Goal: Transaction & Acquisition: Purchase product/service

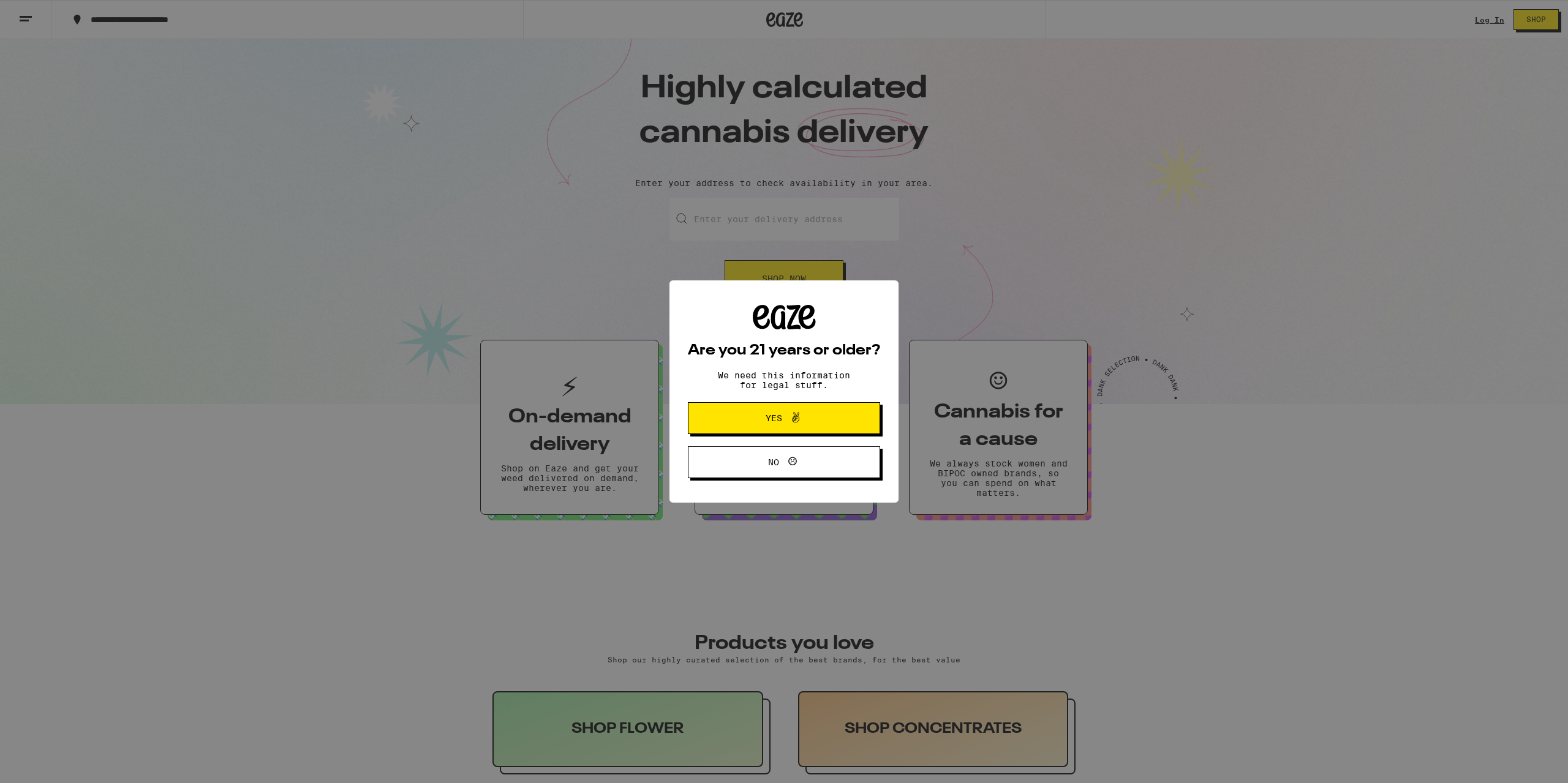
click at [793, 421] on icon at bounding box center [796, 417] width 8 height 11
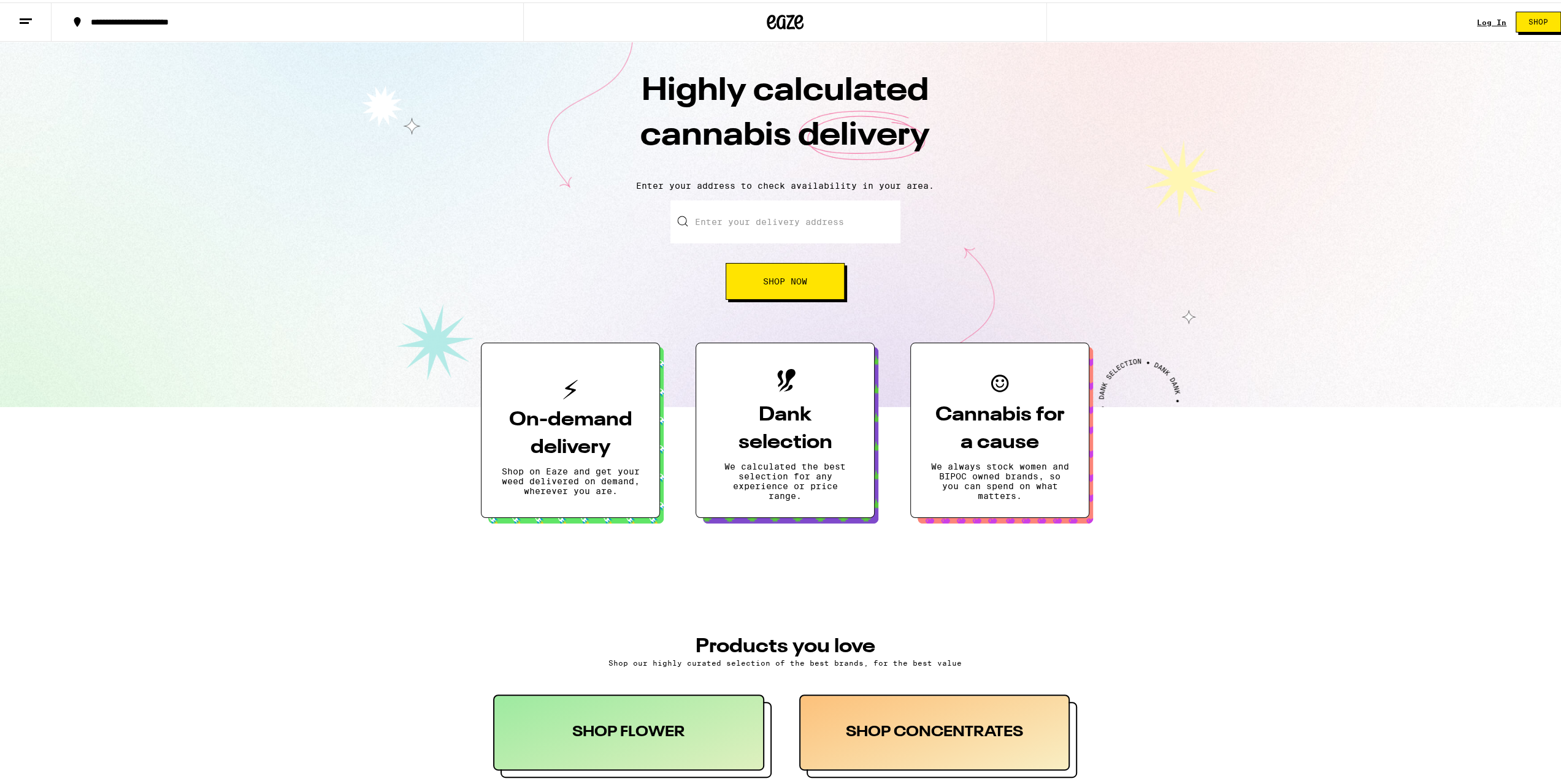
click at [1481, 23] on link "Log In" at bounding box center [1492, 20] width 29 height 8
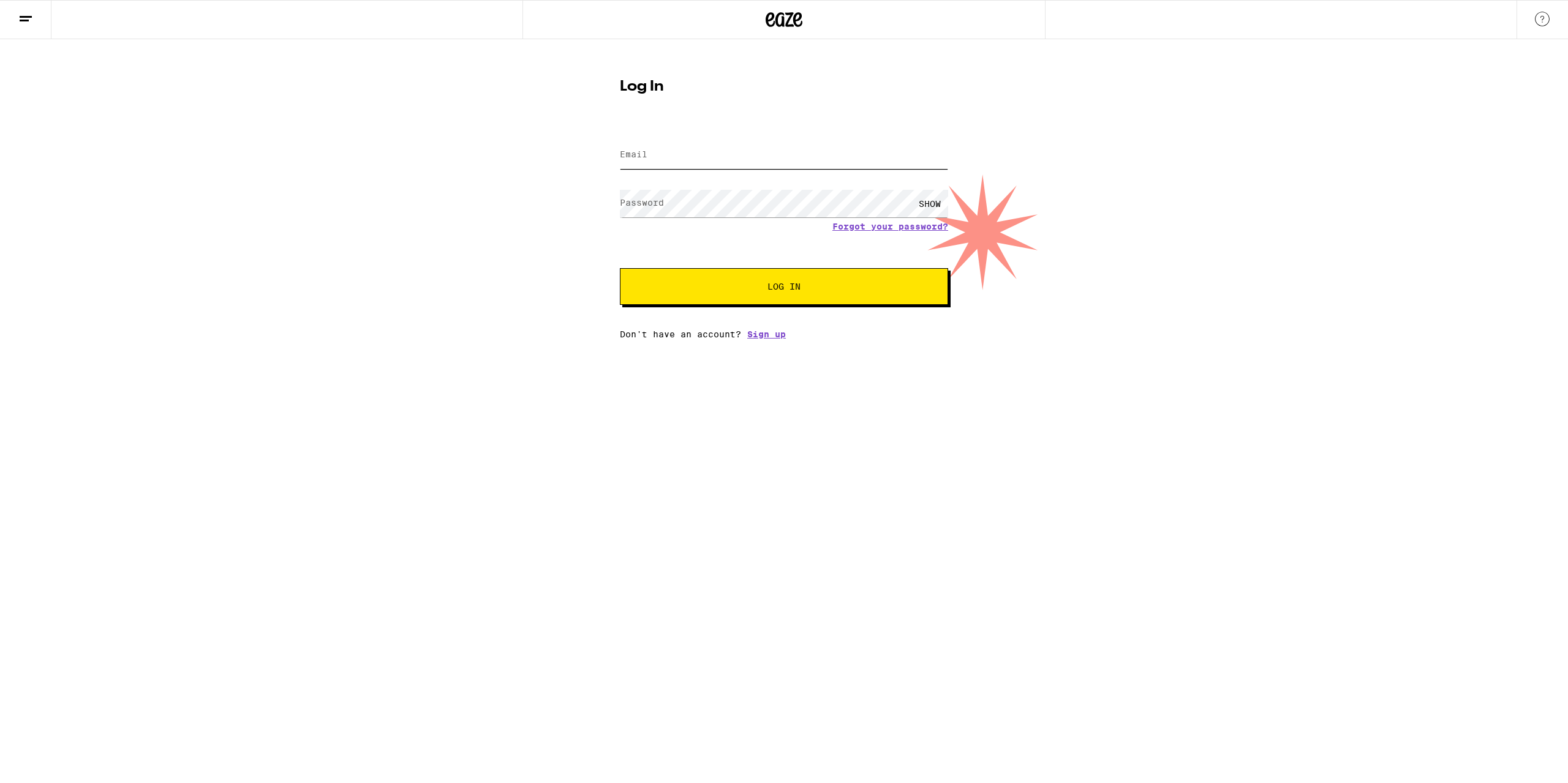
click at [722, 151] on input "Email" at bounding box center [783, 155] width 328 height 27
click at [746, 160] on input "[PERSON_NAME][EMAIL_ADDRESS][DOMAIN_NAME]" at bounding box center [783, 155] width 328 height 27
click at [750, 155] on input "[PERSON_NAME][EMAIL_ADDRESS][DOMAIN_NAME]" at bounding box center [783, 155] width 328 height 27
drag, startPoint x: 659, startPoint y: 158, endPoint x: 546, endPoint y: 160, distance: 113.0
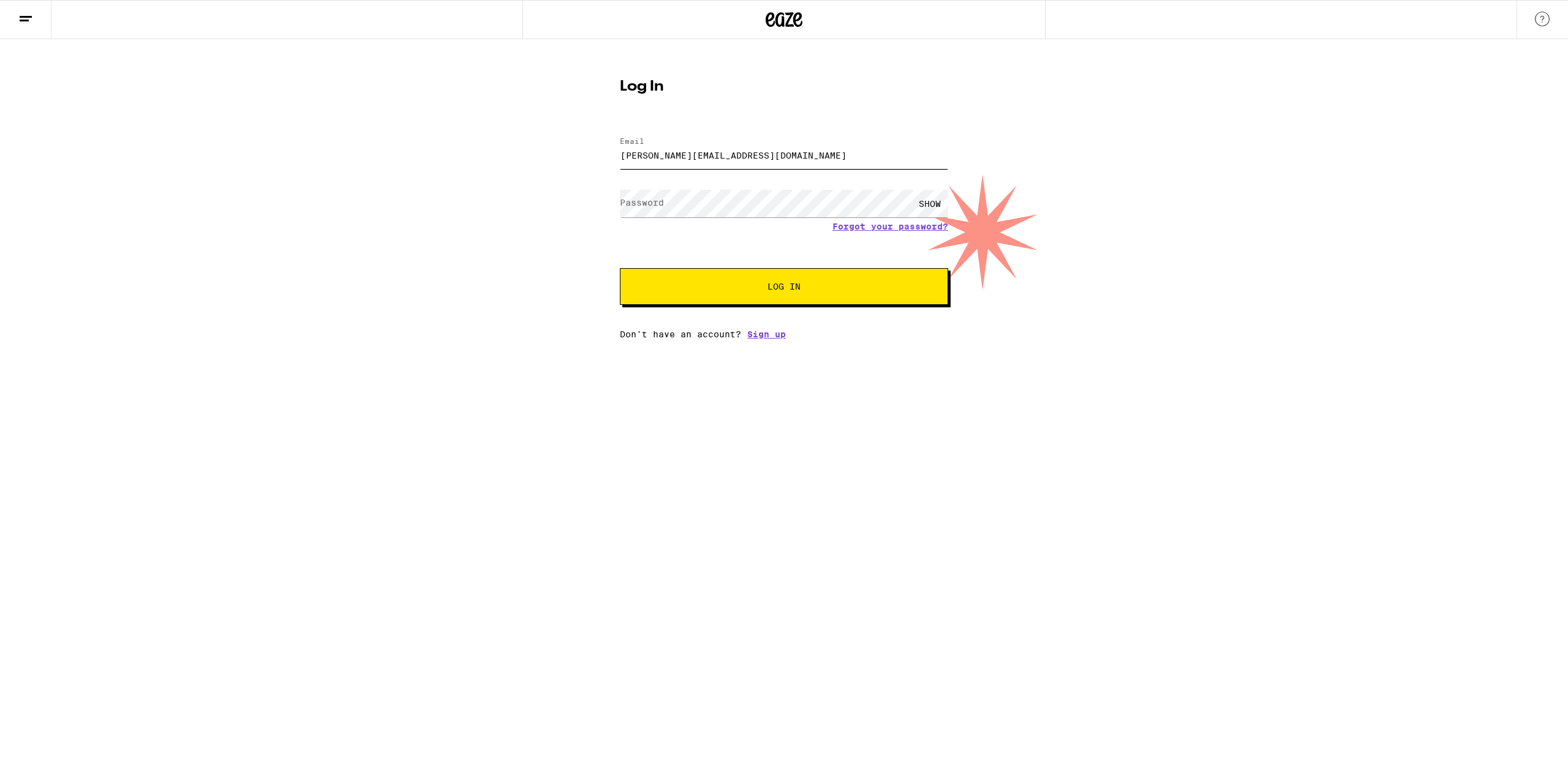
click at [546, 160] on div "Log In Email Email [PERSON_NAME][EMAIL_ADDRESS][DOMAIN_NAME] Password Password …" at bounding box center [784, 189] width 1568 height 300
type input "[EMAIL_ADDRESS][DOMAIN_NAME]"
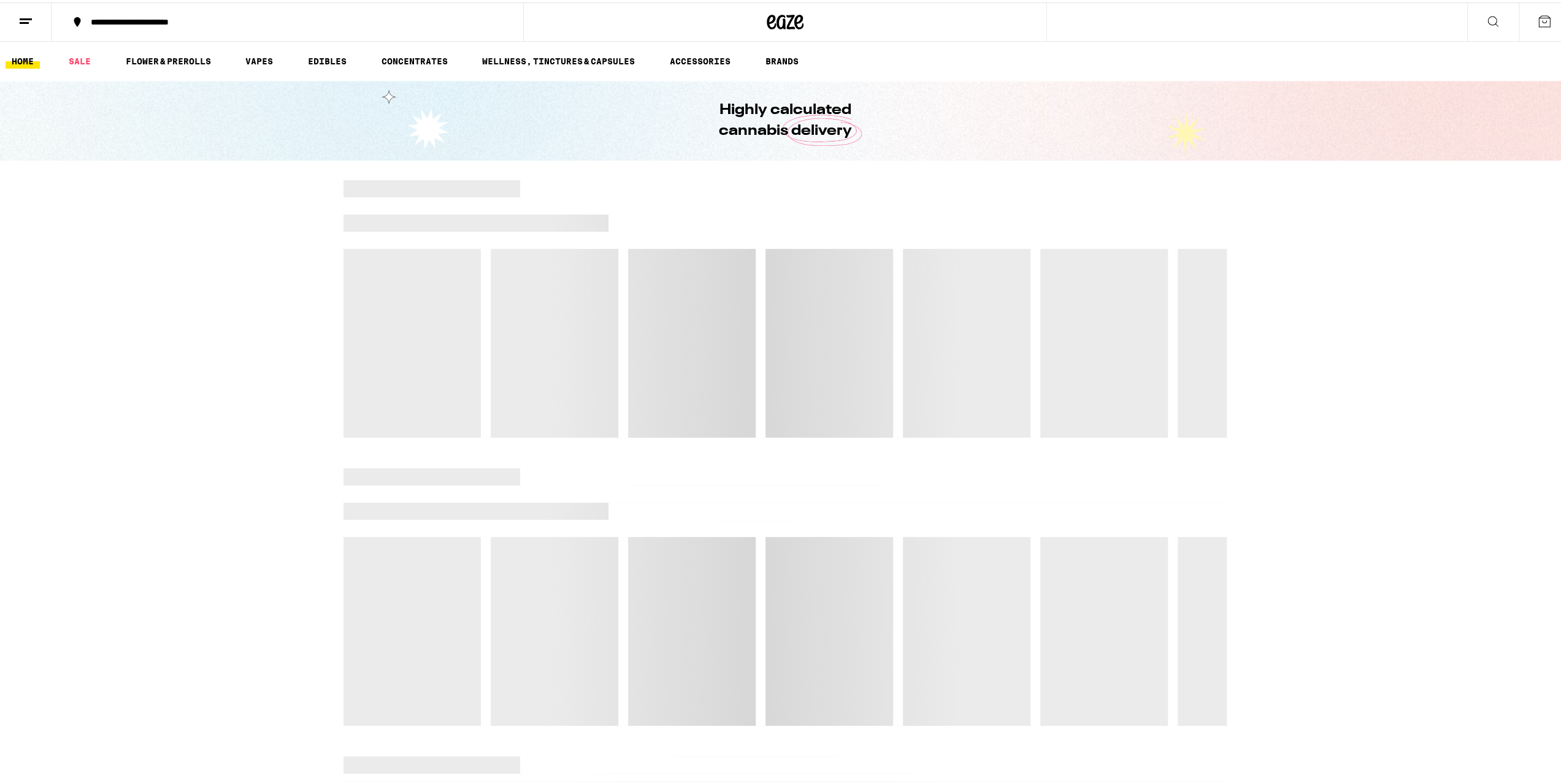
click at [253, 24] on div "**********" at bounding box center [294, 20] width 418 height 9
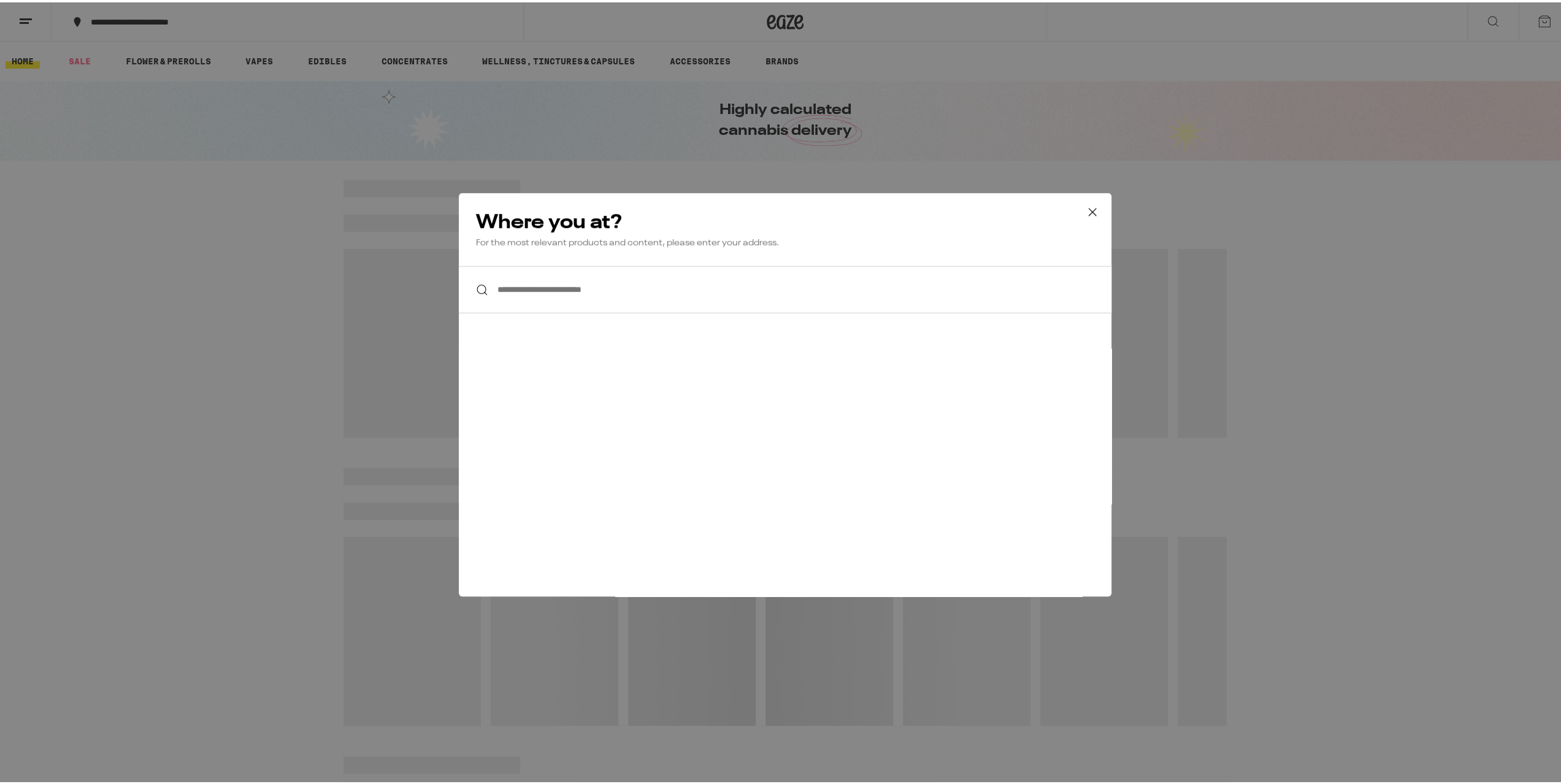
click at [1089, 207] on icon at bounding box center [1093, 210] width 8 height 8
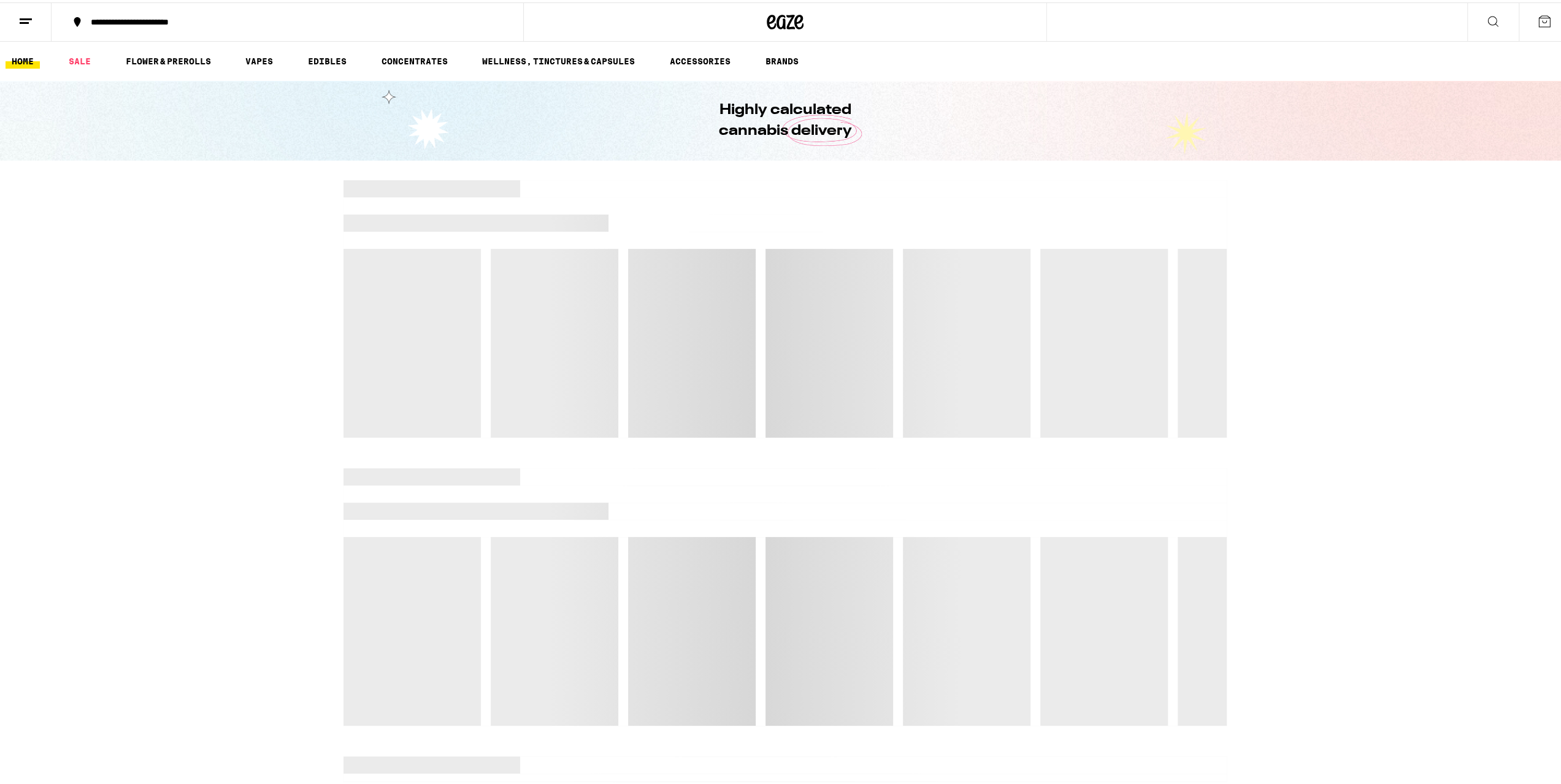
click at [1538, 18] on icon at bounding box center [1544, 19] width 15 height 15
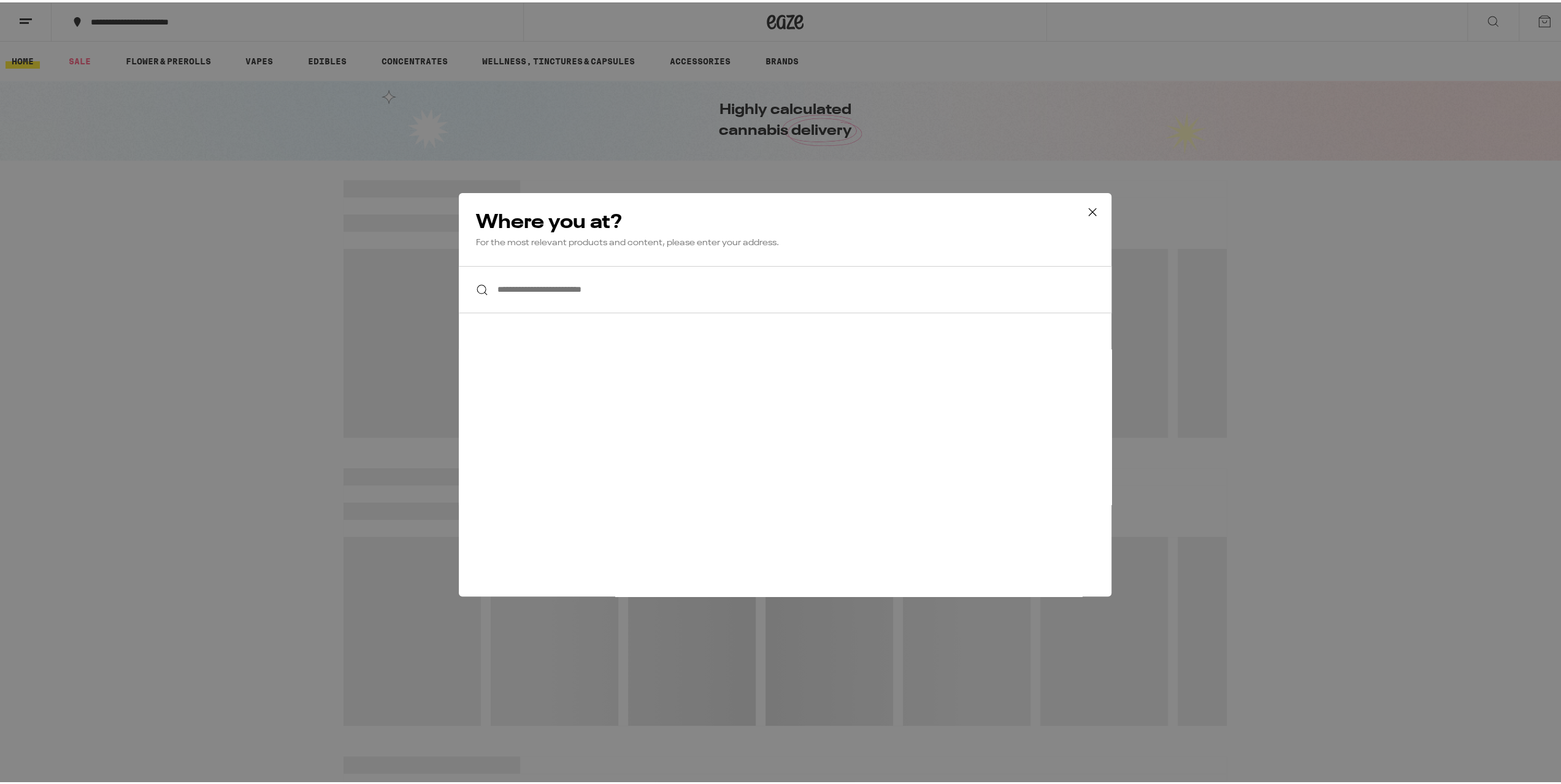
click at [652, 290] on input "**********" at bounding box center [784, 287] width 653 height 47
click at [1093, 209] on icon at bounding box center [1092, 210] width 19 height 19
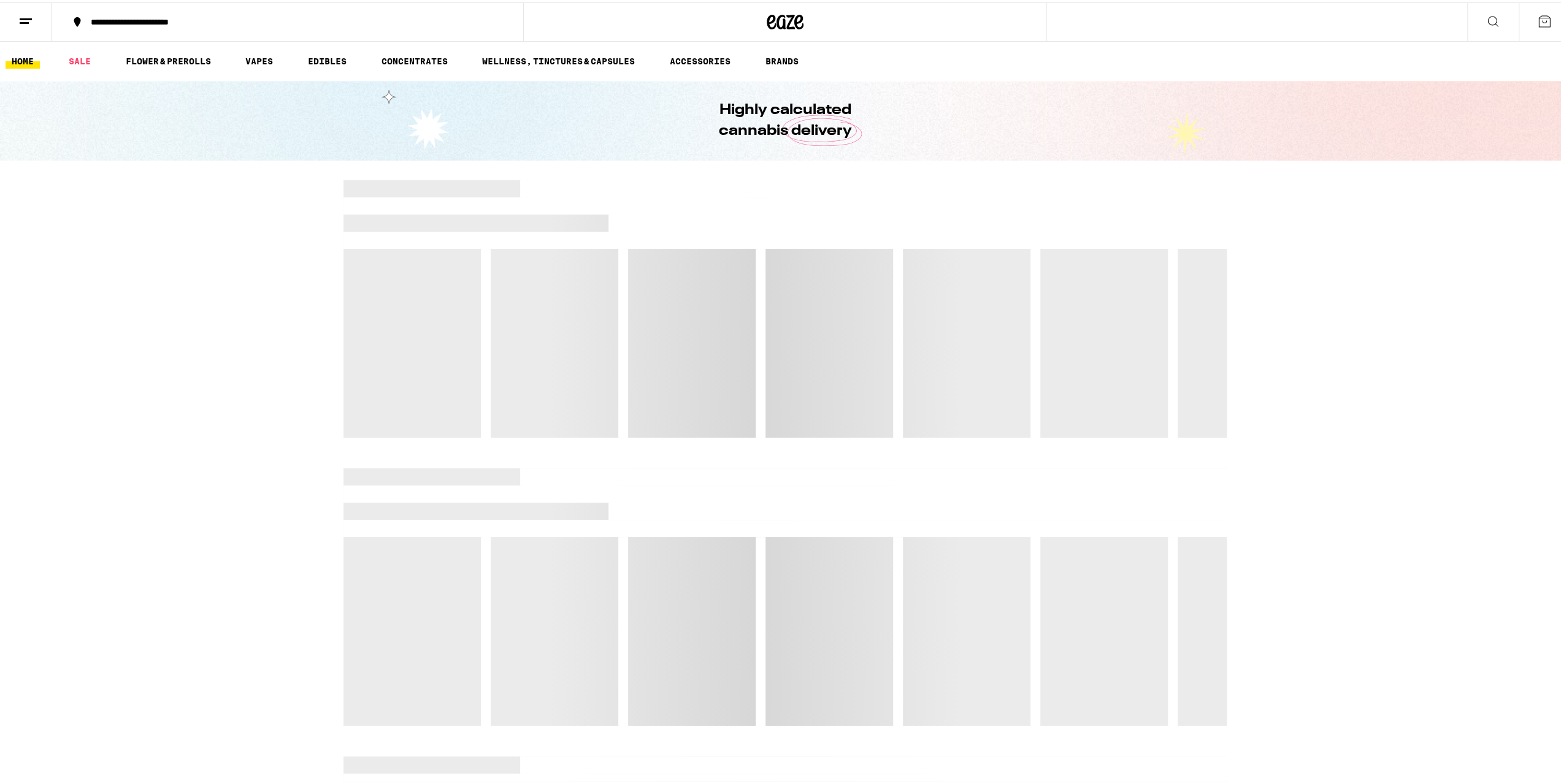
click at [25, 18] on icon at bounding box center [25, 19] width 15 height 15
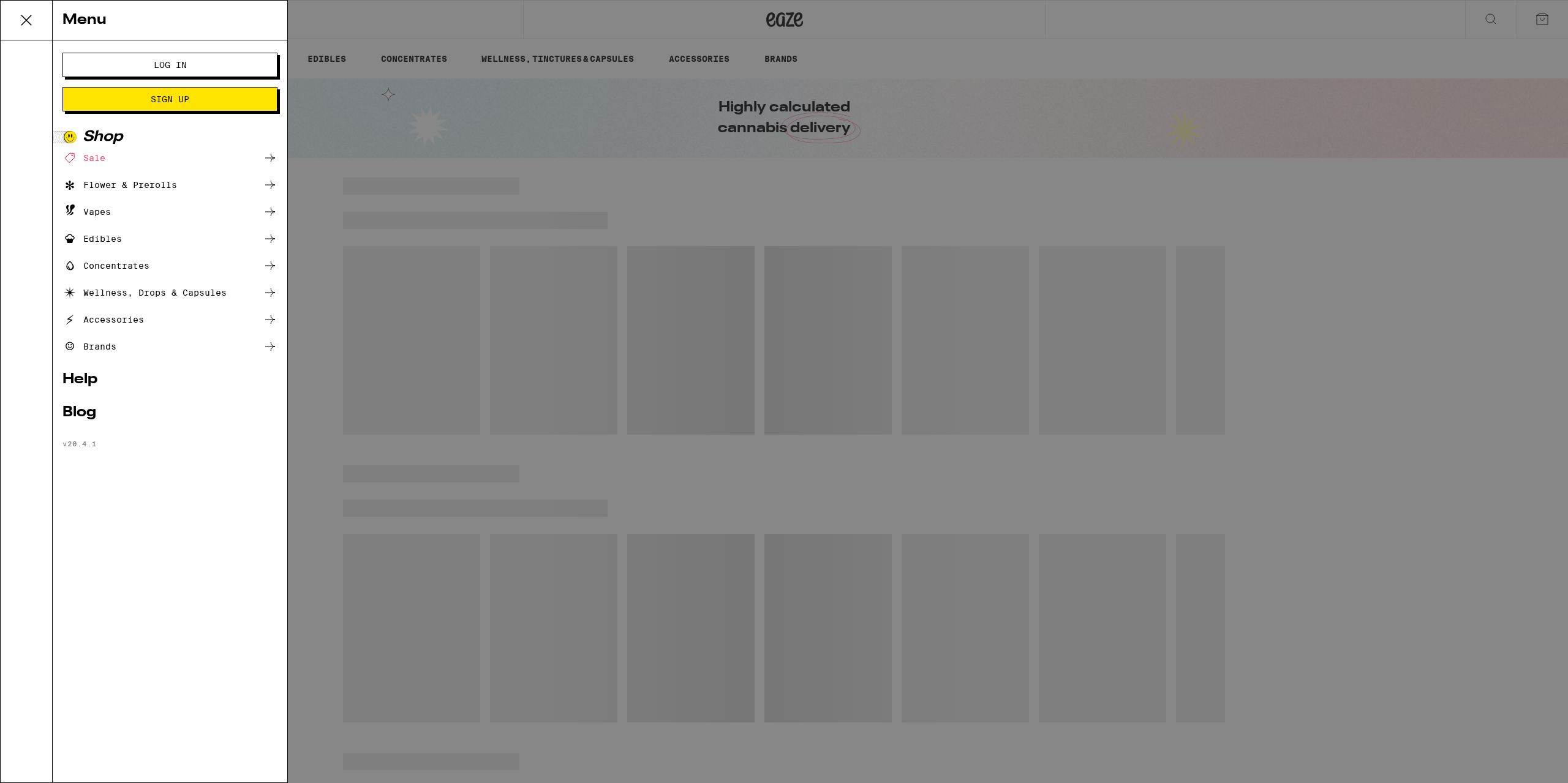
click at [111, 72] on button "Log In" at bounding box center [169, 64] width 215 height 24
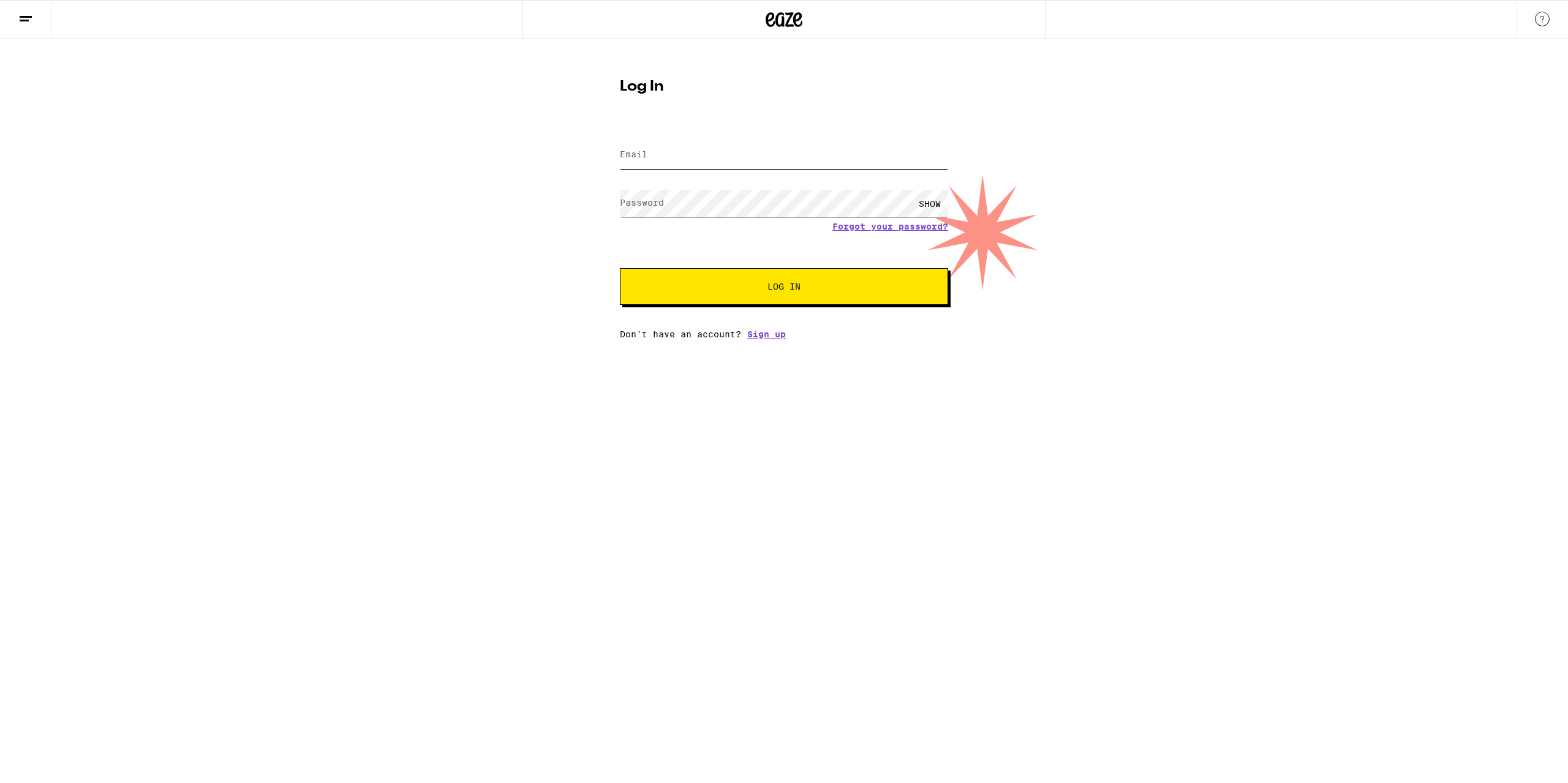
click at [658, 154] on input "Email" at bounding box center [783, 155] width 328 height 27
click at [666, 153] on input "Email" at bounding box center [783, 155] width 328 height 27
type input "[EMAIL_ADDRESS][DOMAIN_NAME]"
click at [619, 268] on button "Log In" at bounding box center [783, 286] width 328 height 37
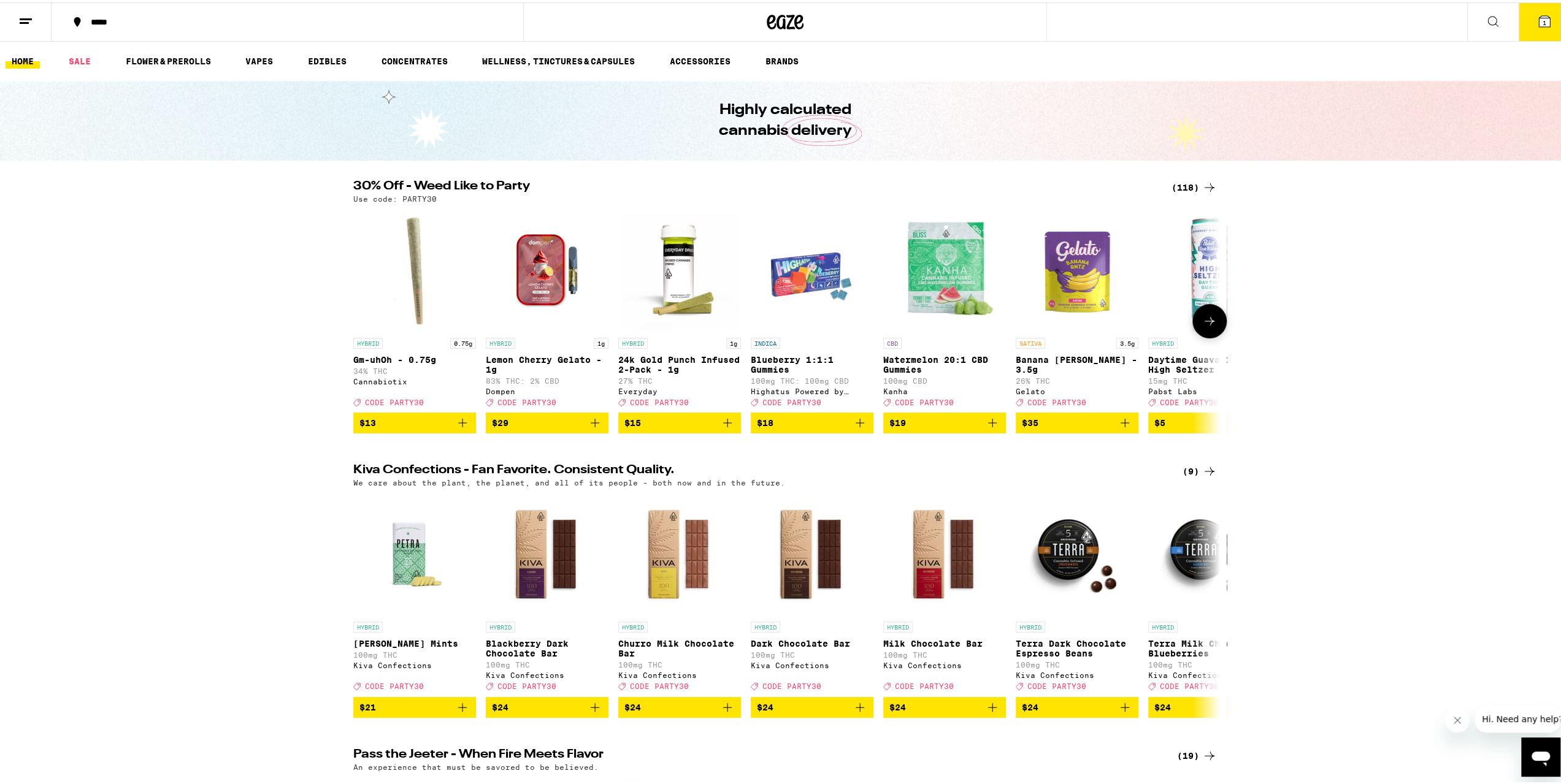
click at [1207, 334] on button at bounding box center [1209, 318] width 34 height 34
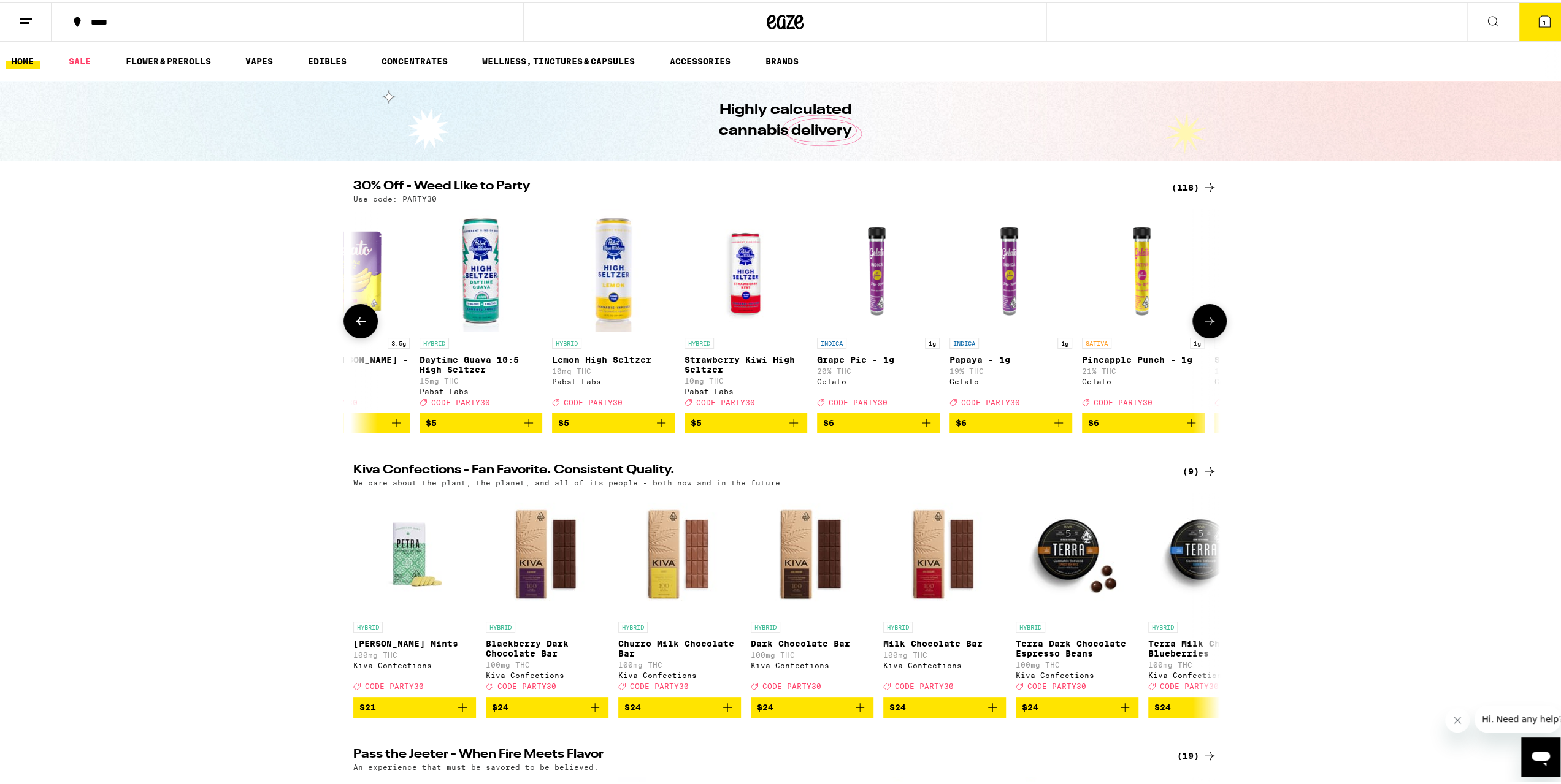
scroll to position [0, 730]
click at [1207, 334] on button at bounding box center [1209, 318] width 34 height 34
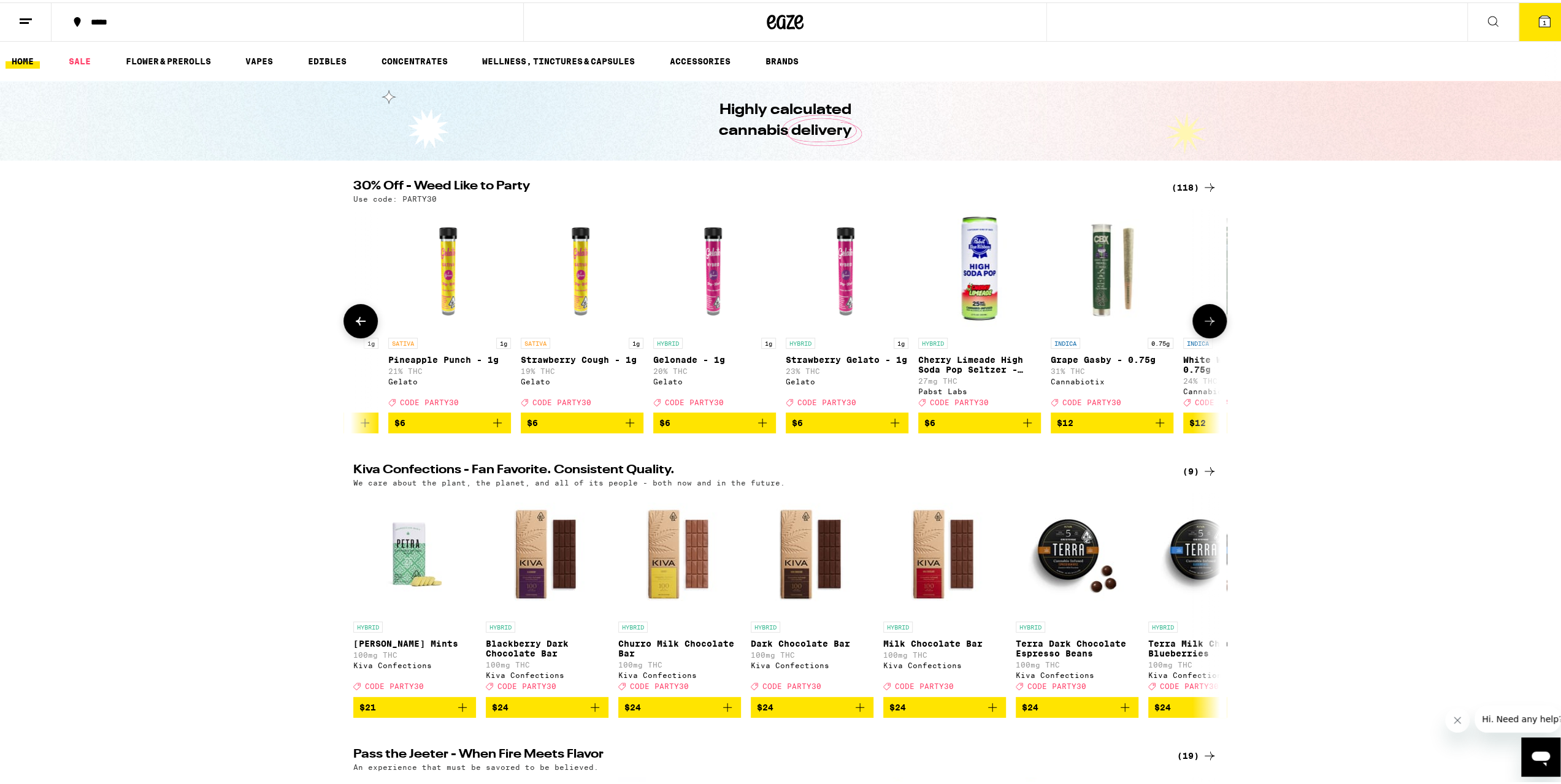
scroll to position [0, 1460]
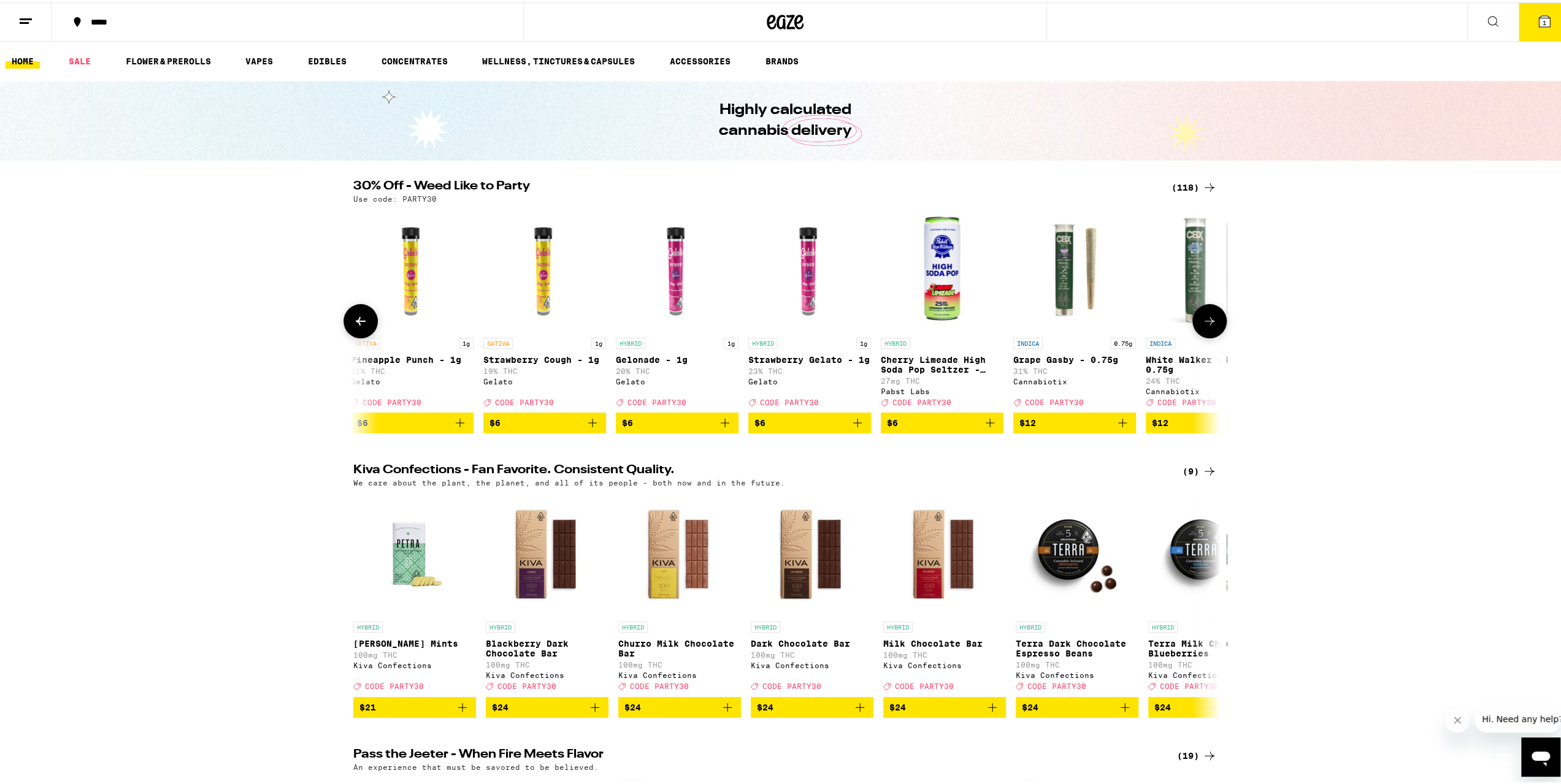
click at [1207, 334] on button at bounding box center [1209, 318] width 34 height 34
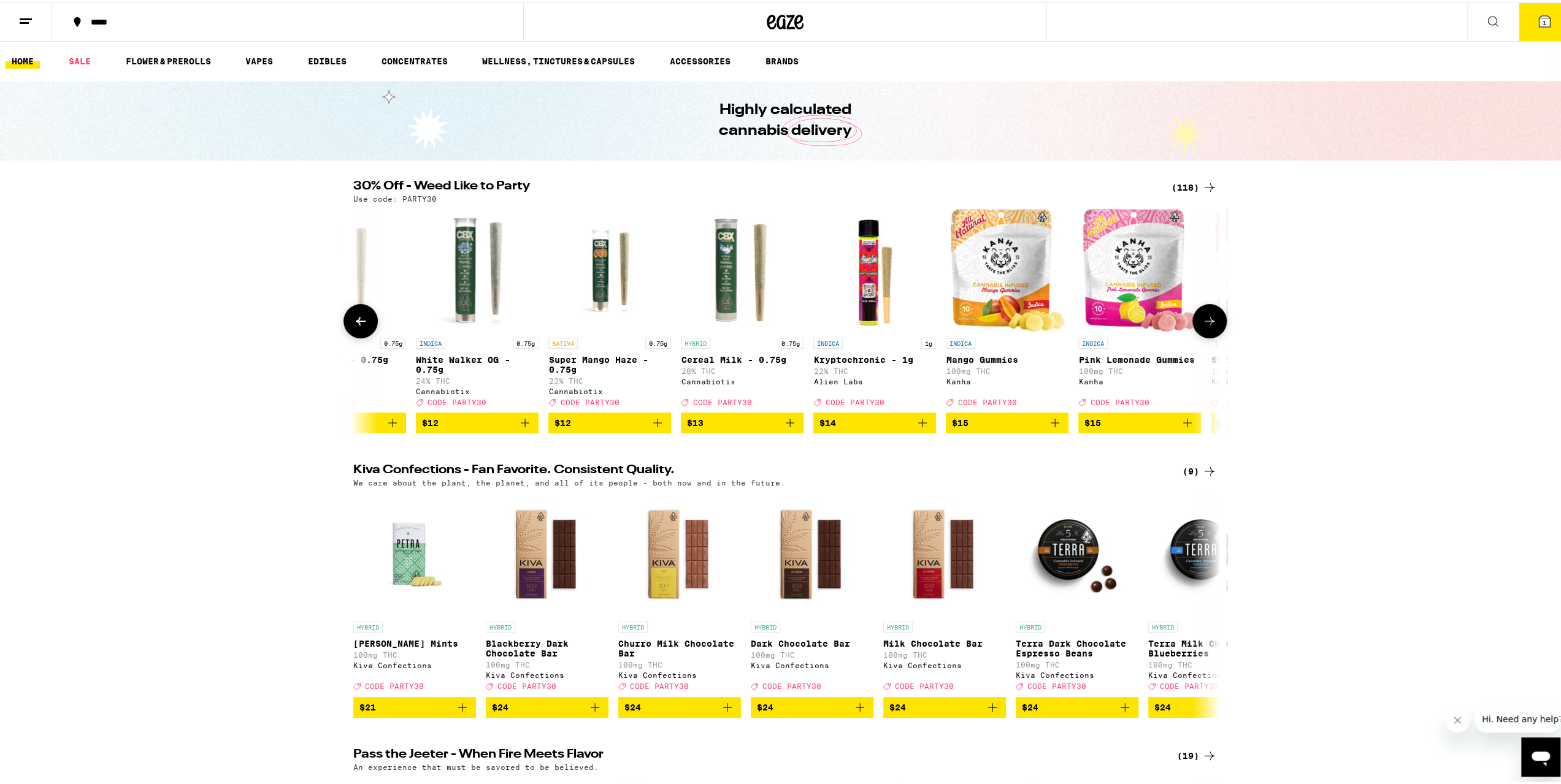
click at [1207, 334] on button at bounding box center [1209, 318] width 34 height 34
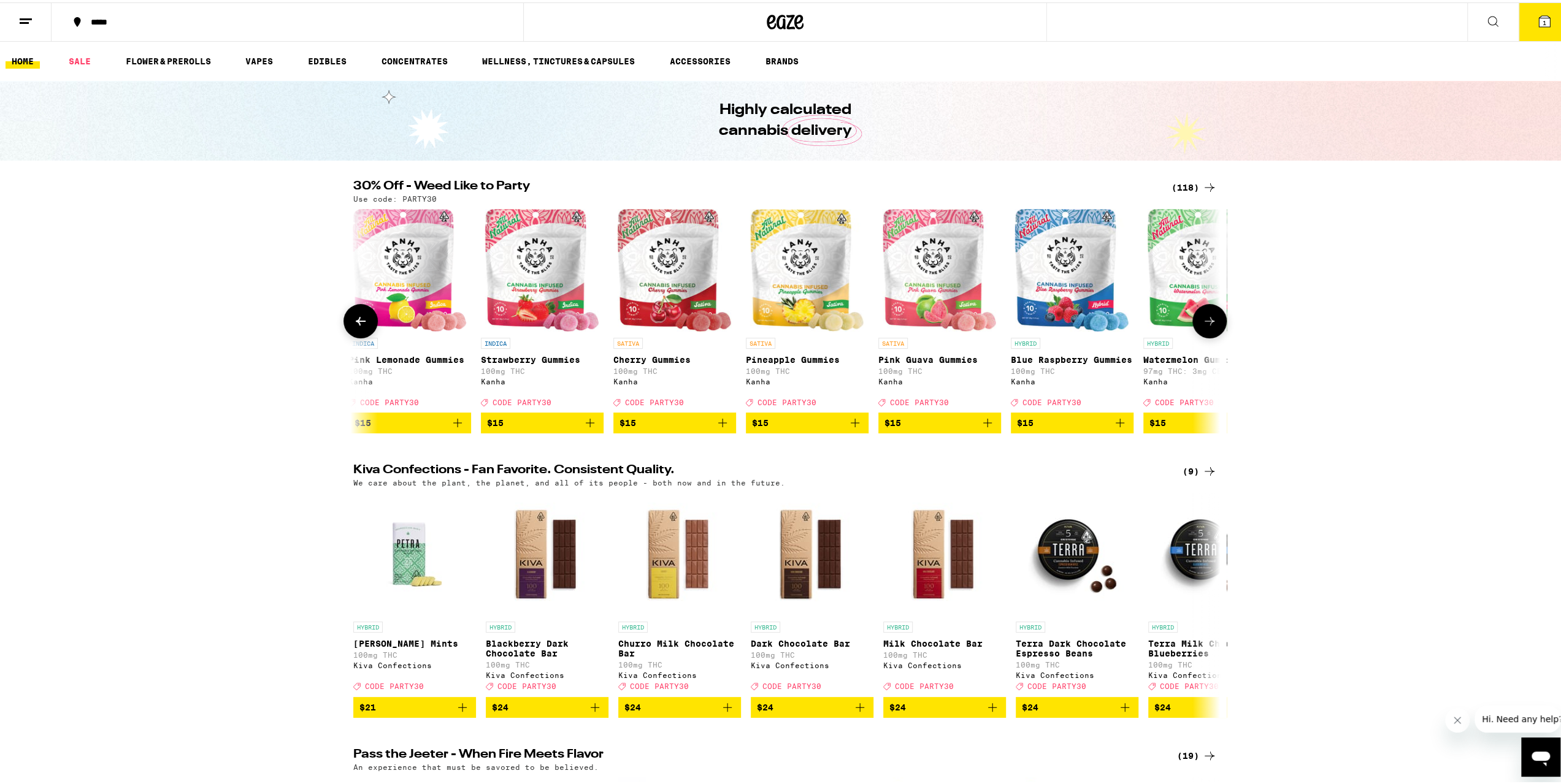
click at [1207, 334] on button at bounding box center [1209, 318] width 34 height 34
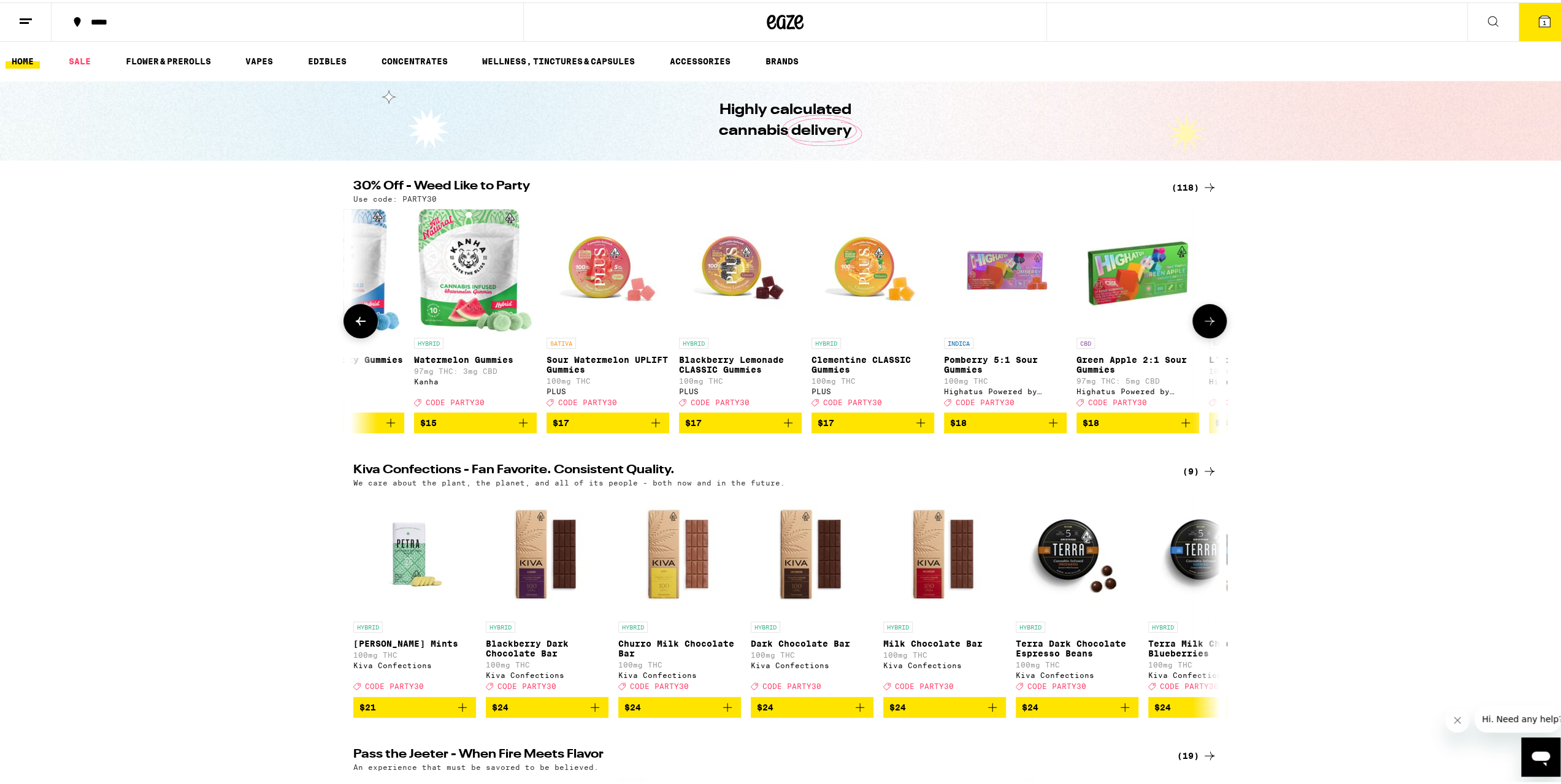
scroll to position [0, 3650]
click at [1207, 334] on button at bounding box center [1209, 318] width 34 height 34
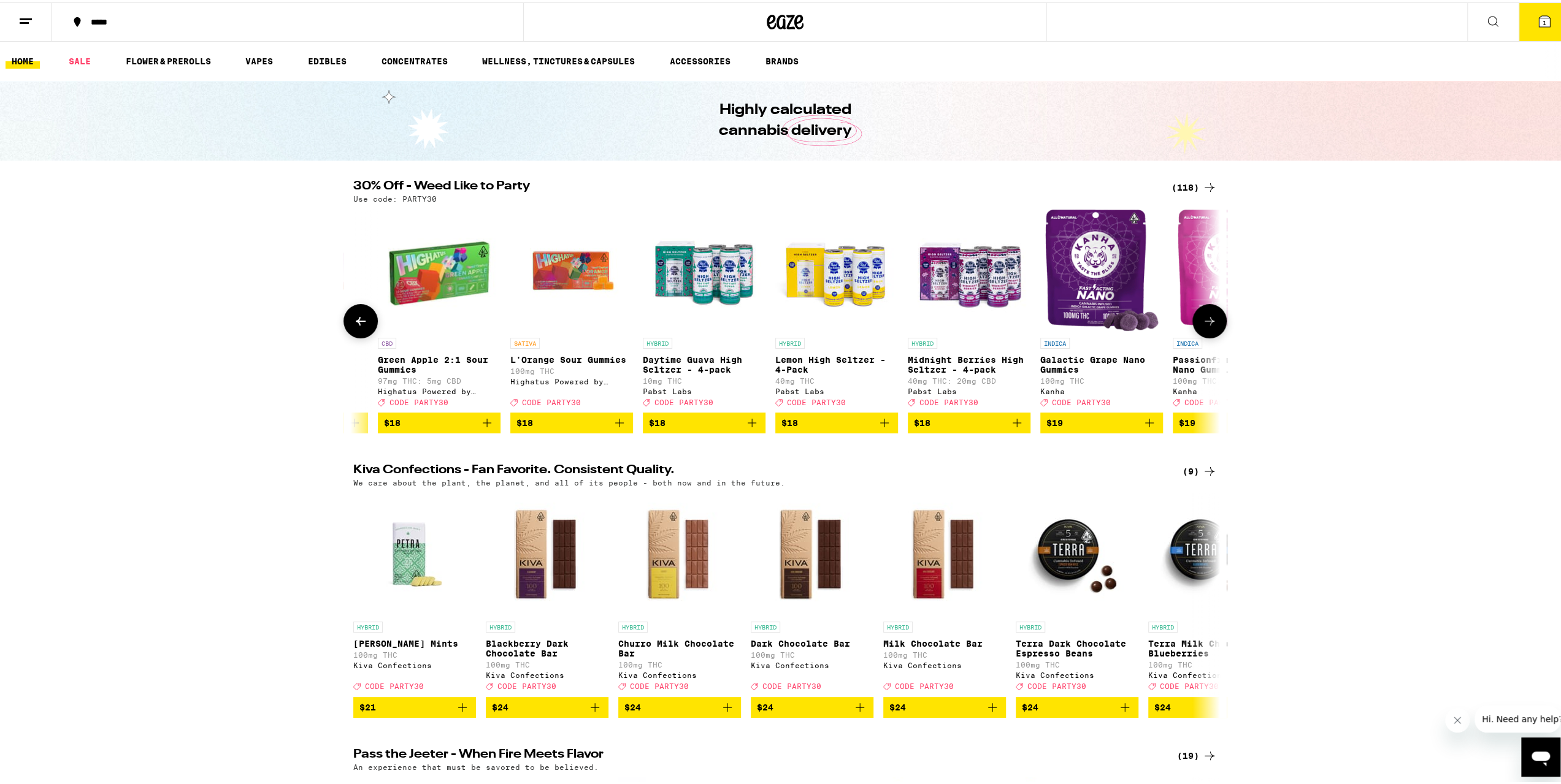
scroll to position [0, 4380]
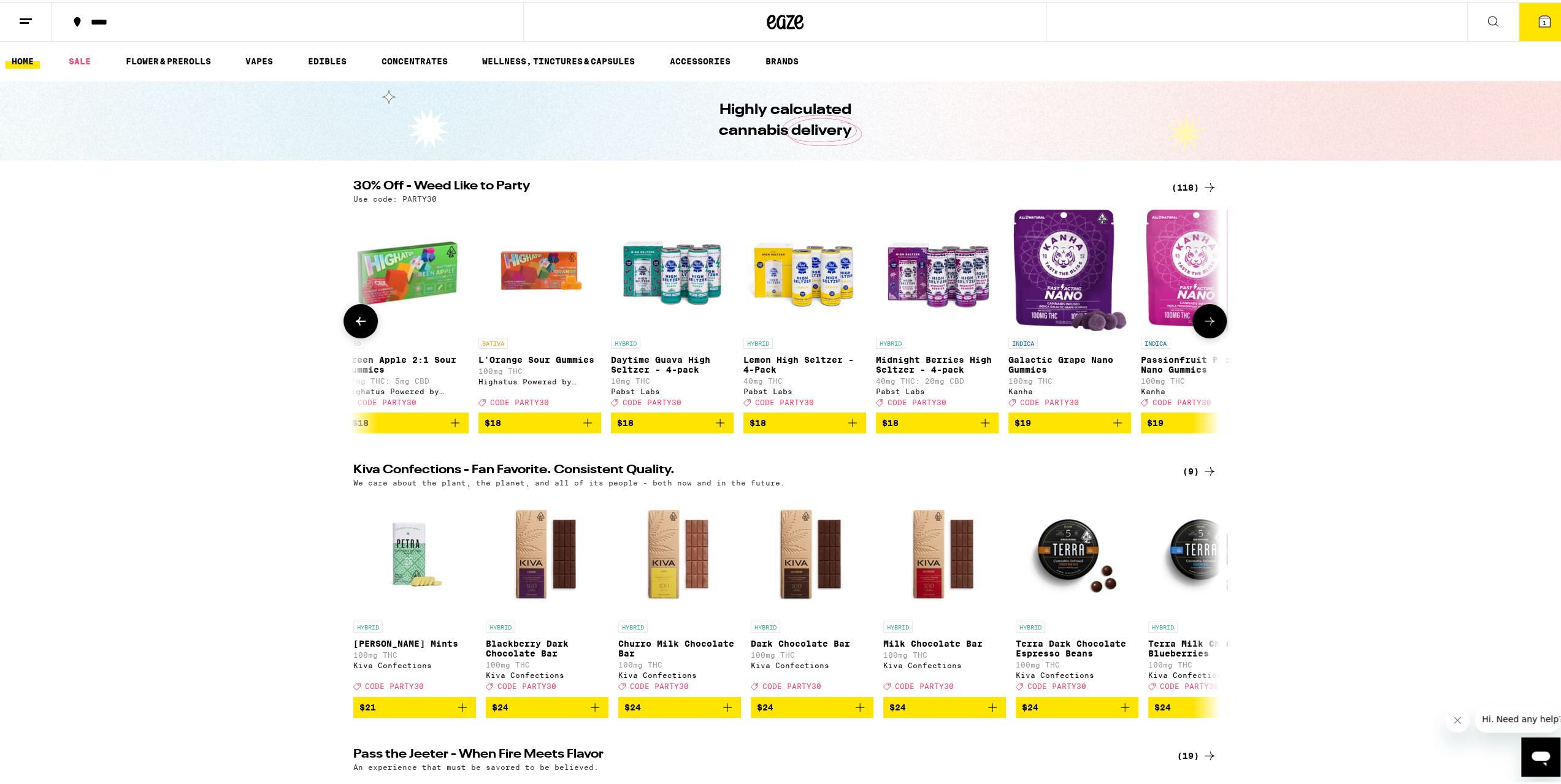
click at [1207, 334] on button at bounding box center [1209, 318] width 34 height 34
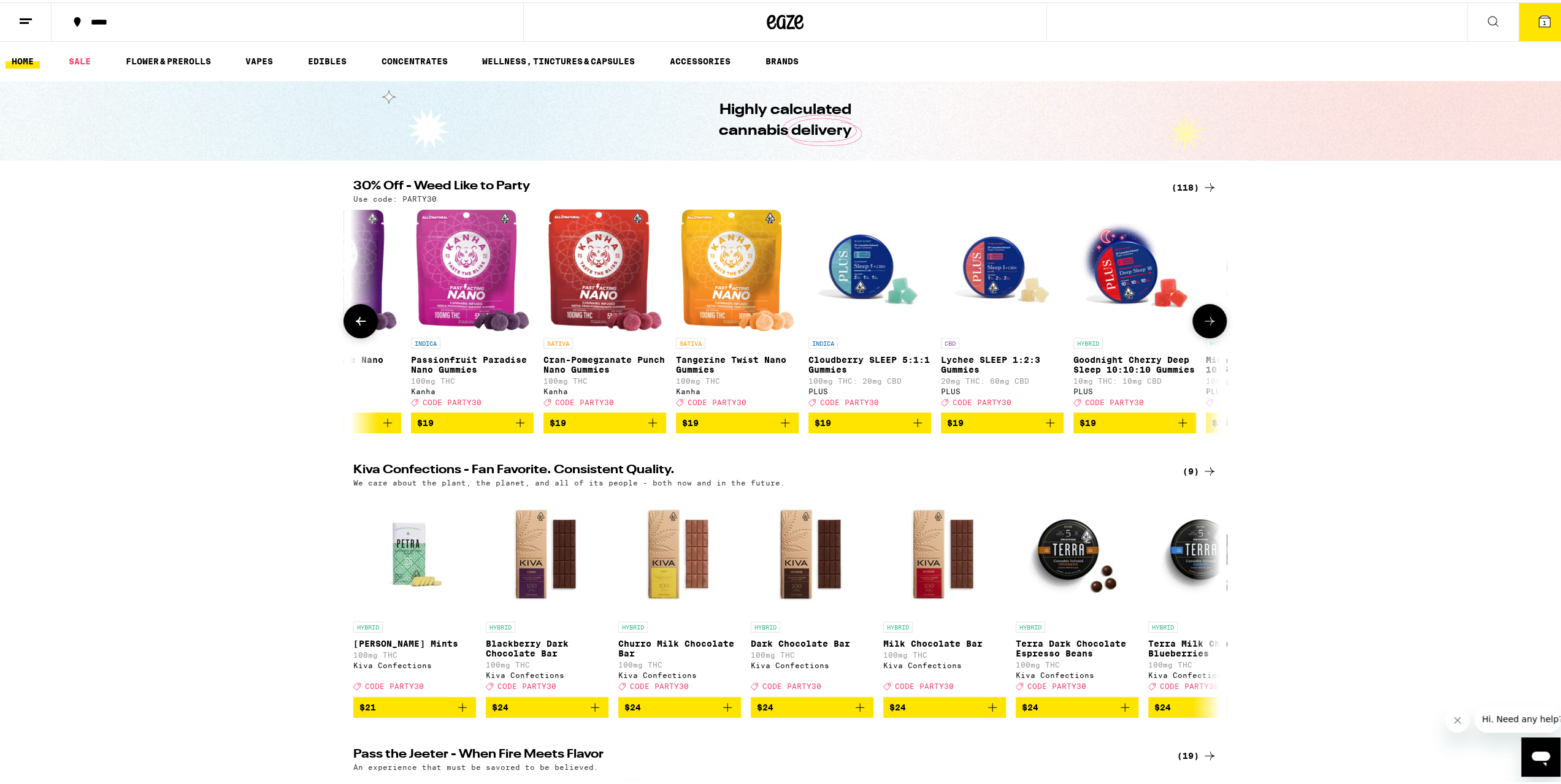
click at [1207, 334] on button at bounding box center [1209, 318] width 34 height 34
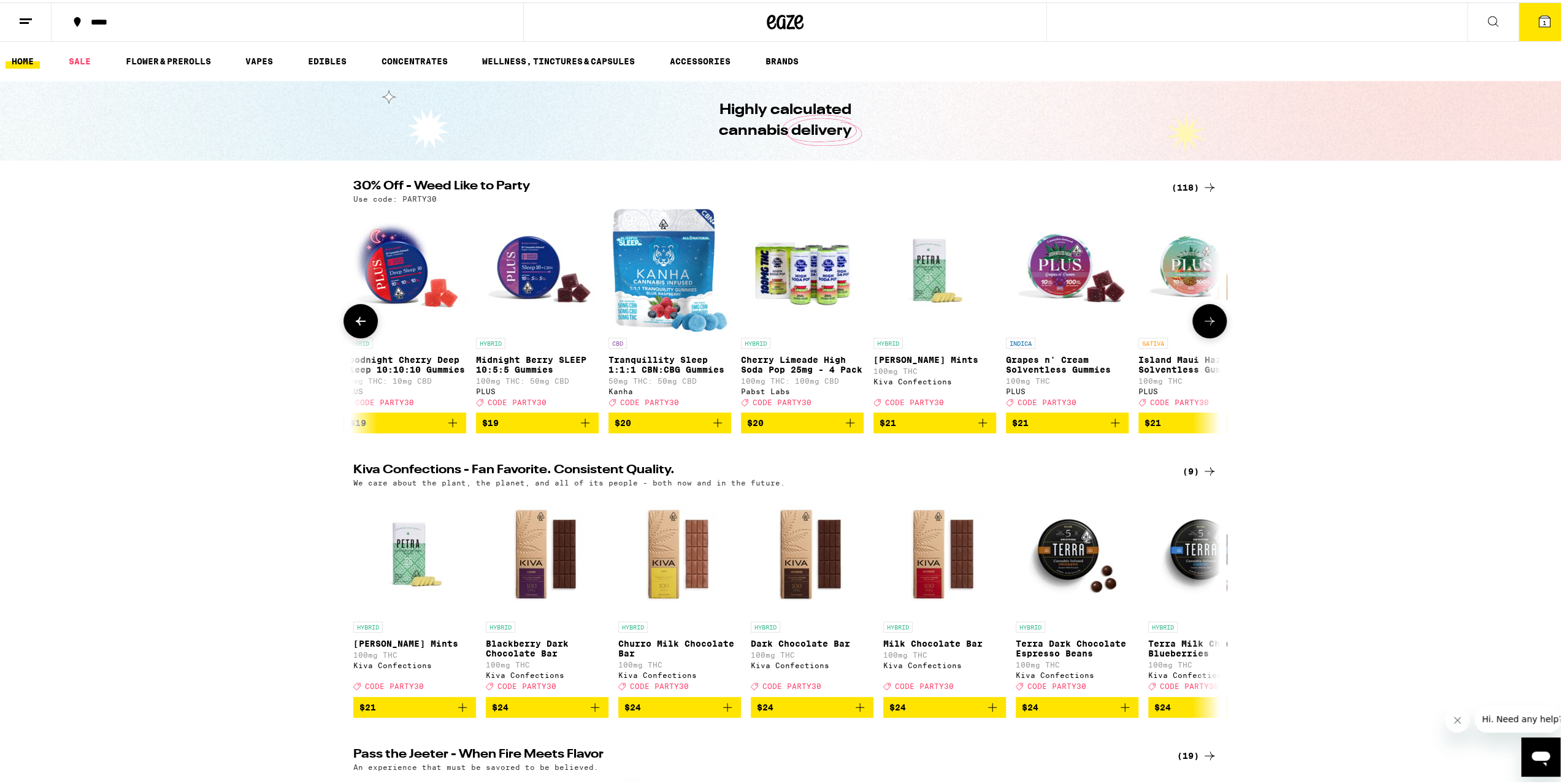
click at [1207, 334] on button at bounding box center [1209, 318] width 34 height 34
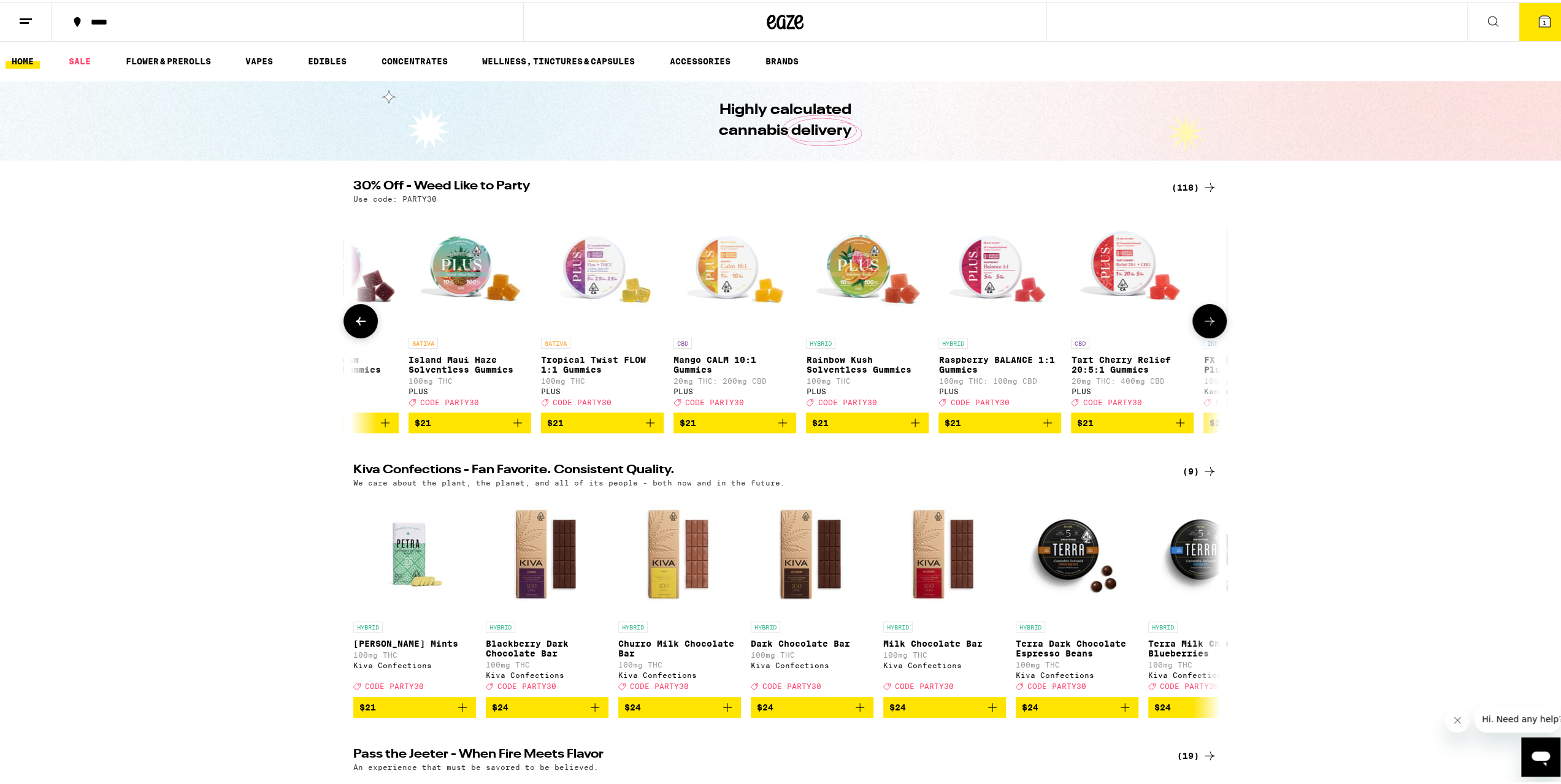
click at [1207, 334] on button at bounding box center [1209, 318] width 34 height 34
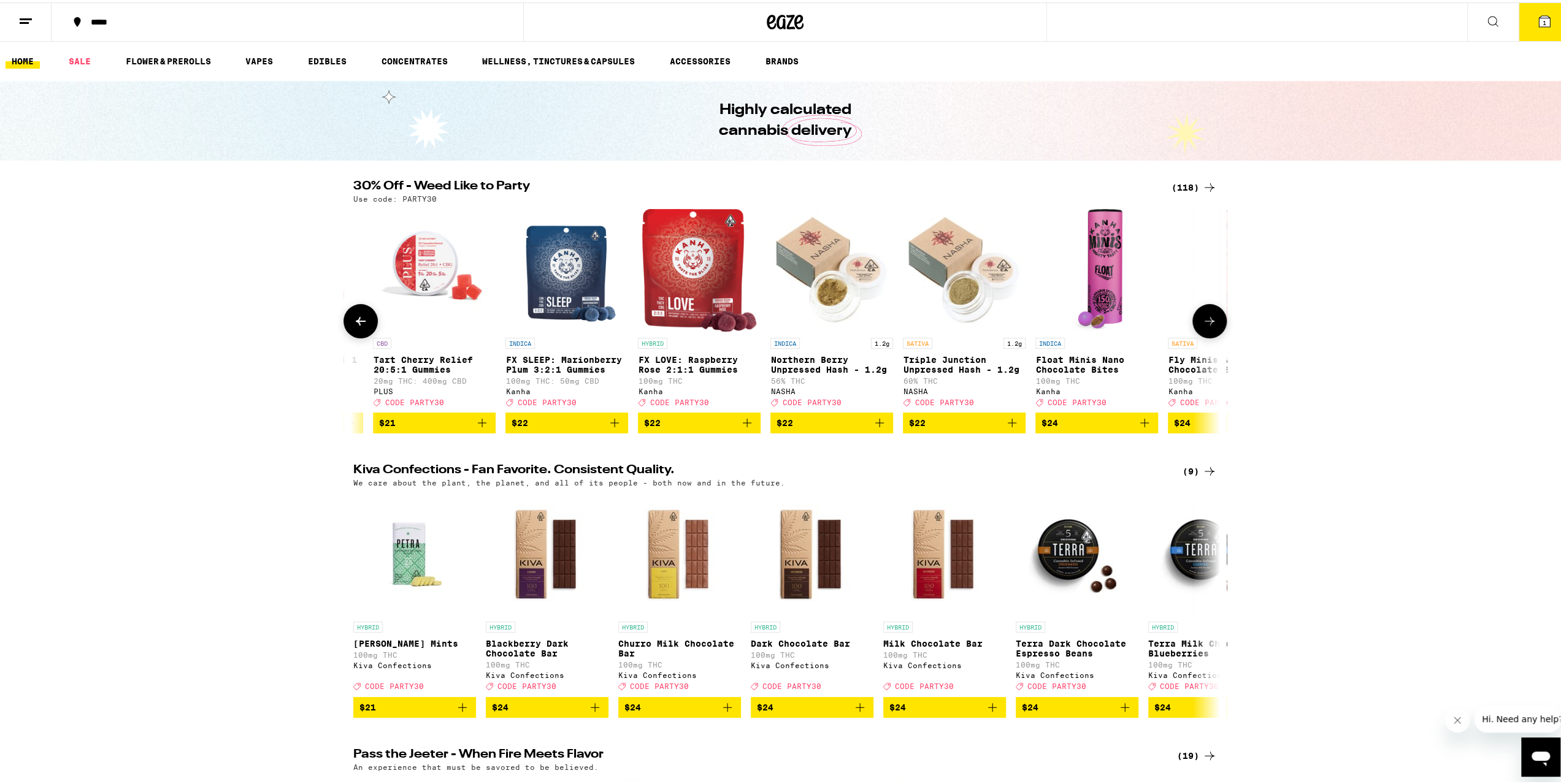
scroll to position [0, 7300]
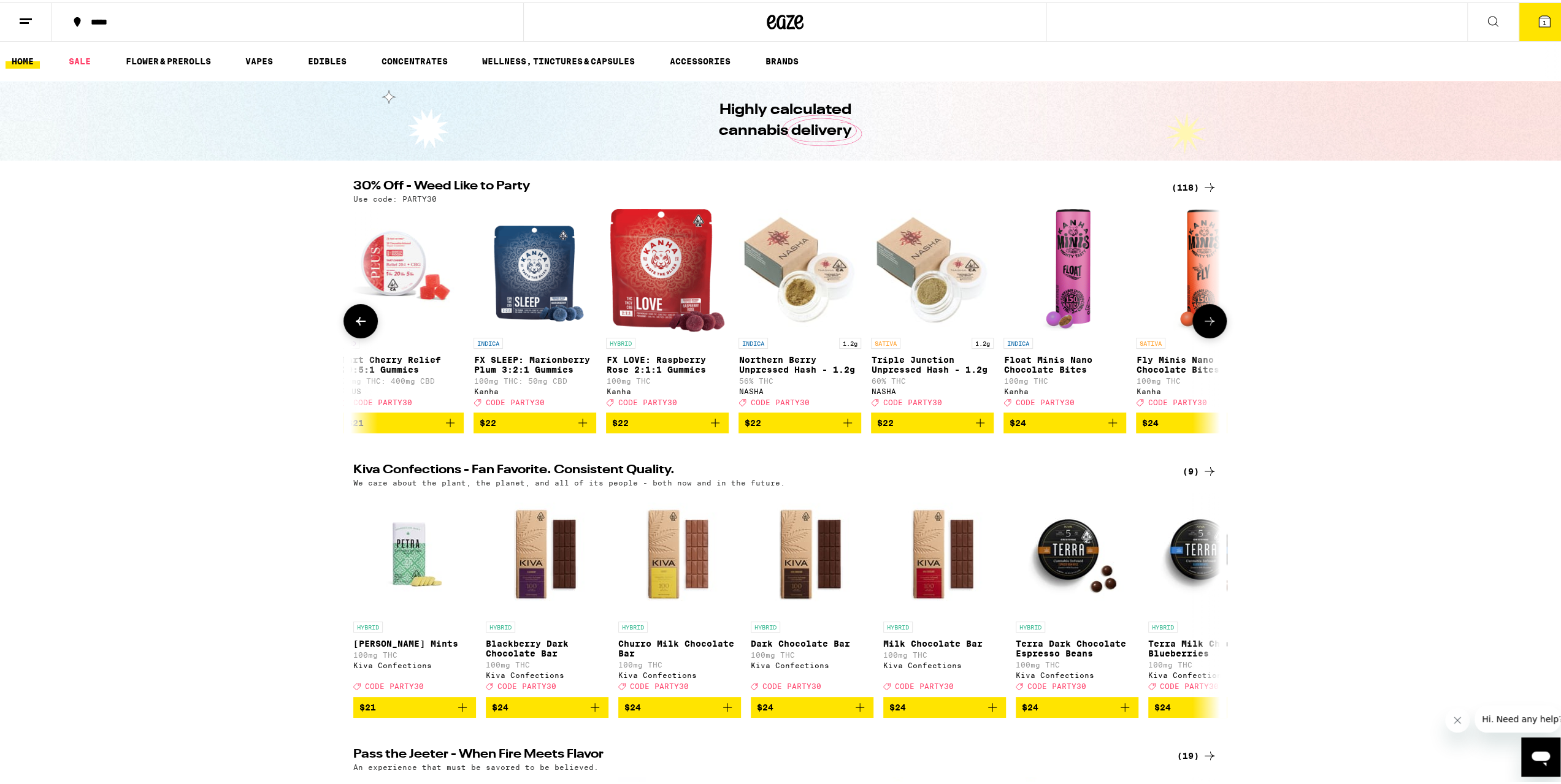
click at [1208, 334] on button at bounding box center [1209, 318] width 34 height 34
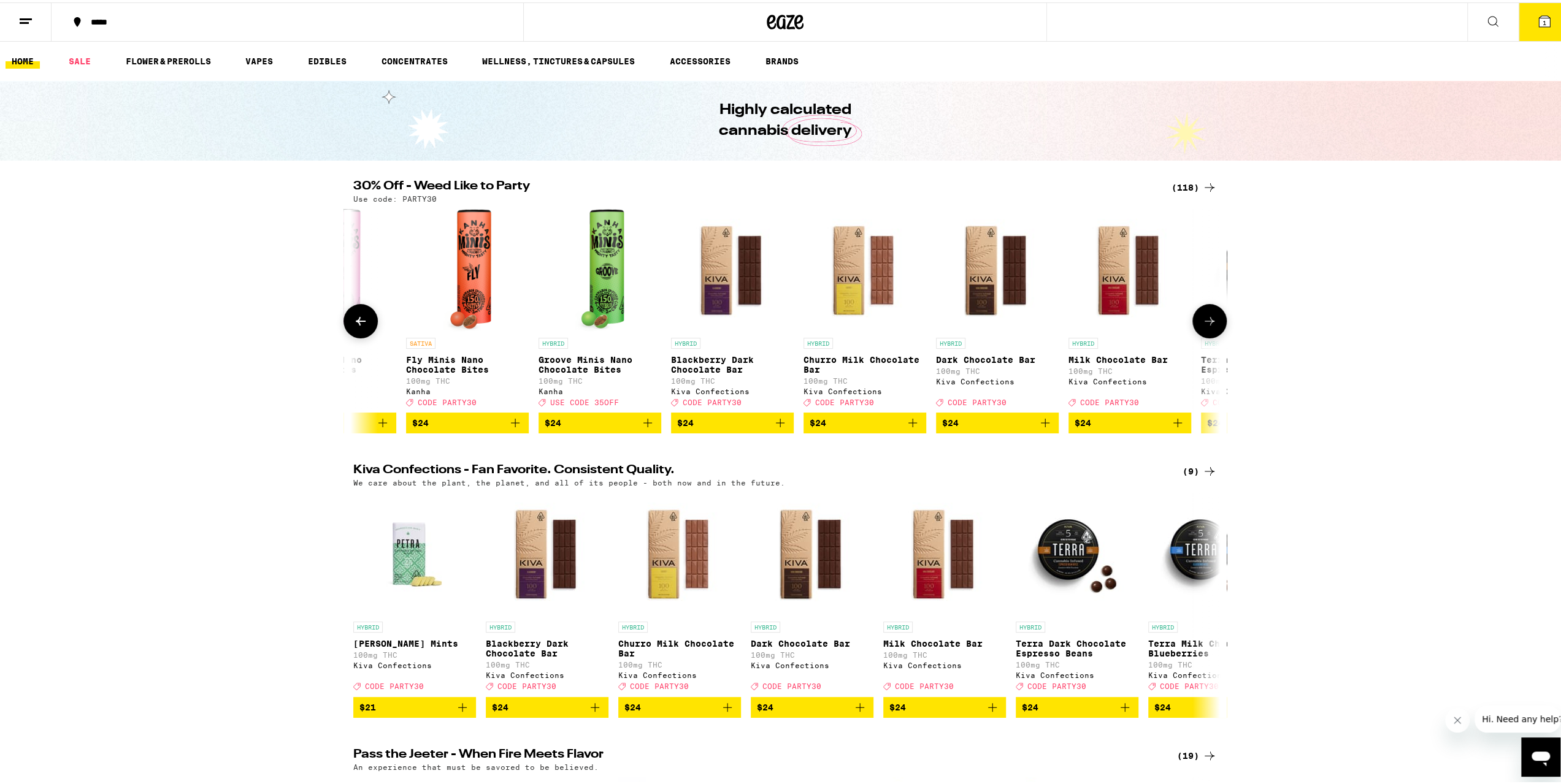
click at [1208, 334] on button at bounding box center [1209, 318] width 34 height 34
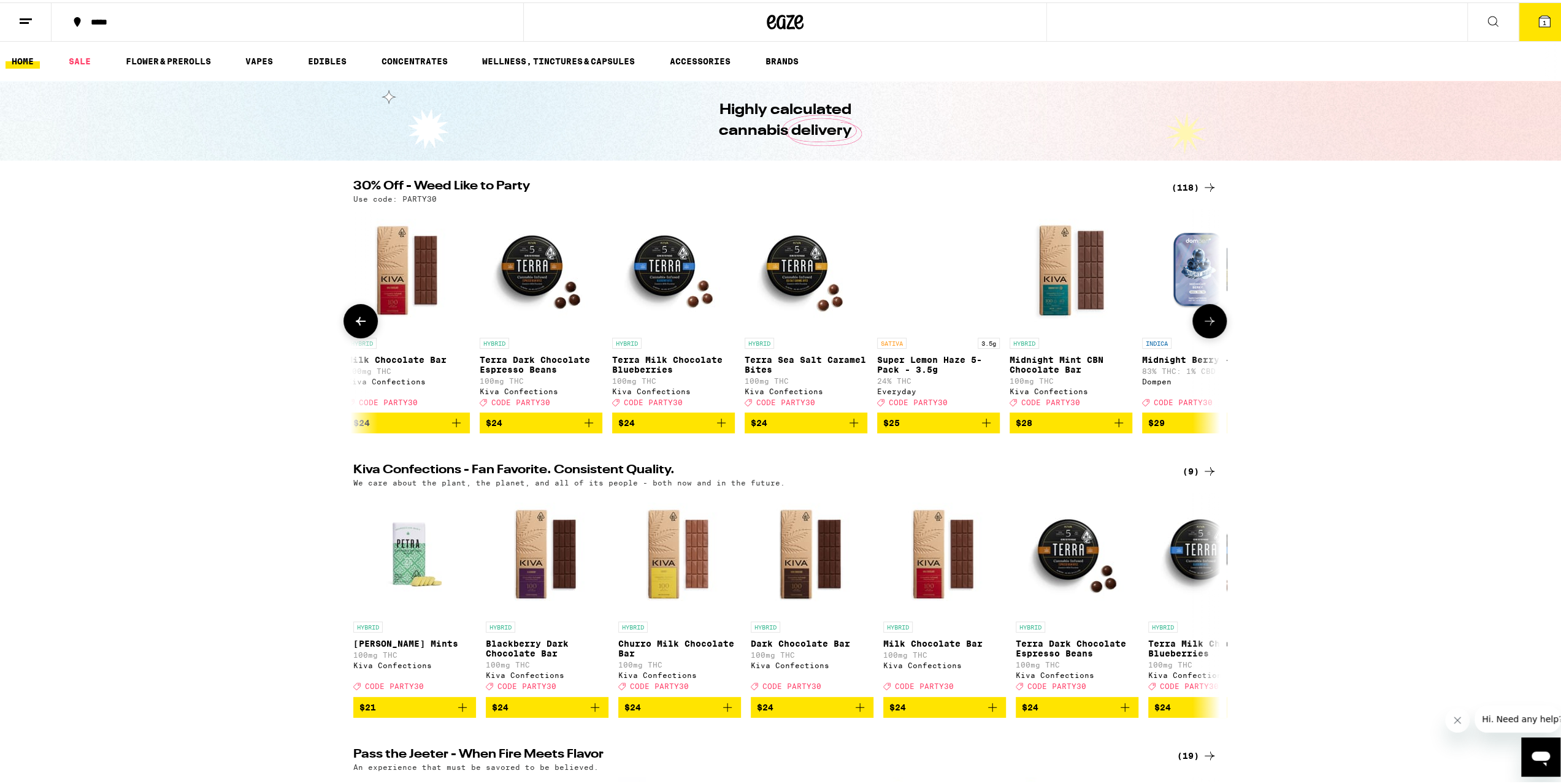
scroll to position [0, 8759]
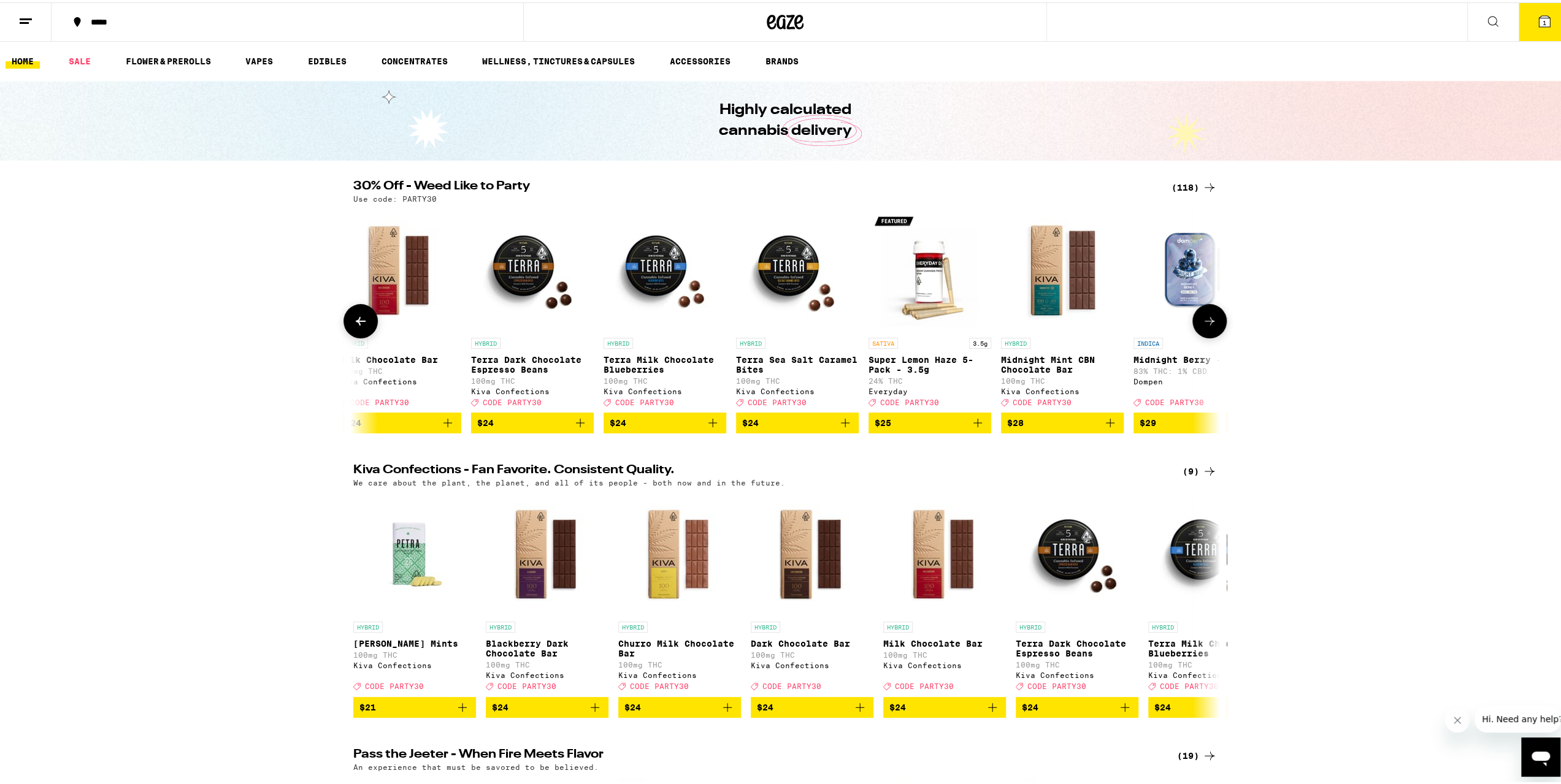
click at [1208, 334] on button at bounding box center [1209, 318] width 34 height 34
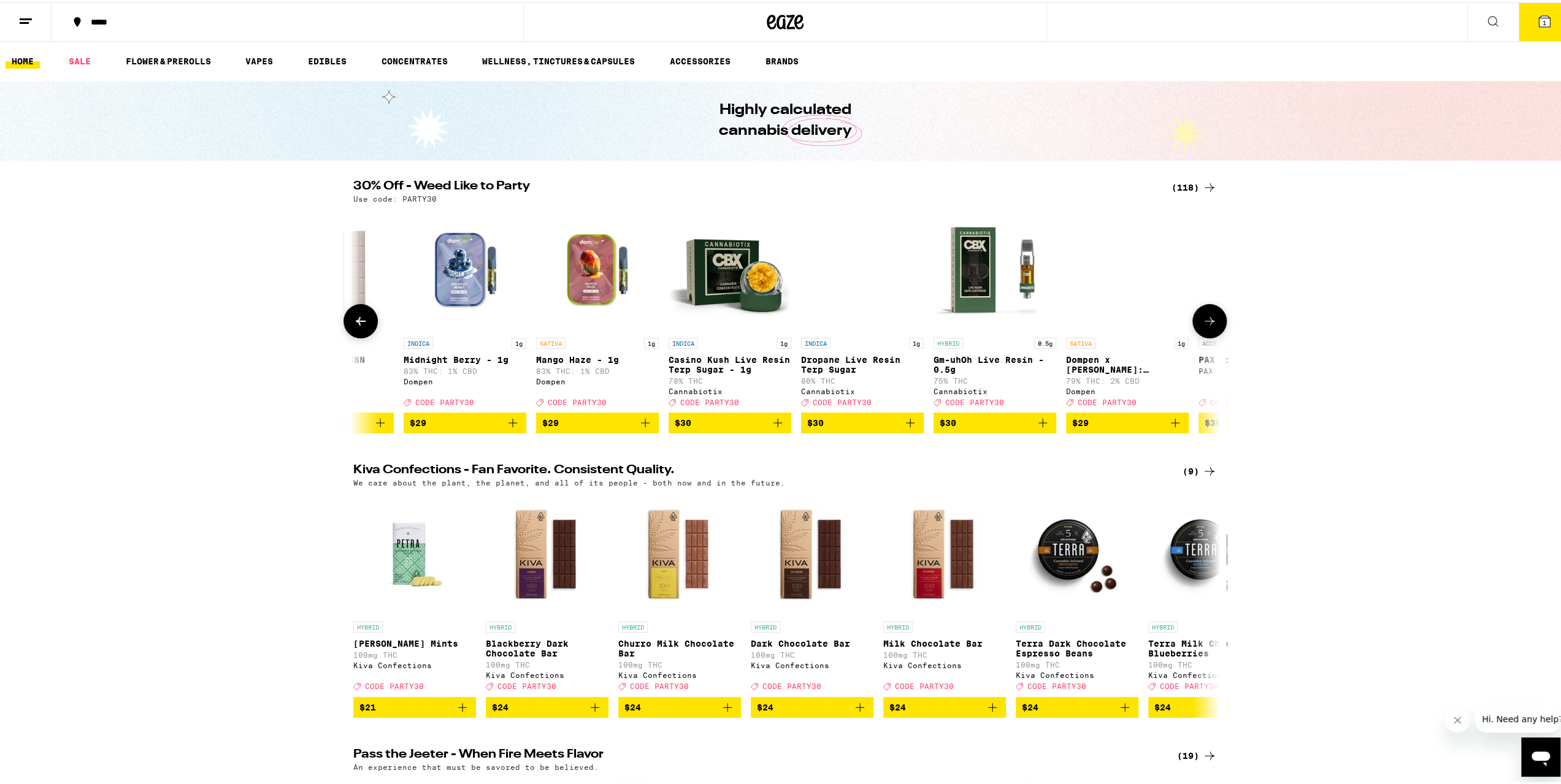
click at [1208, 334] on button at bounding box center [1209, 318] width 34 height 34
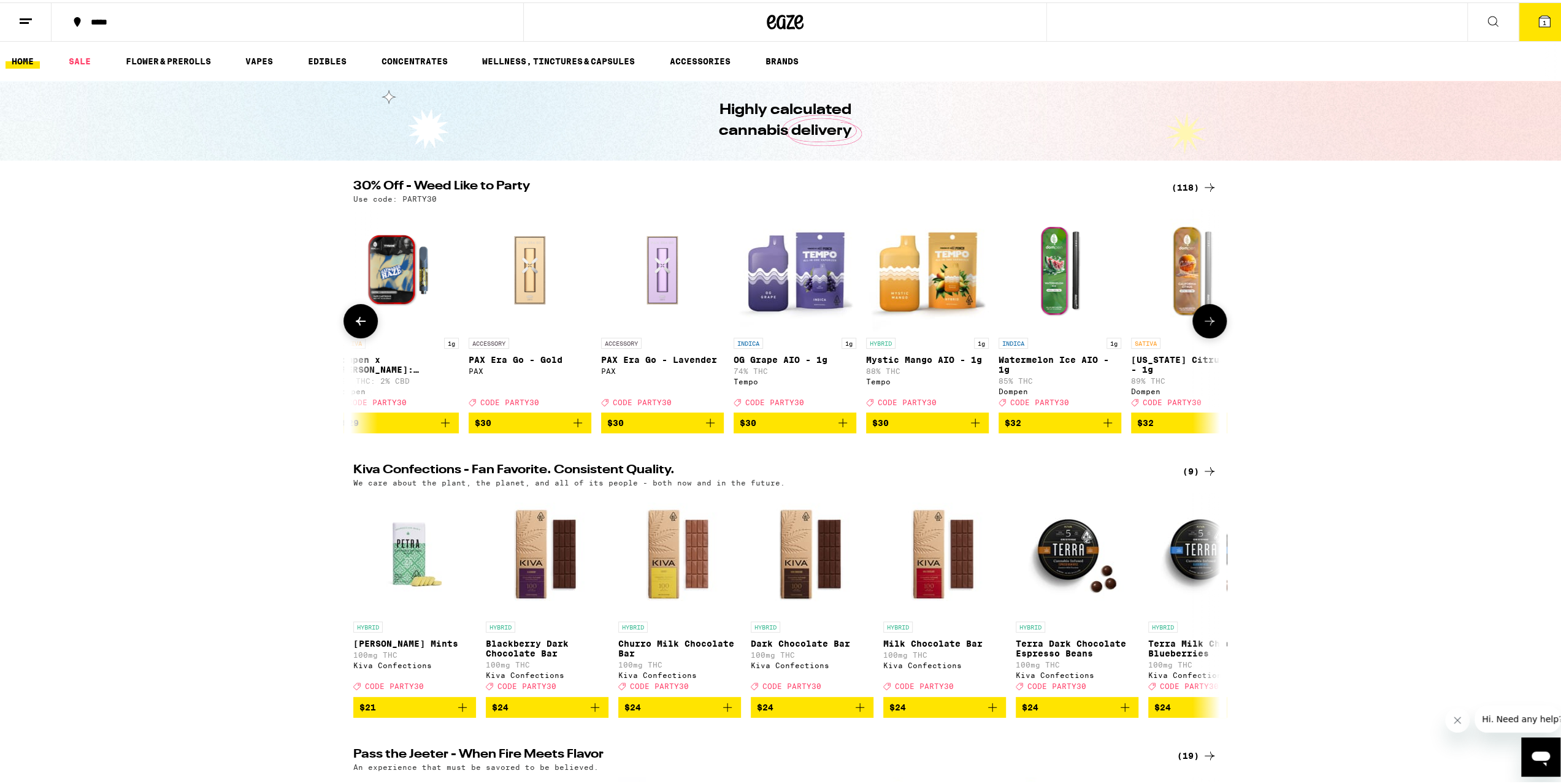
click at [1208, 334] on button at bounding box center [1209, 318] width 34 height 34
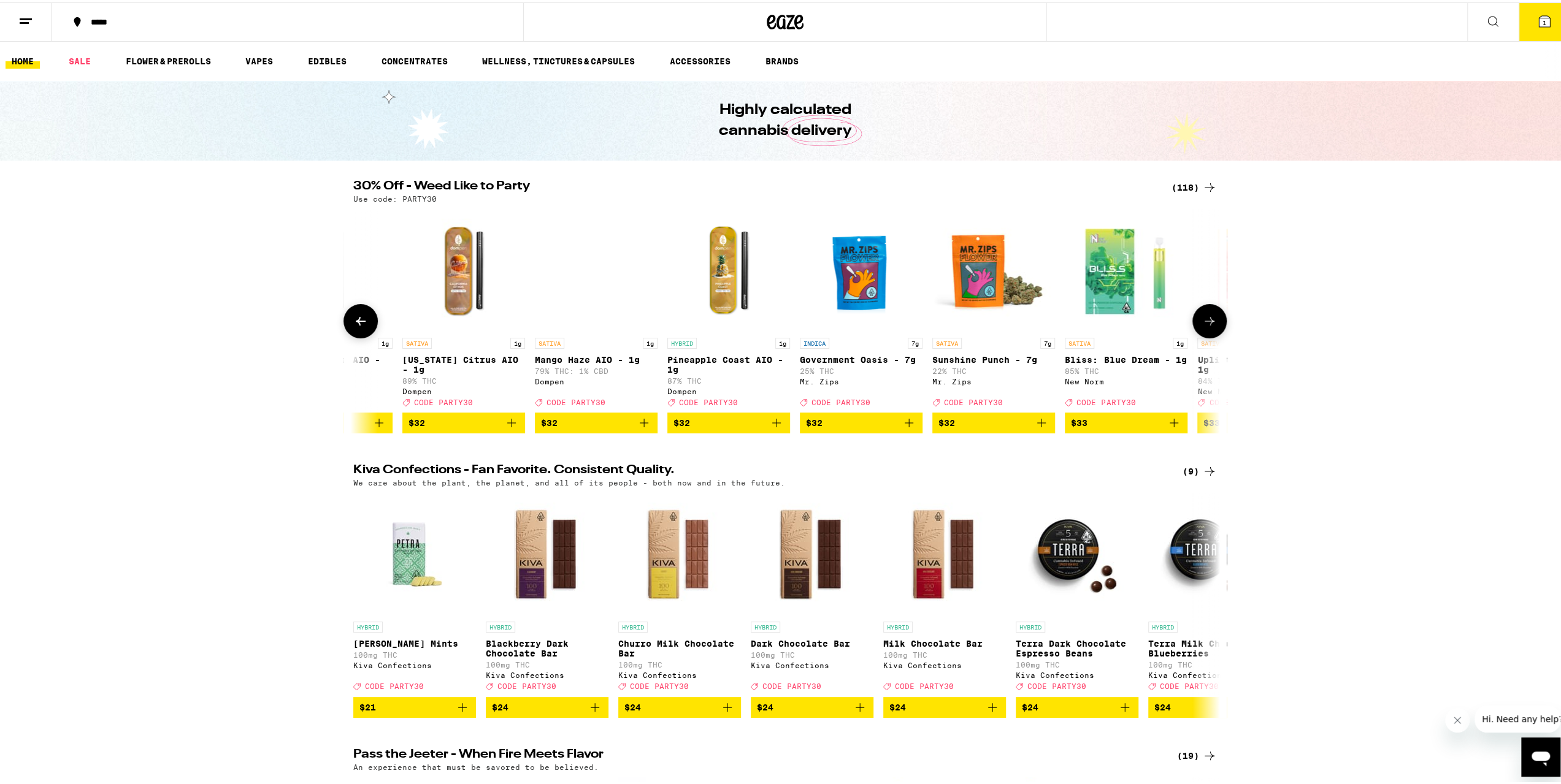
scroll to position [0, 10949]
click at [1208, 334] on button at bounding box center [1209, 318] width 34 height 34
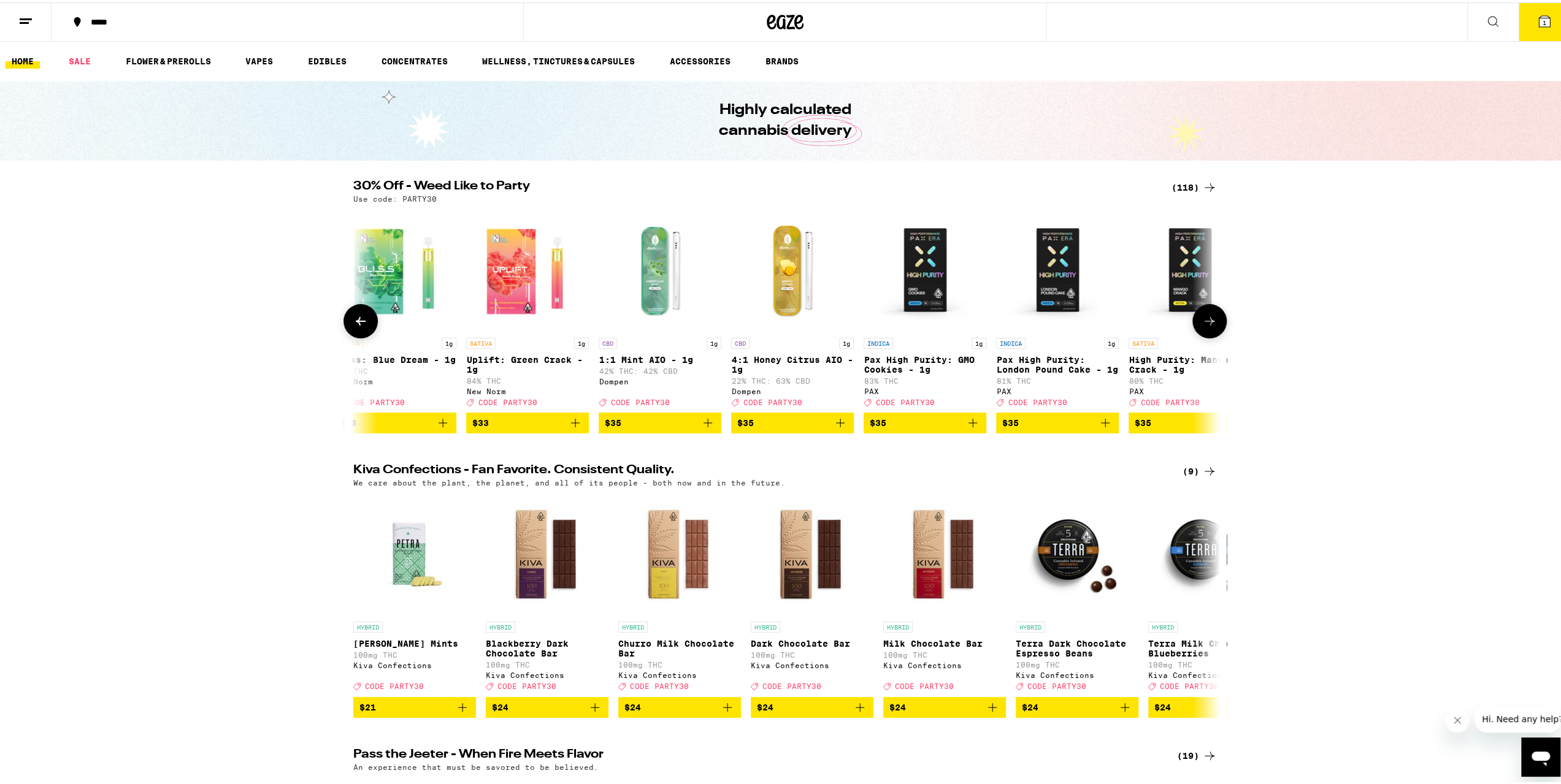
click at [362, 326] on icon at bounding box center [360, 318] width 15 height 15
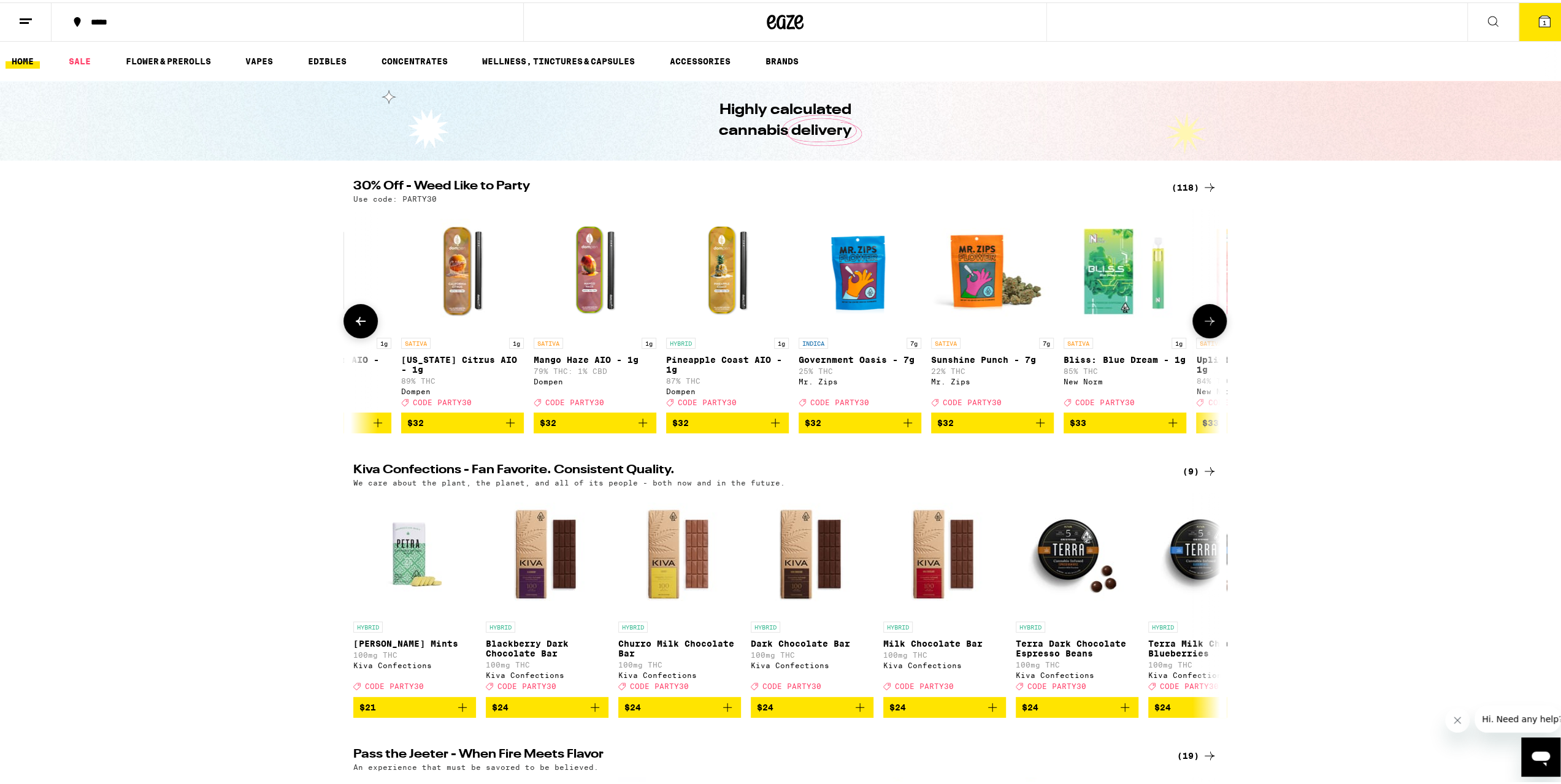
click at [1210, 334] on button at bounding box center [1209, 318] width 34 height 34
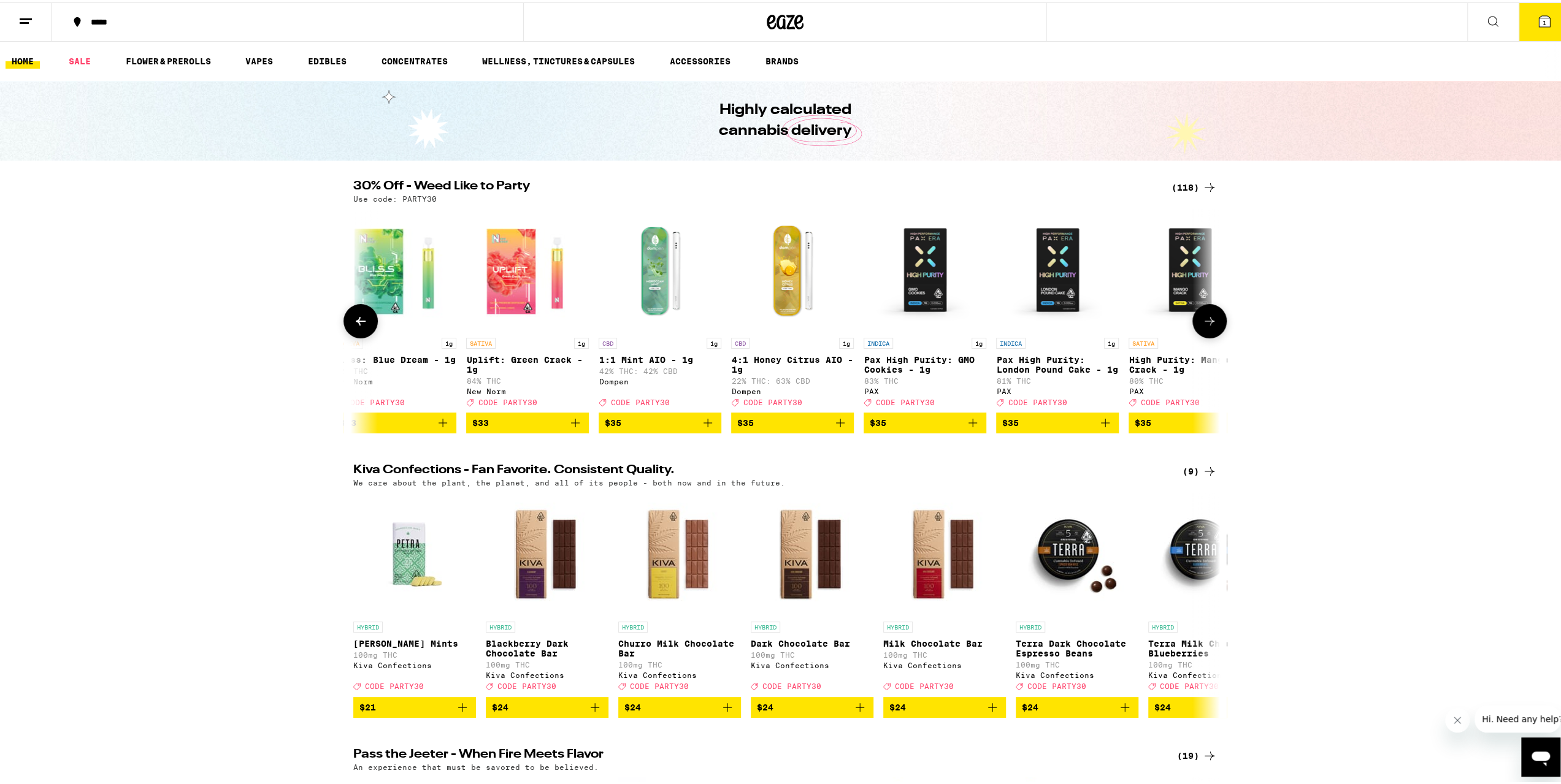
click at [1210, 334] on button at bounding box center [1209, 318] width 34 height 34
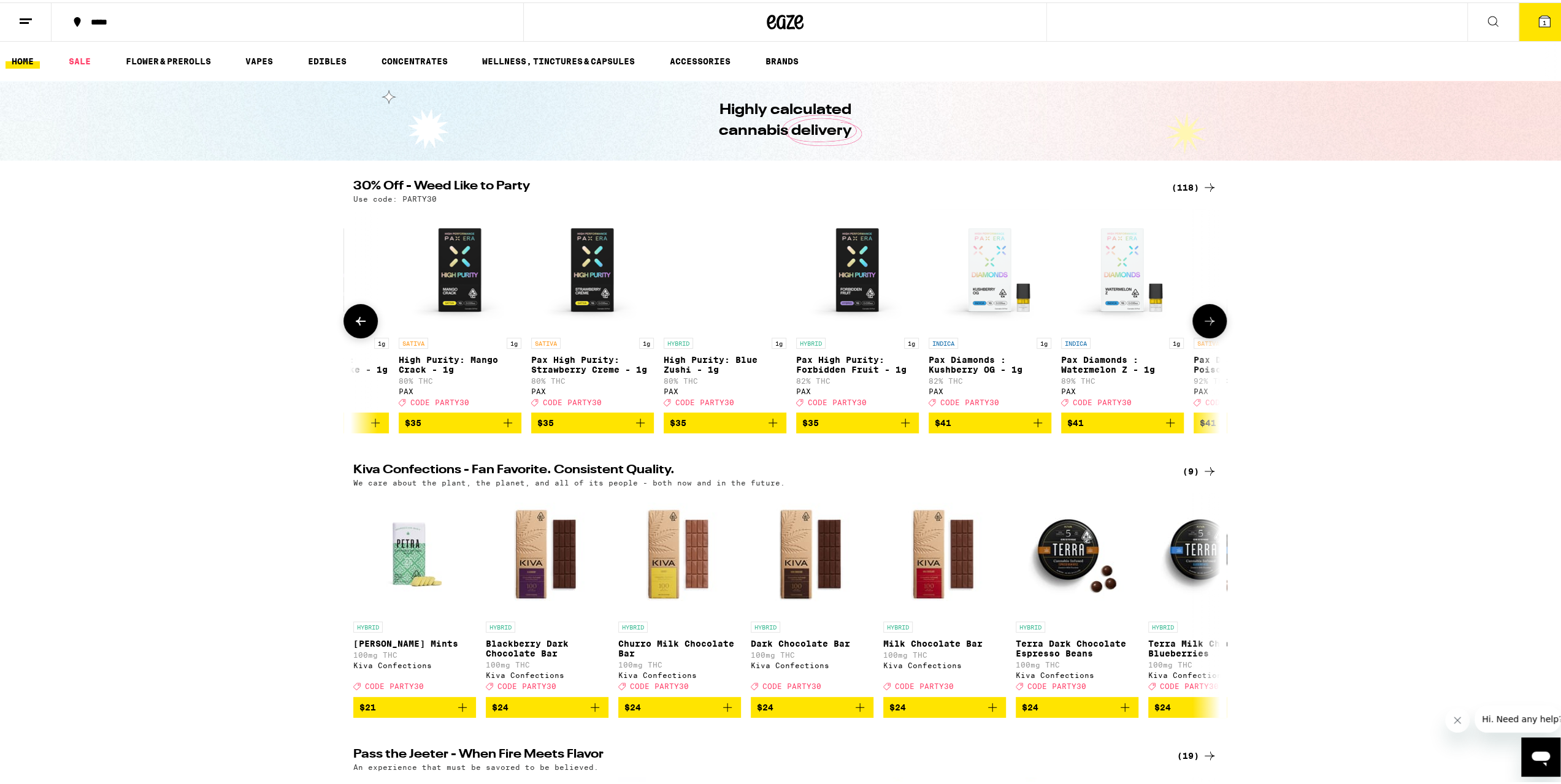
click at [1211, 334] on button at bounding box center [1209, 318] width 34 height 34
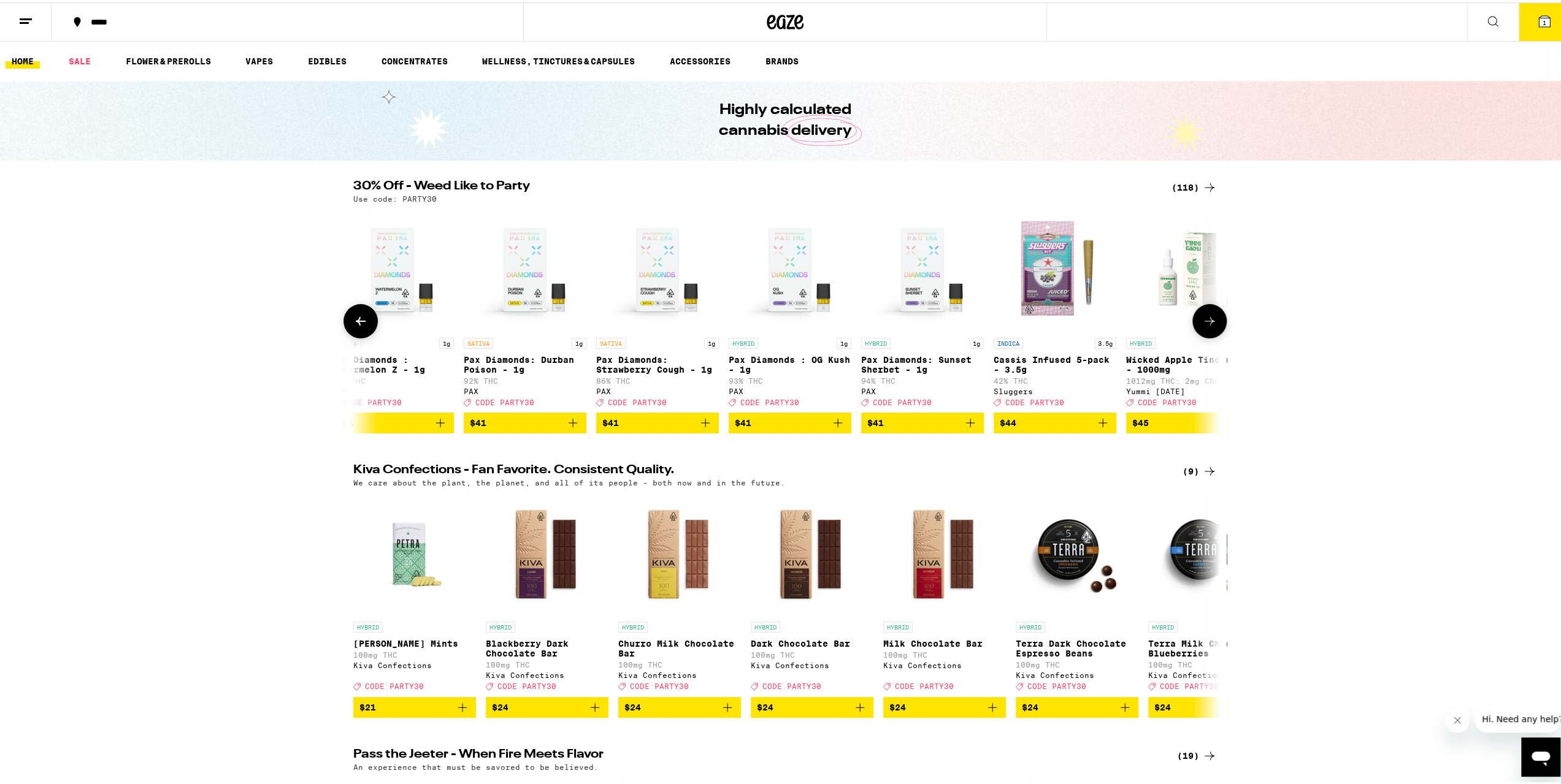
click at [1212, 334] on button at bounding box center [1209, 318] width 34 height 34
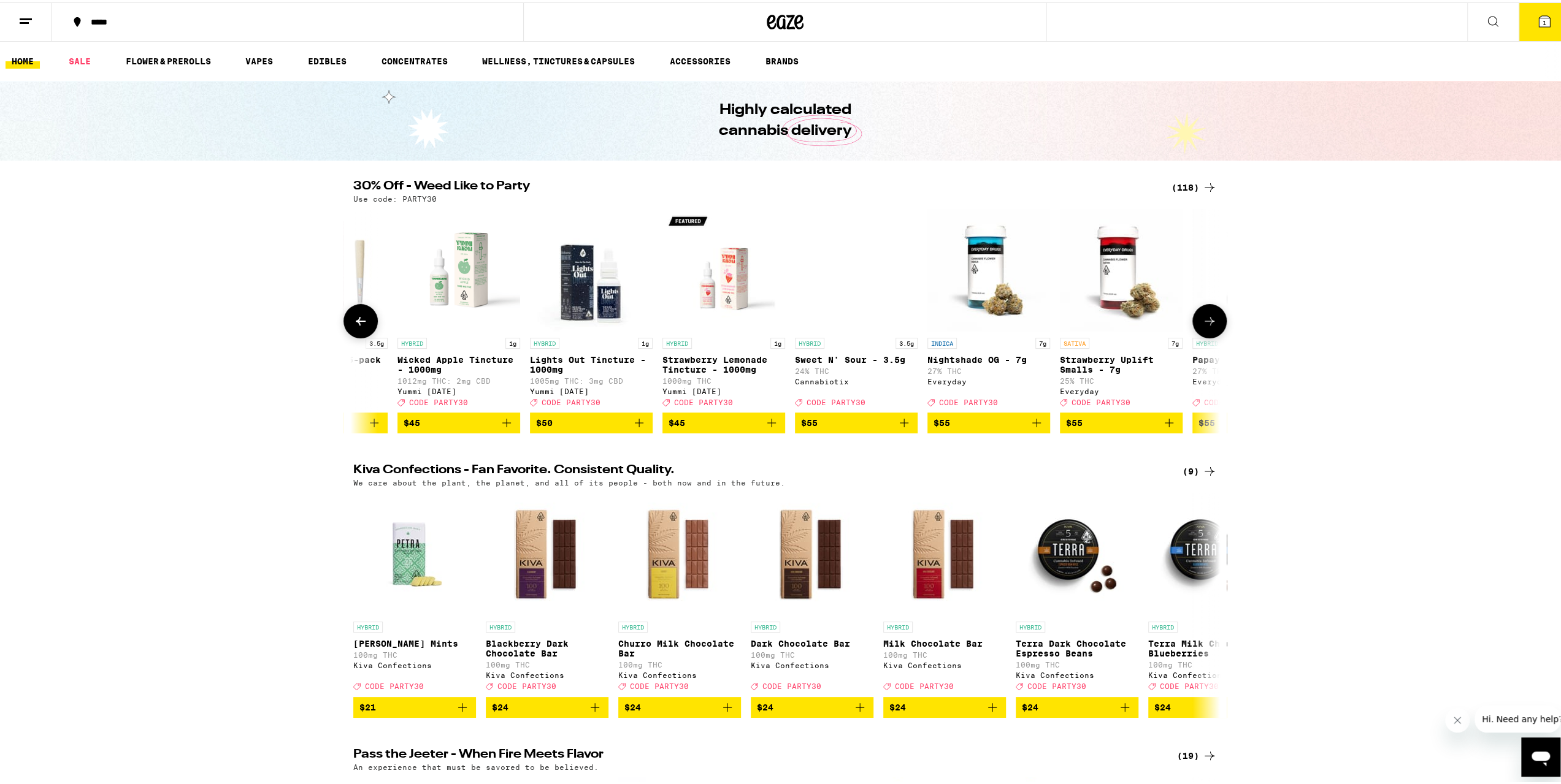
scroll to position [0, 13869]
click at [1215, 334] on button at bounding box center [1209, 318] width 34 height 34
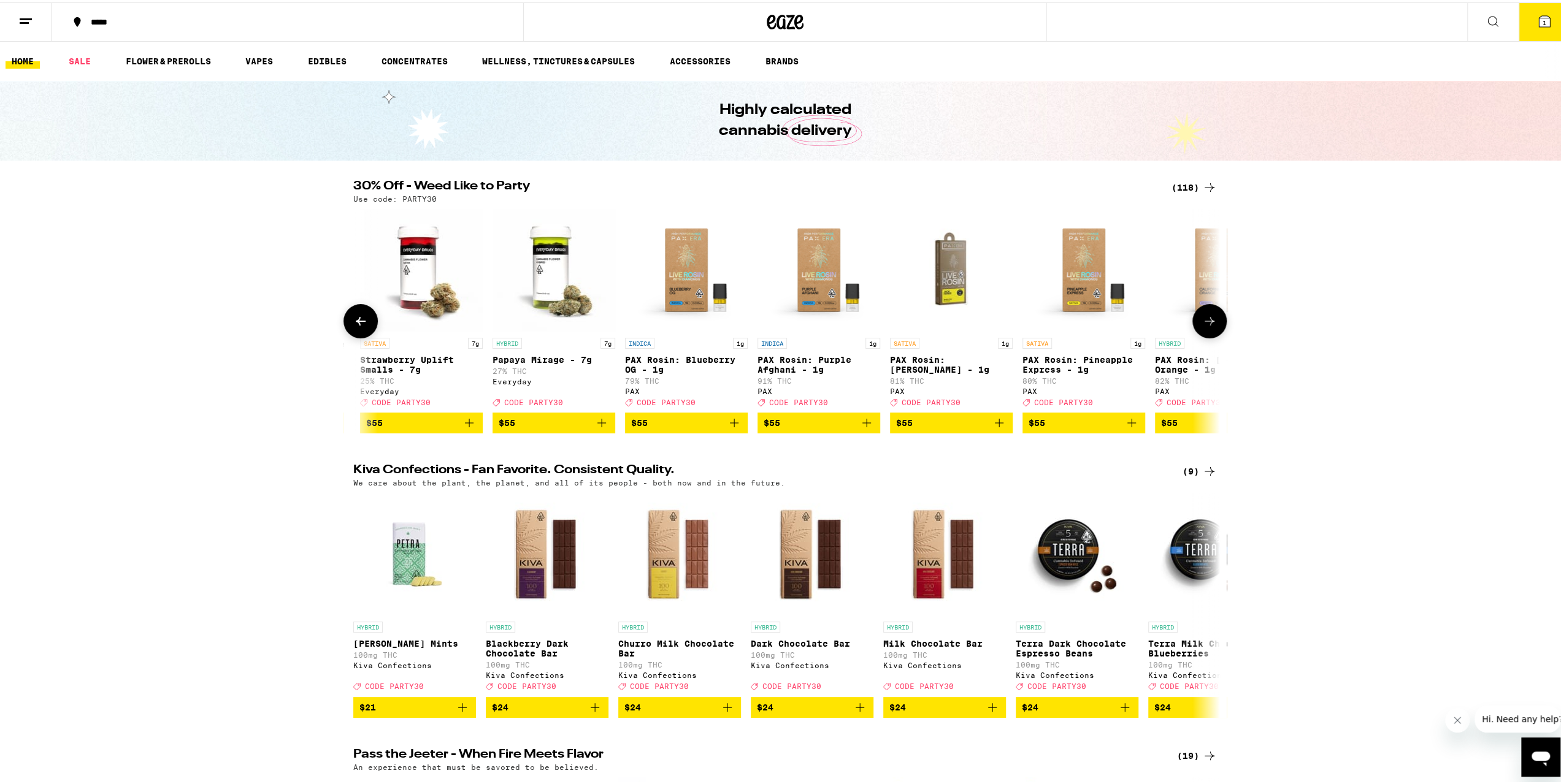
scroll to position [0, 14599]
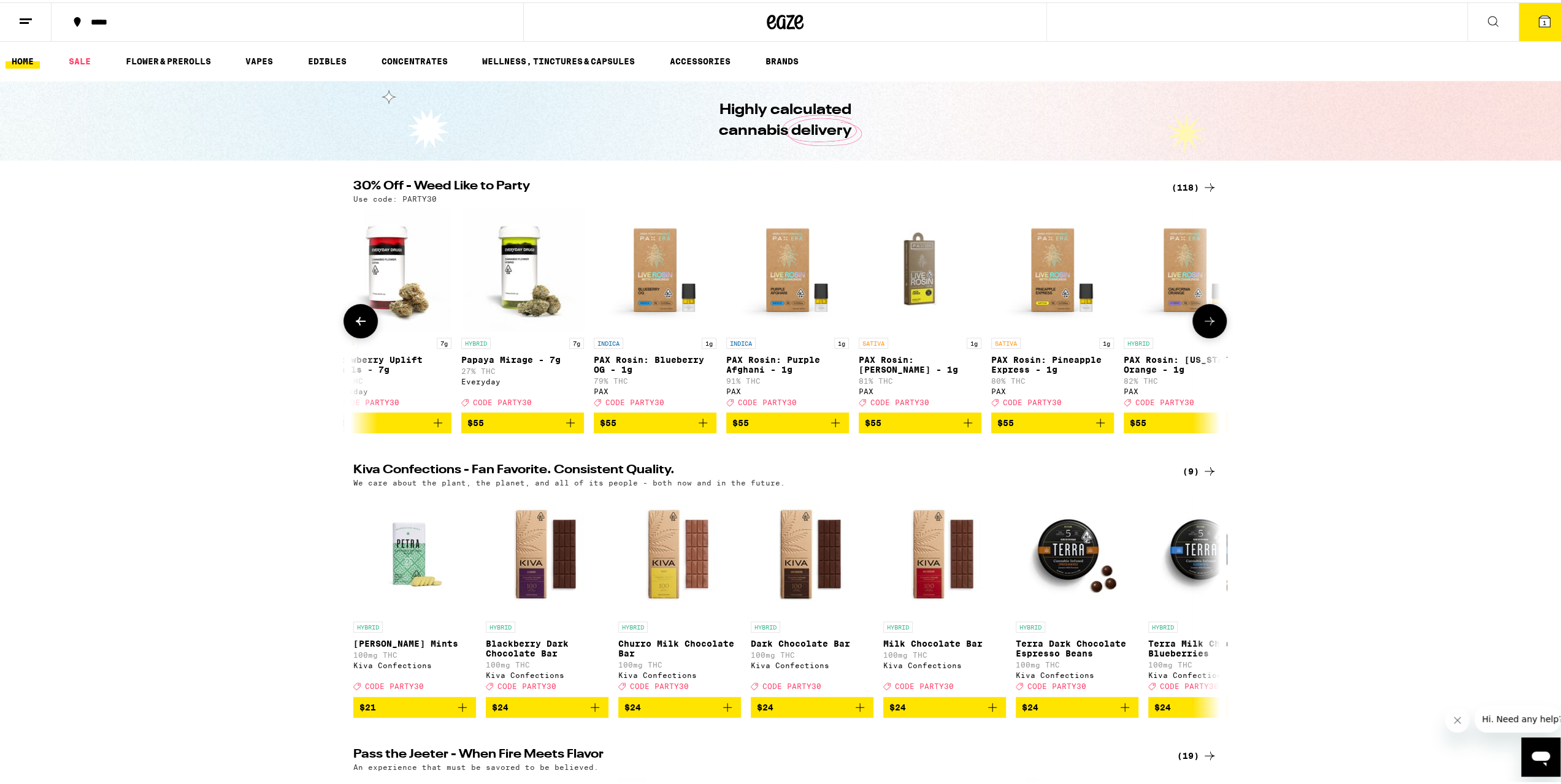
click at [1215, 334] on button at bounding box center [1209, 318] width 34 height 34
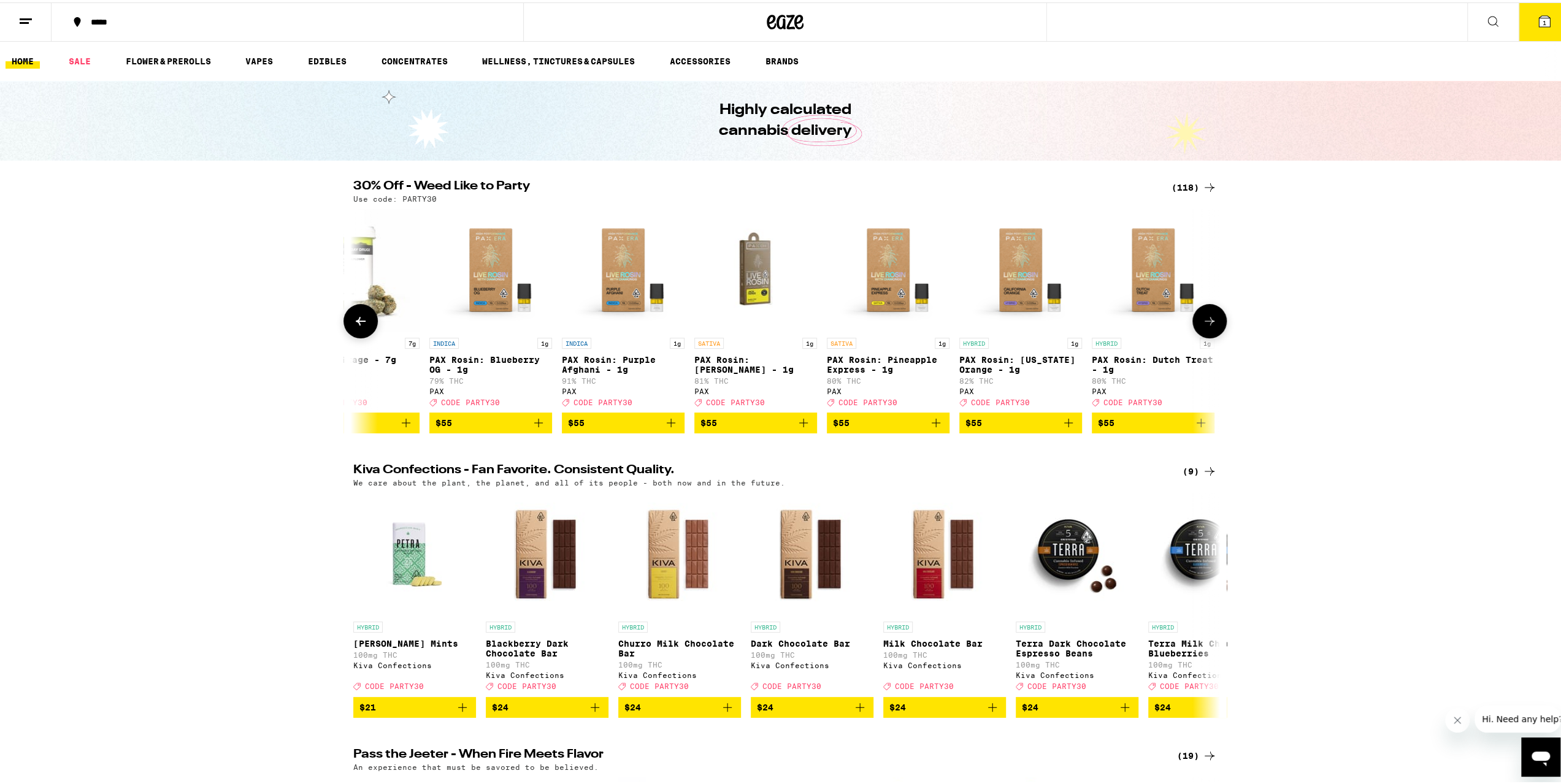
scroll to position [0, 14771]
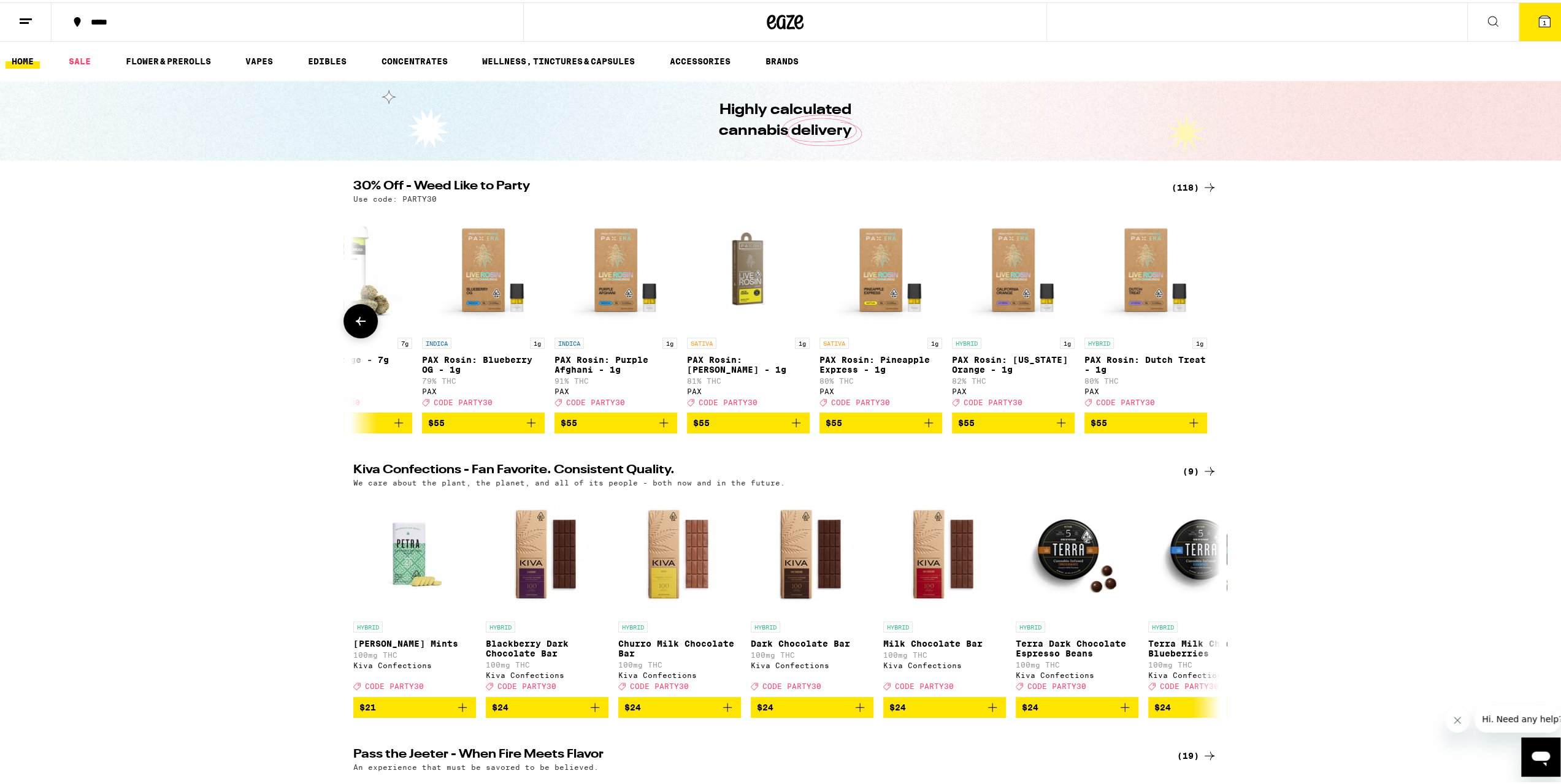
click at [1215, 334] on div at bounding box center [1209, 318] width 34 height 34
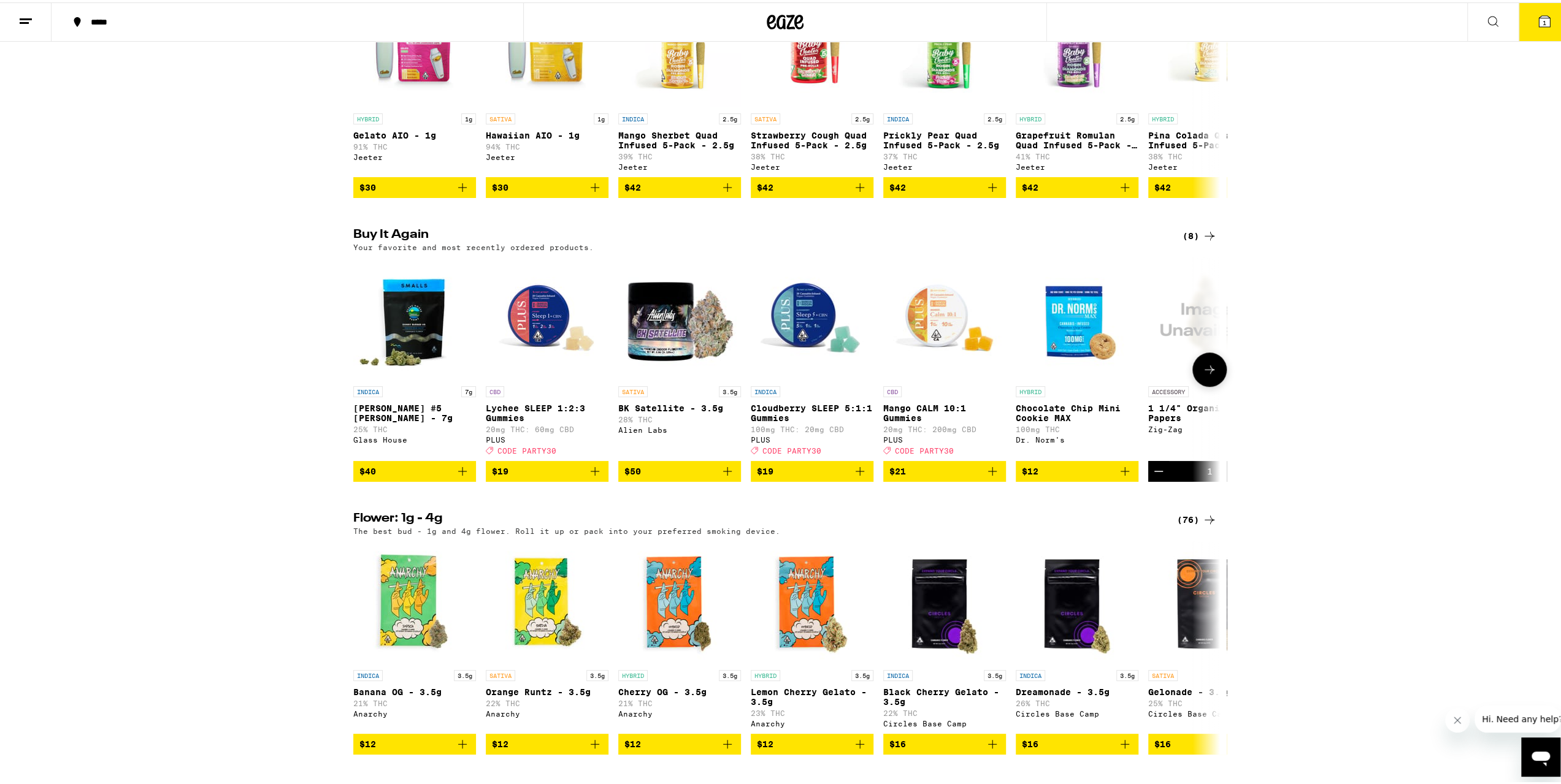
scroll to position [794, 0]
click at [1205, 371] on icon at bounding box center [1210, 367] width 10 height 9
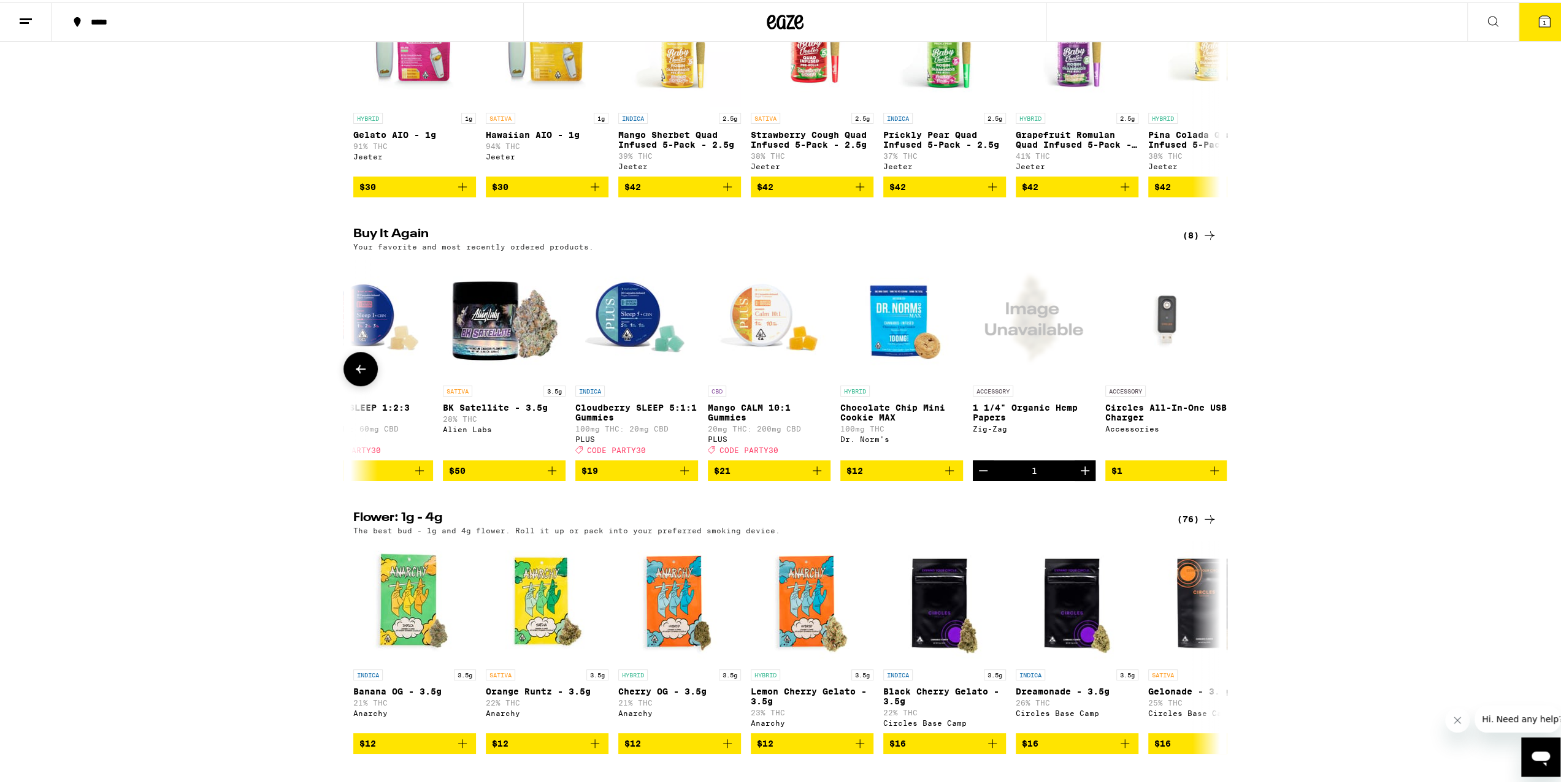
scroll to position [0, 196]
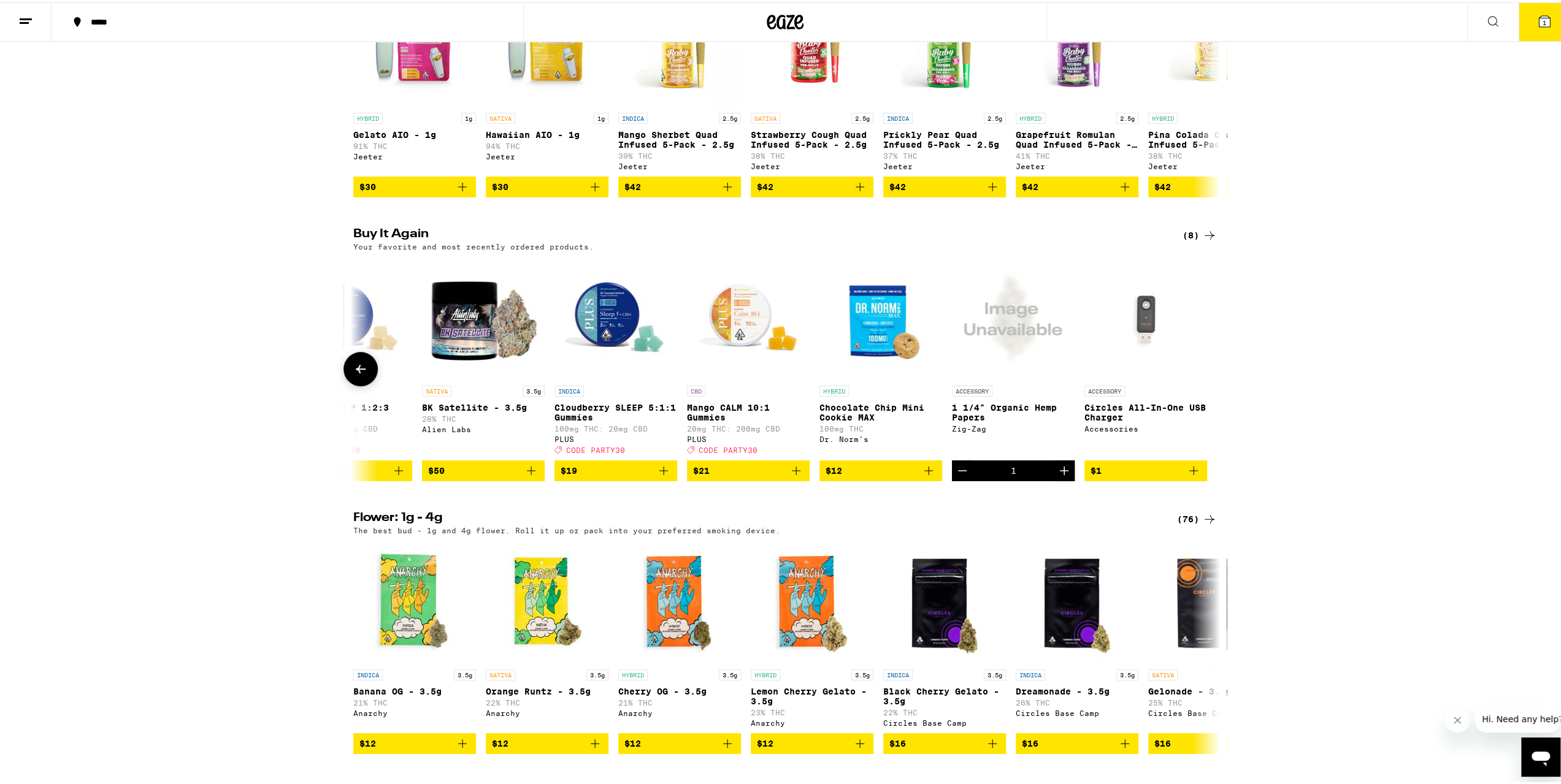
click at [1202, 384] on div at bounding box center [1209, 366] width 34 height 34
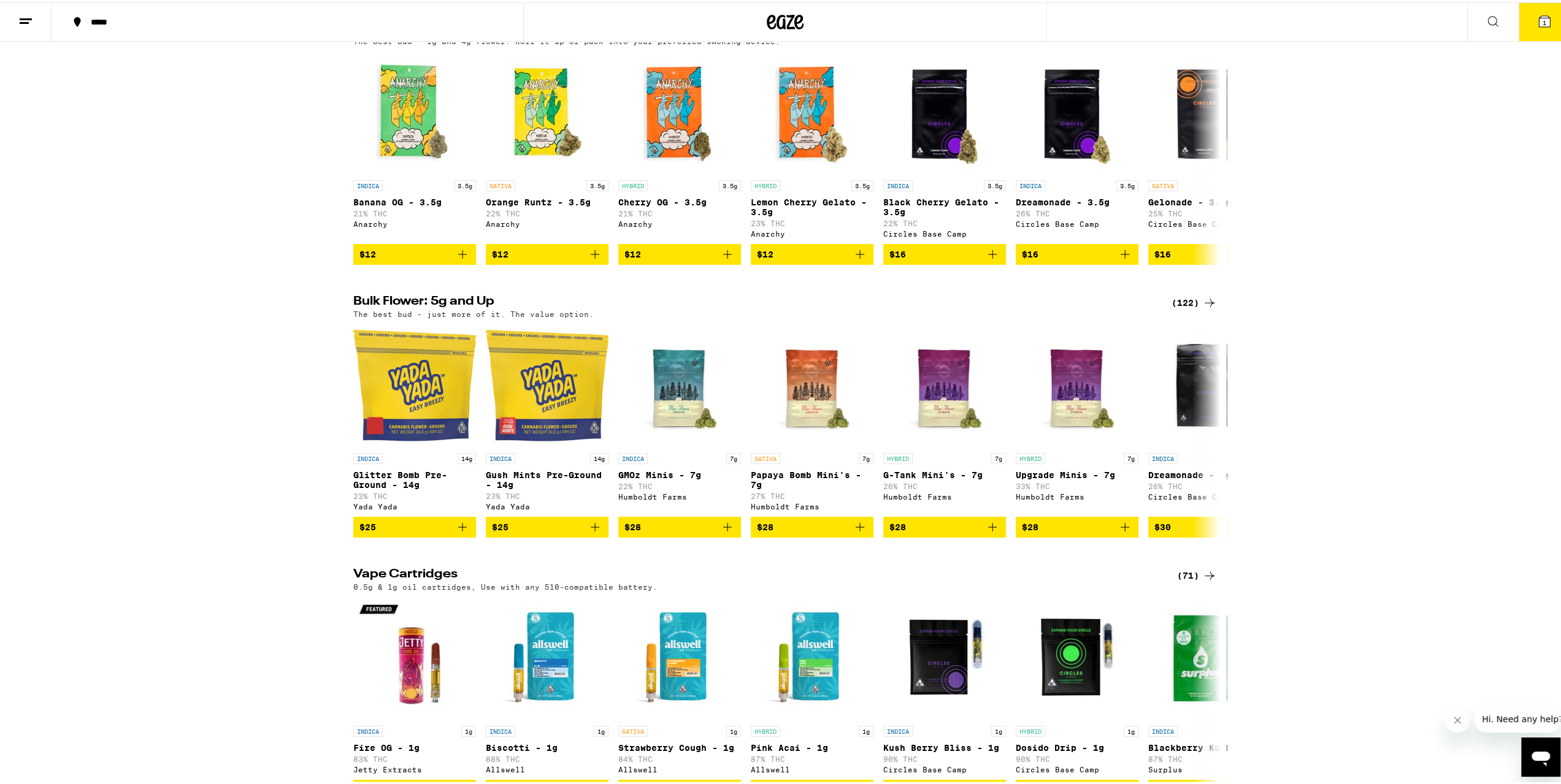
scroll to position [1283, 0]
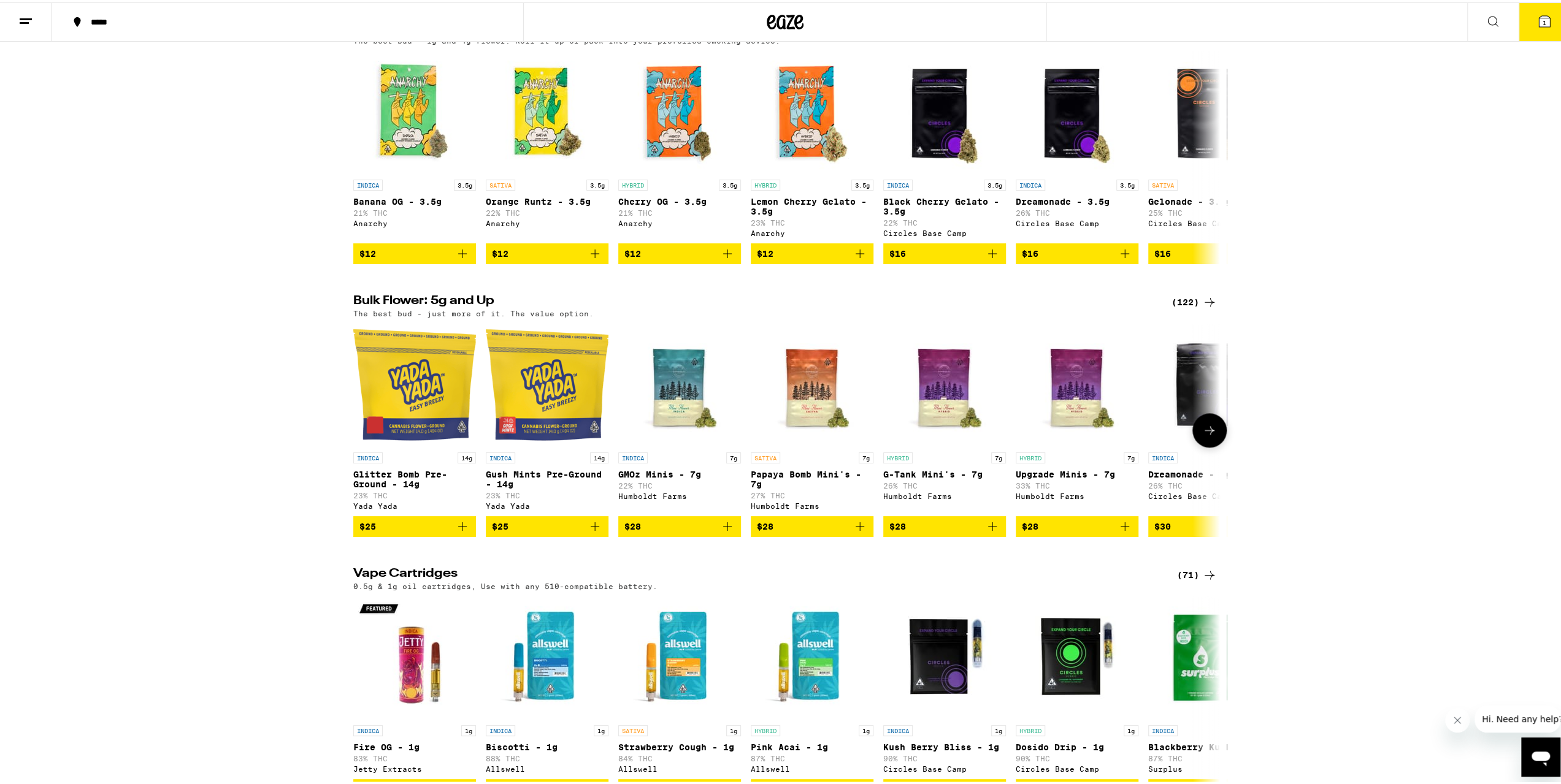
click at [1212, 435] on icon at bounding box center [1209, 427] width 15 height 15
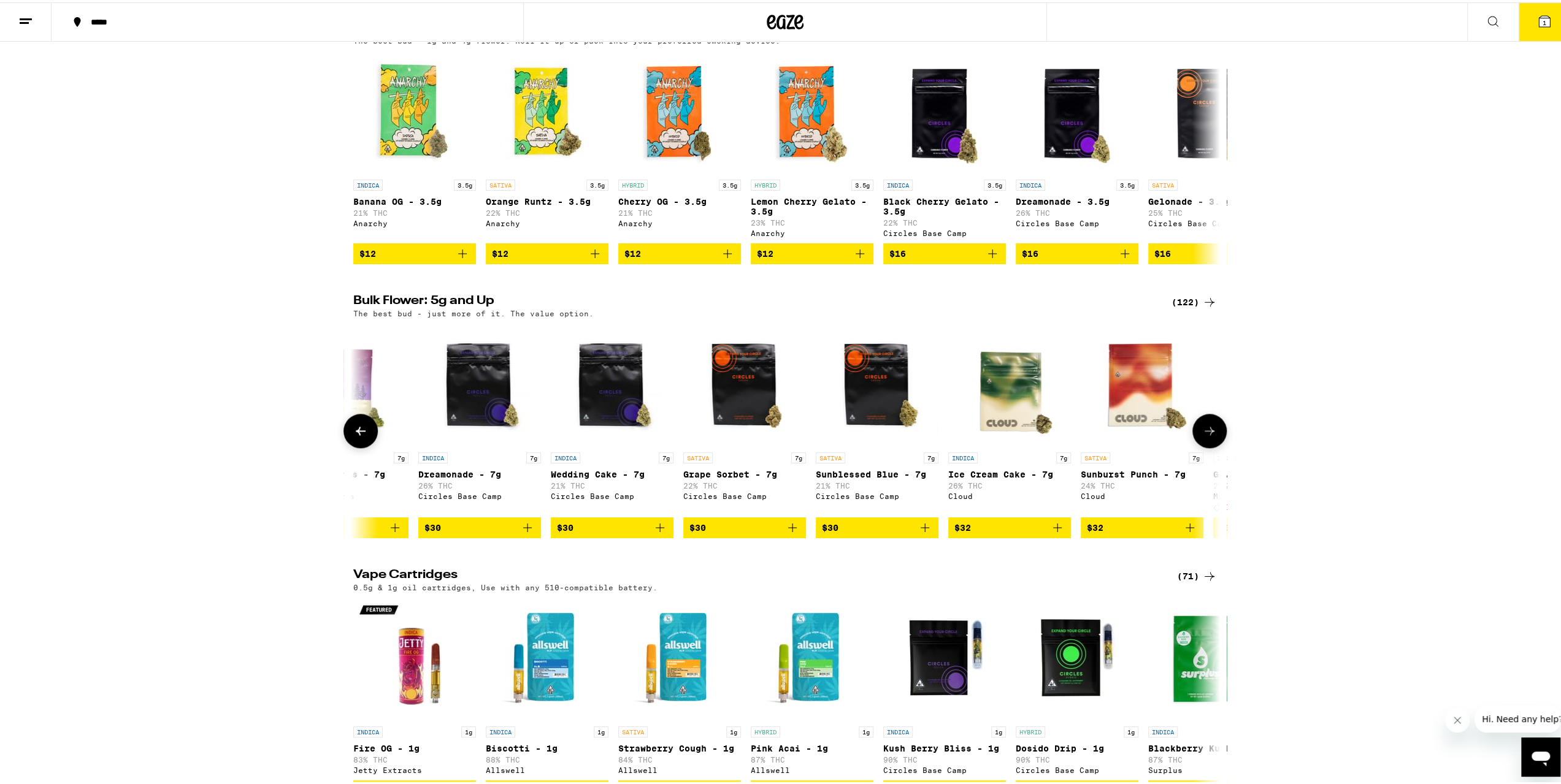
click at [1212, 436] on icon at bounding box center [1209, 428] width 15 height 15
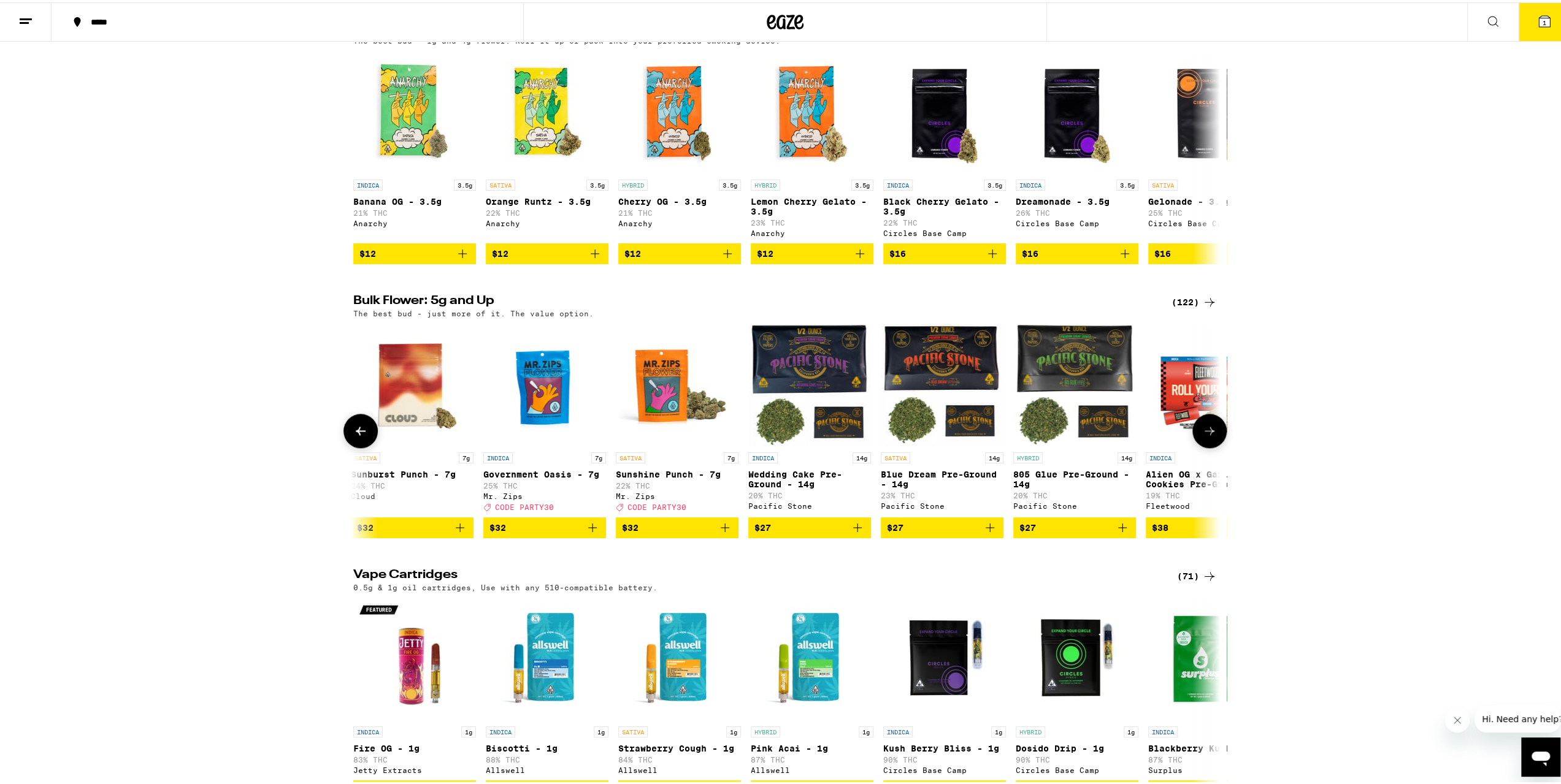
click at [1211, 436] on icon at bounding box center [1209, 428] width 15 height 15
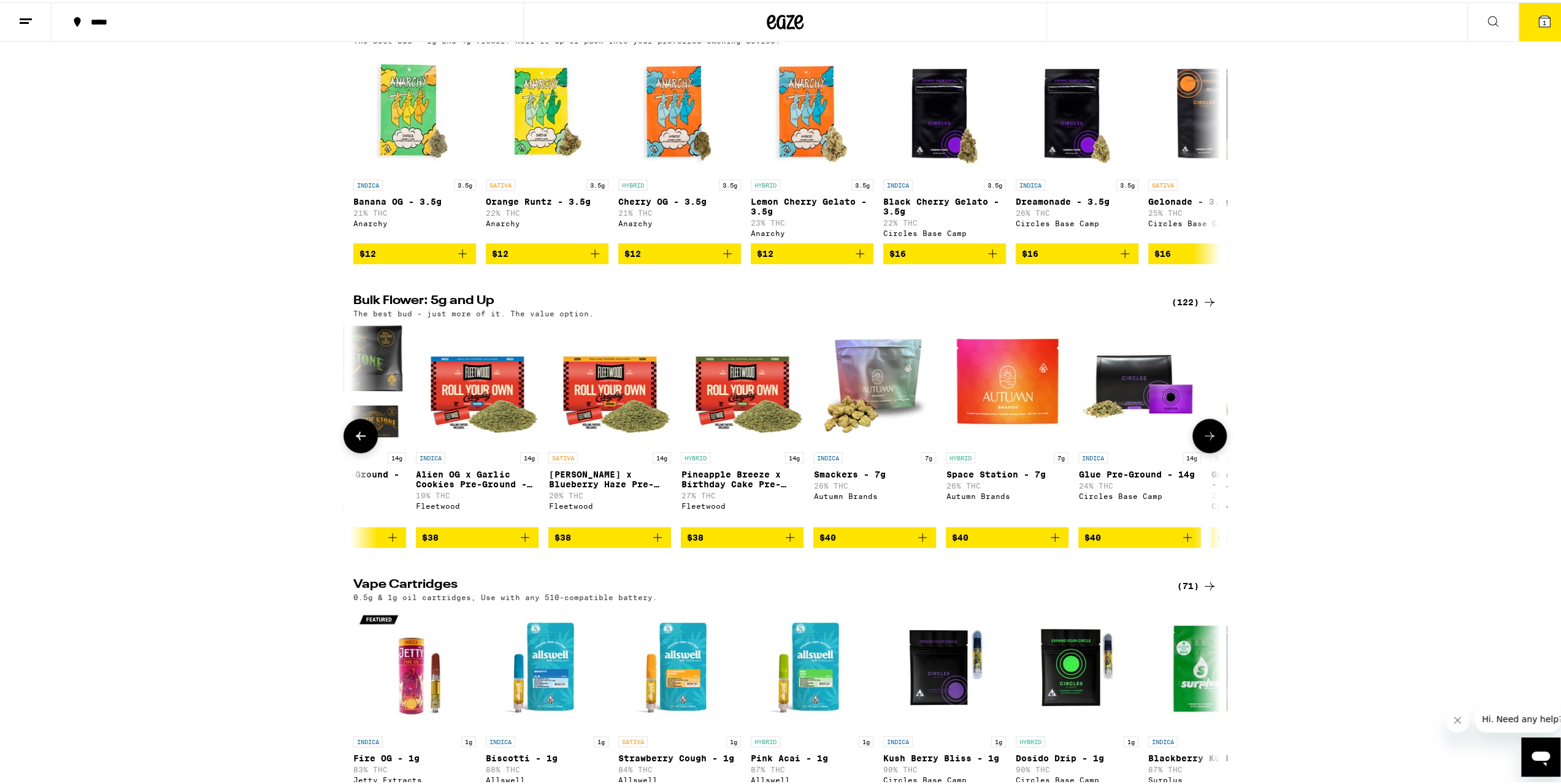
click at [1209, 441] on icon at bounding box center [1209, 433] width 15 height 15
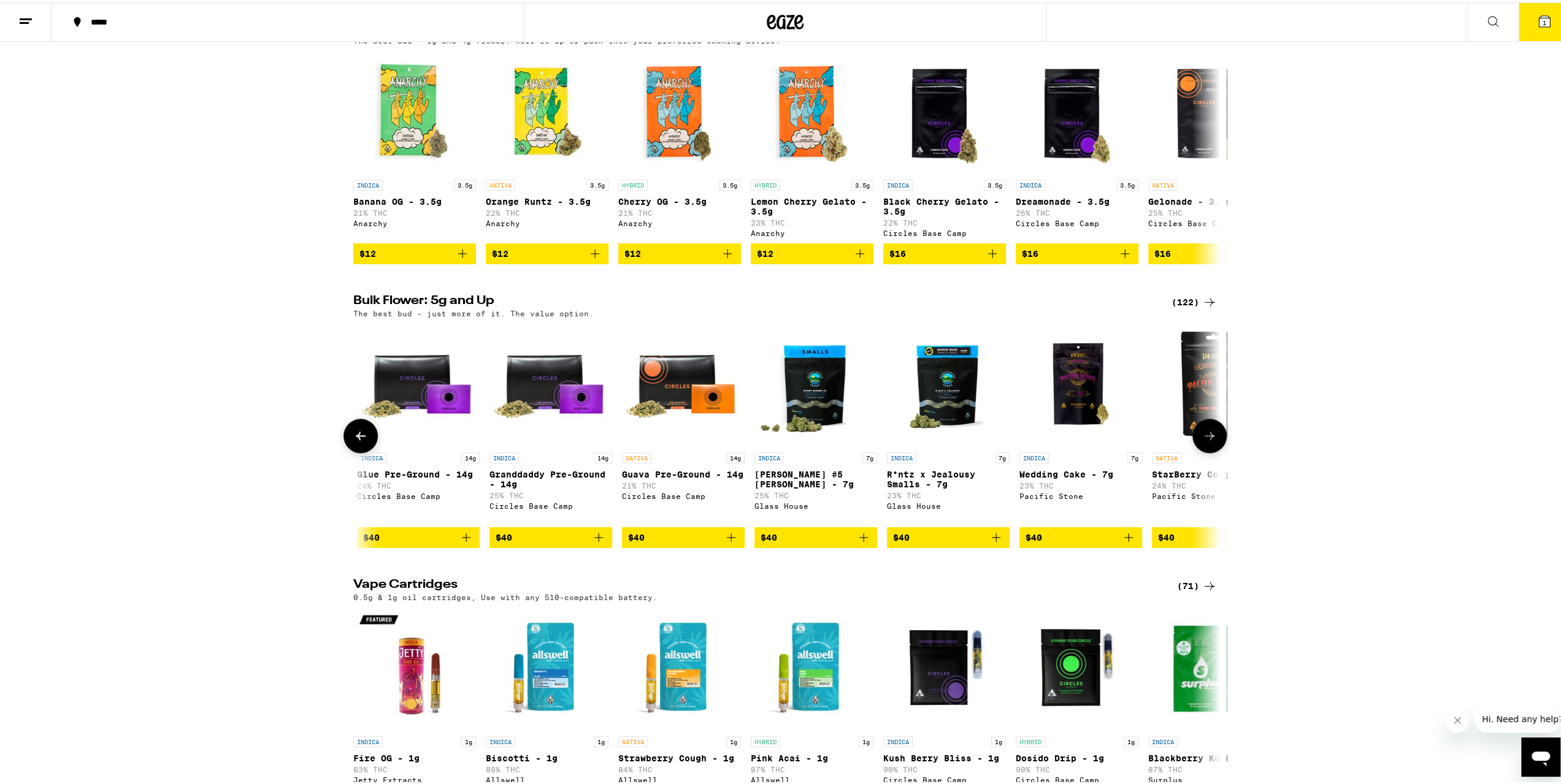
scroll to position [0, 2920]
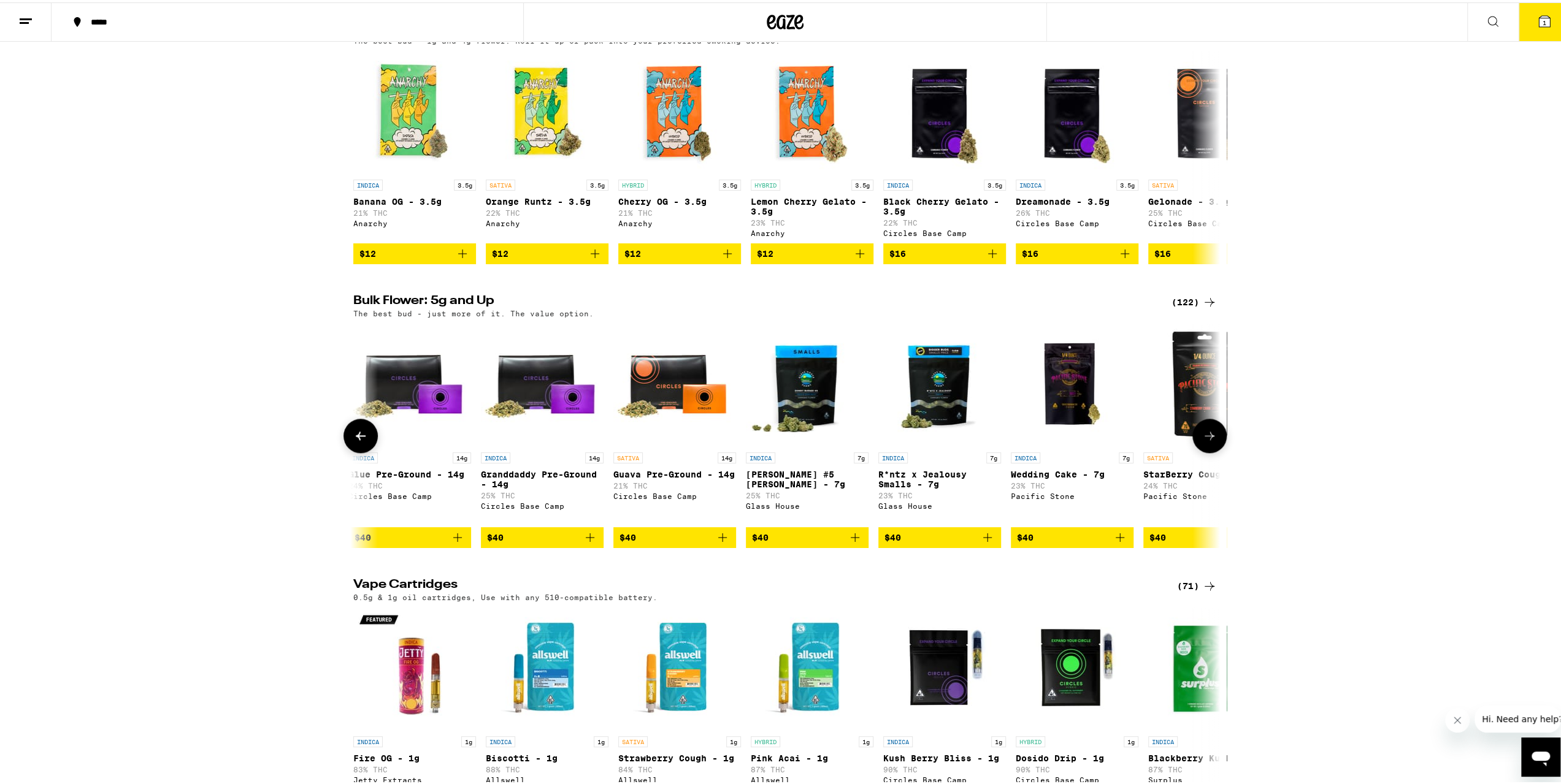
click at [1209, 441] on icon at bounding box center [1209, 433] width 15 height 15
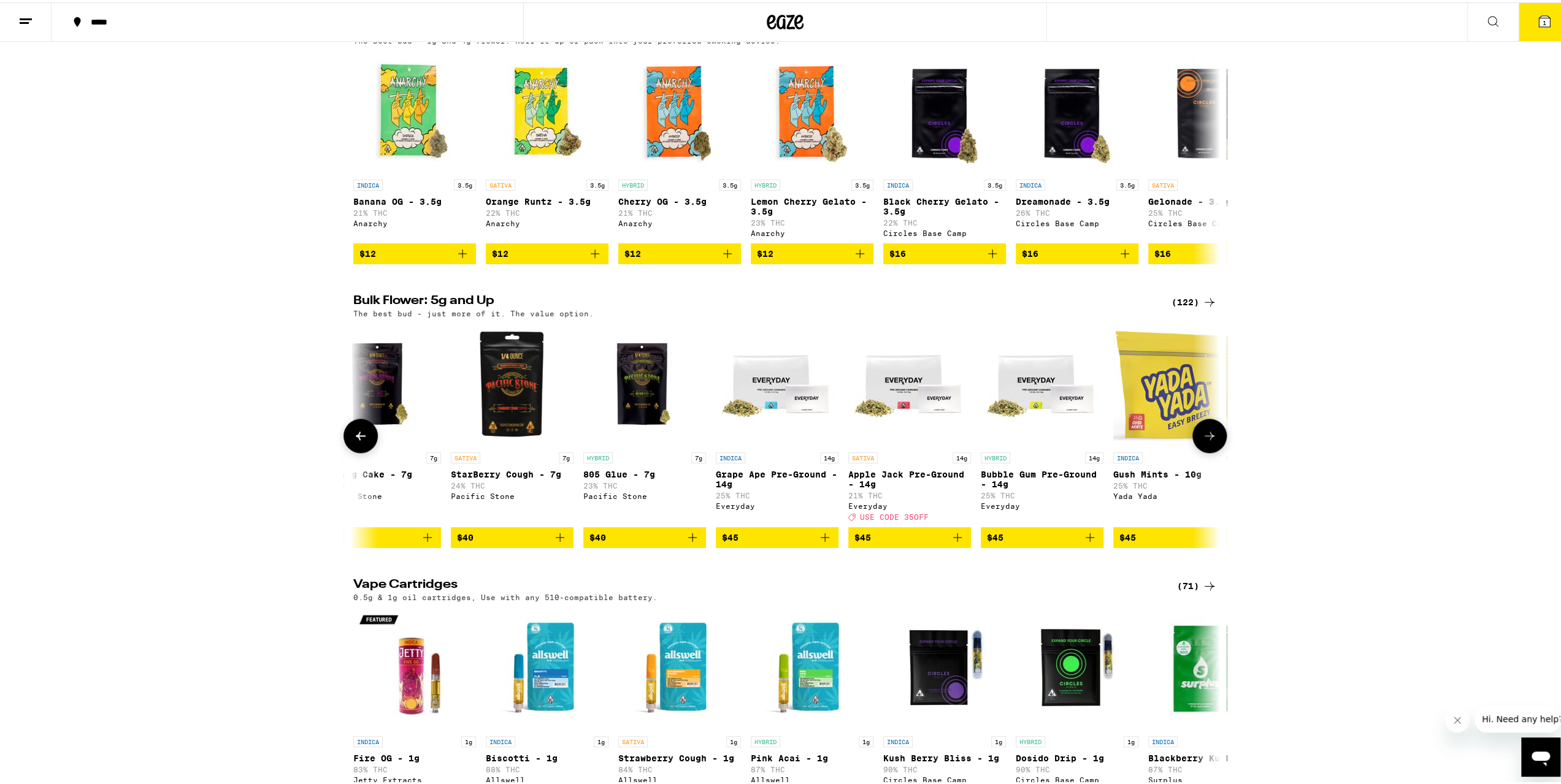
scroll to position [0, 3650]
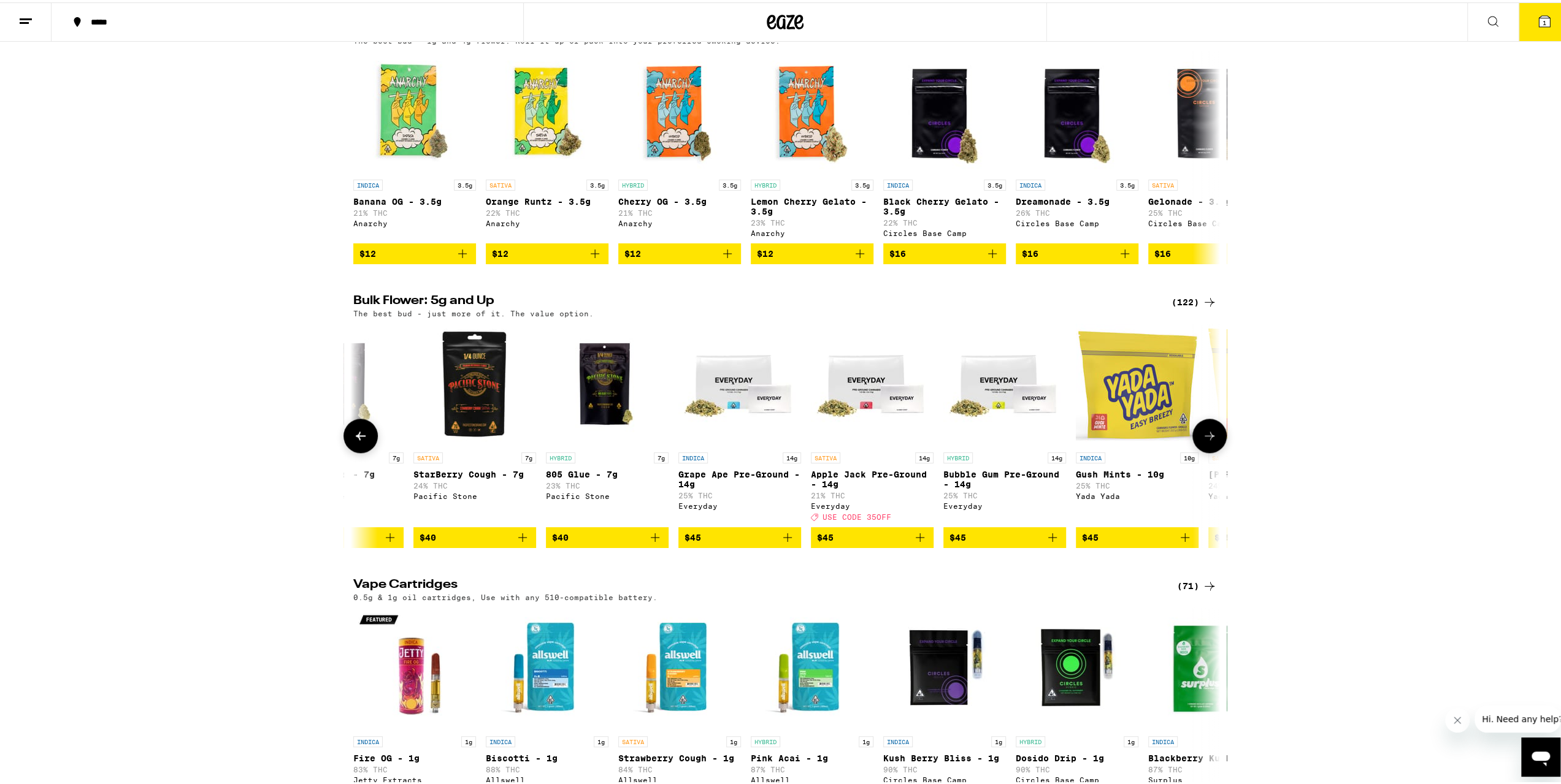
click at [1209, 441] on icon at bounding box center [1209, 433] width 15 height 15
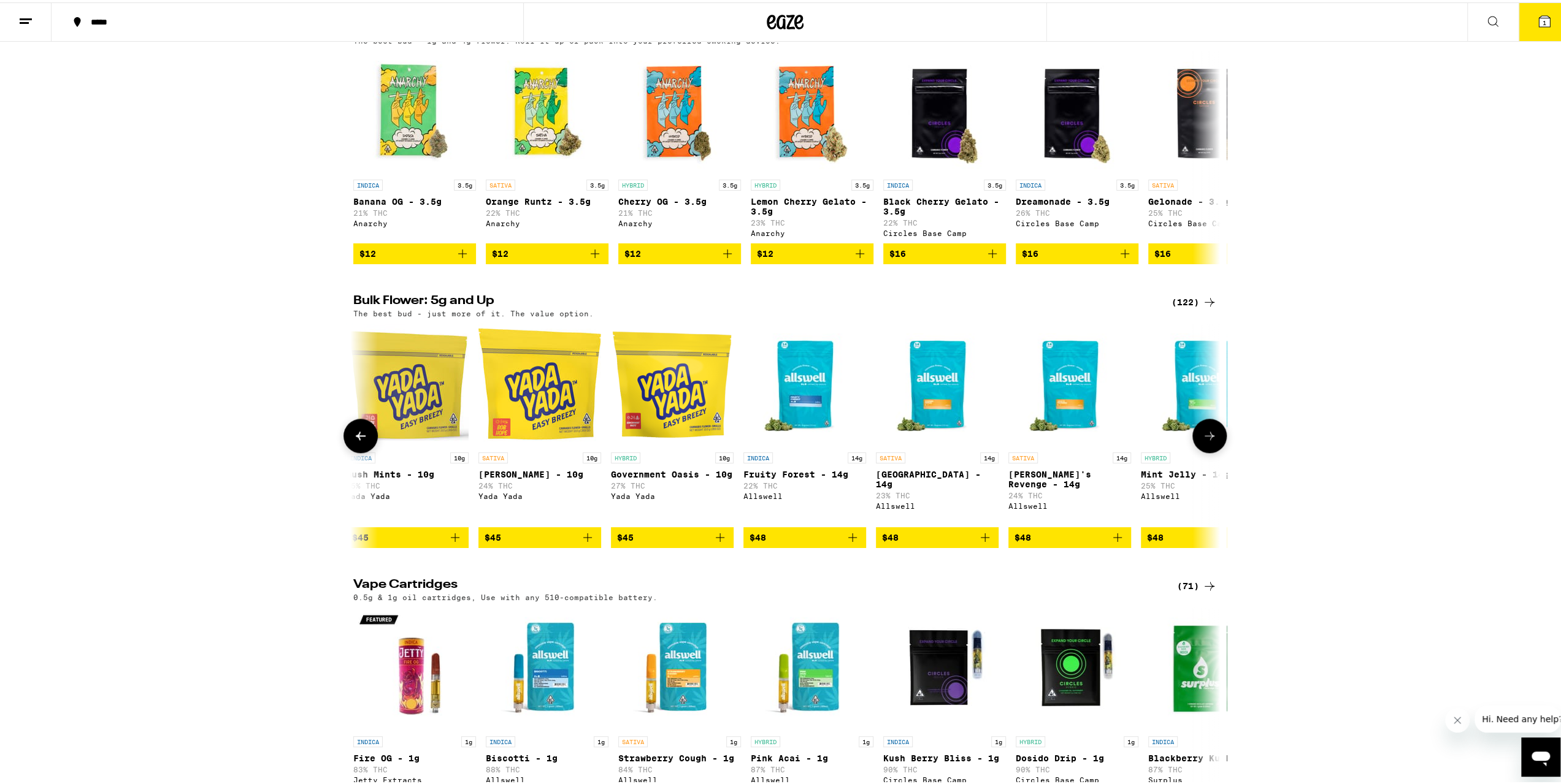
click at [1209, 441] on icon at bounding box center [1209, 433] width 15 height 15
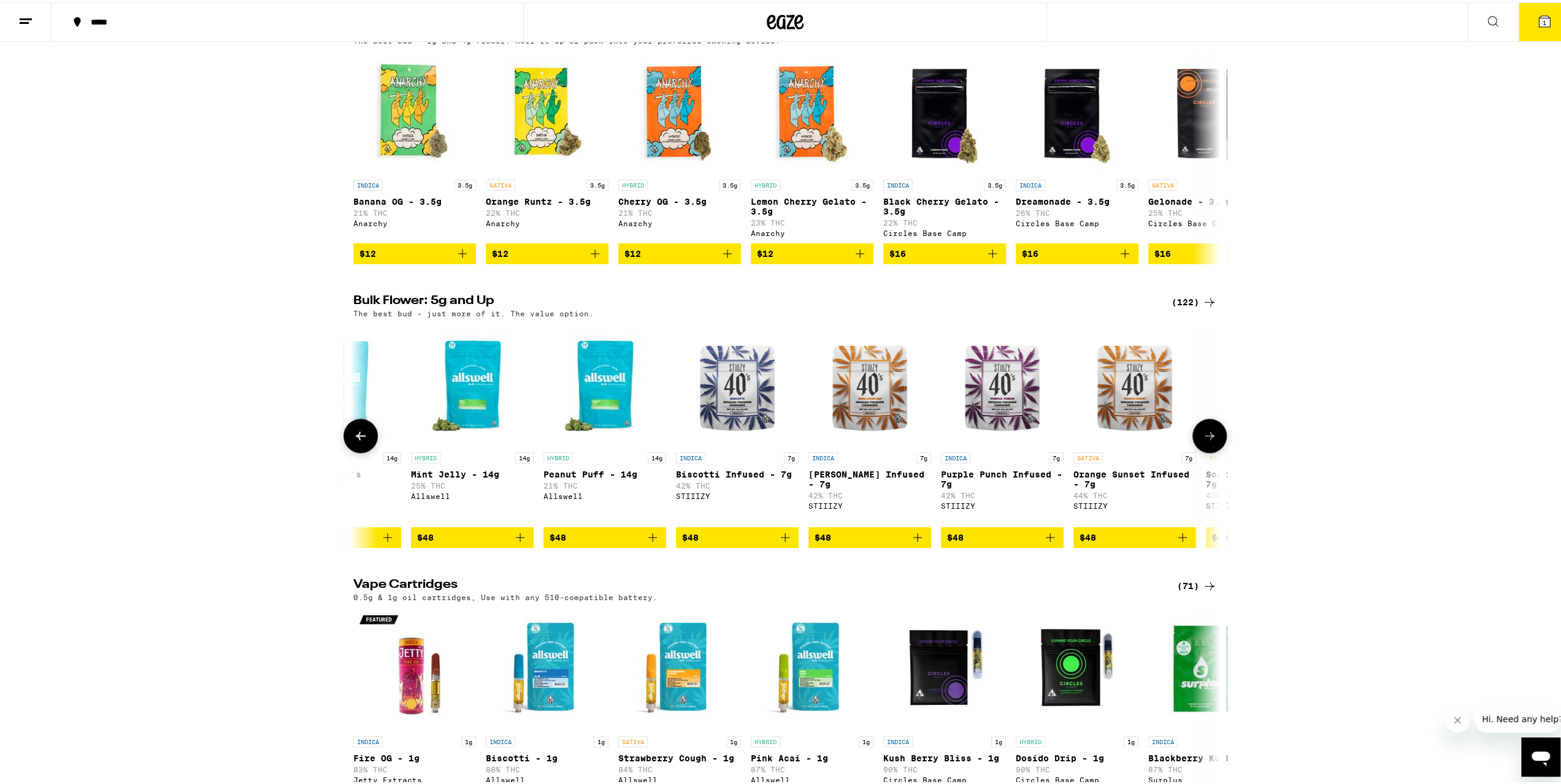
click at [1209, 441] on icon at bounding box center [1209, 433] width 15 height 15
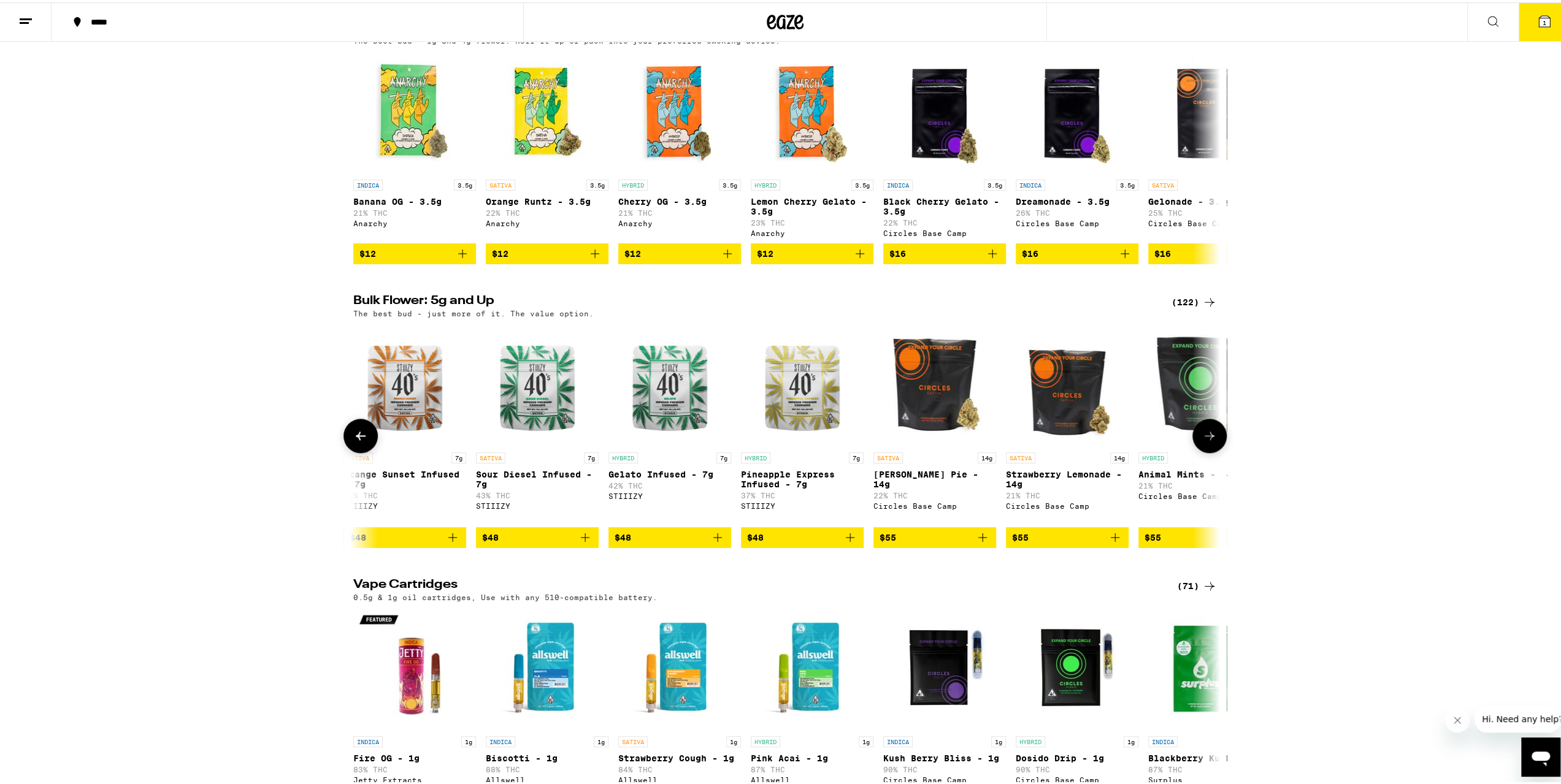
click at [1209, 441] on icon at bounding box center [1209, 433] width 15 height 15
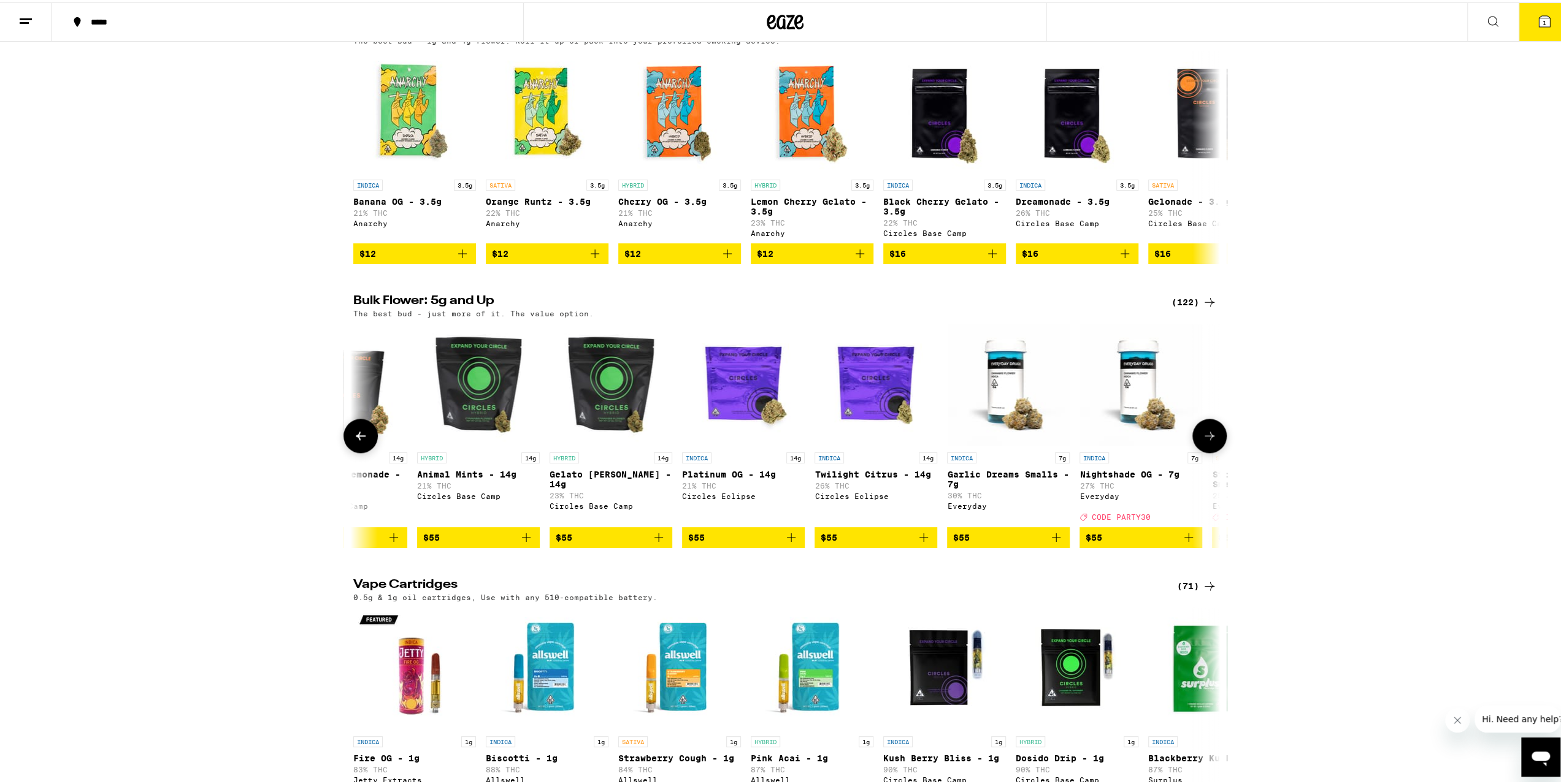
scroll to position [0, 6570]
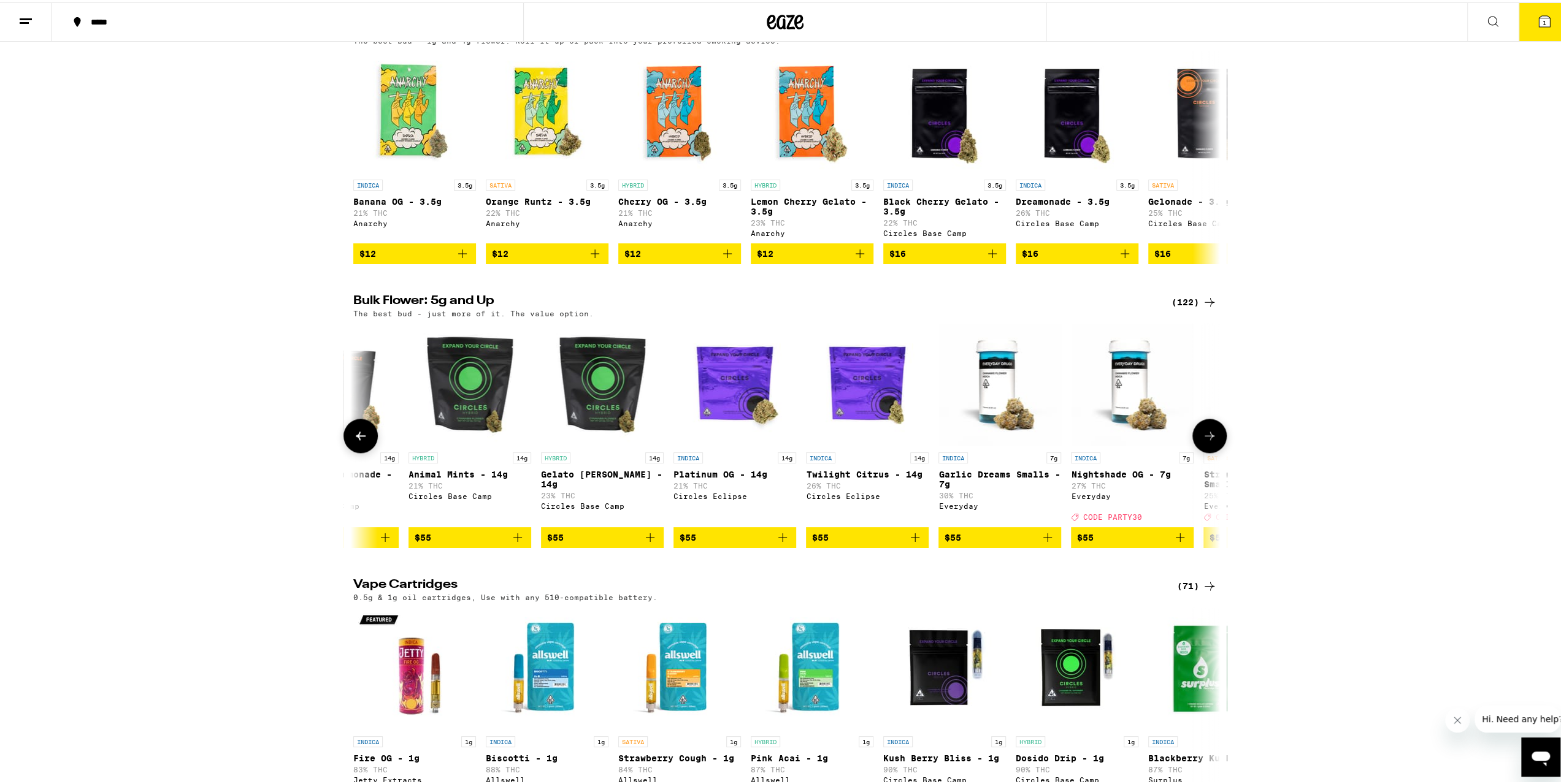
click at [1207, 441] on icon at bounding box center [1209, 433] width 15 height 15
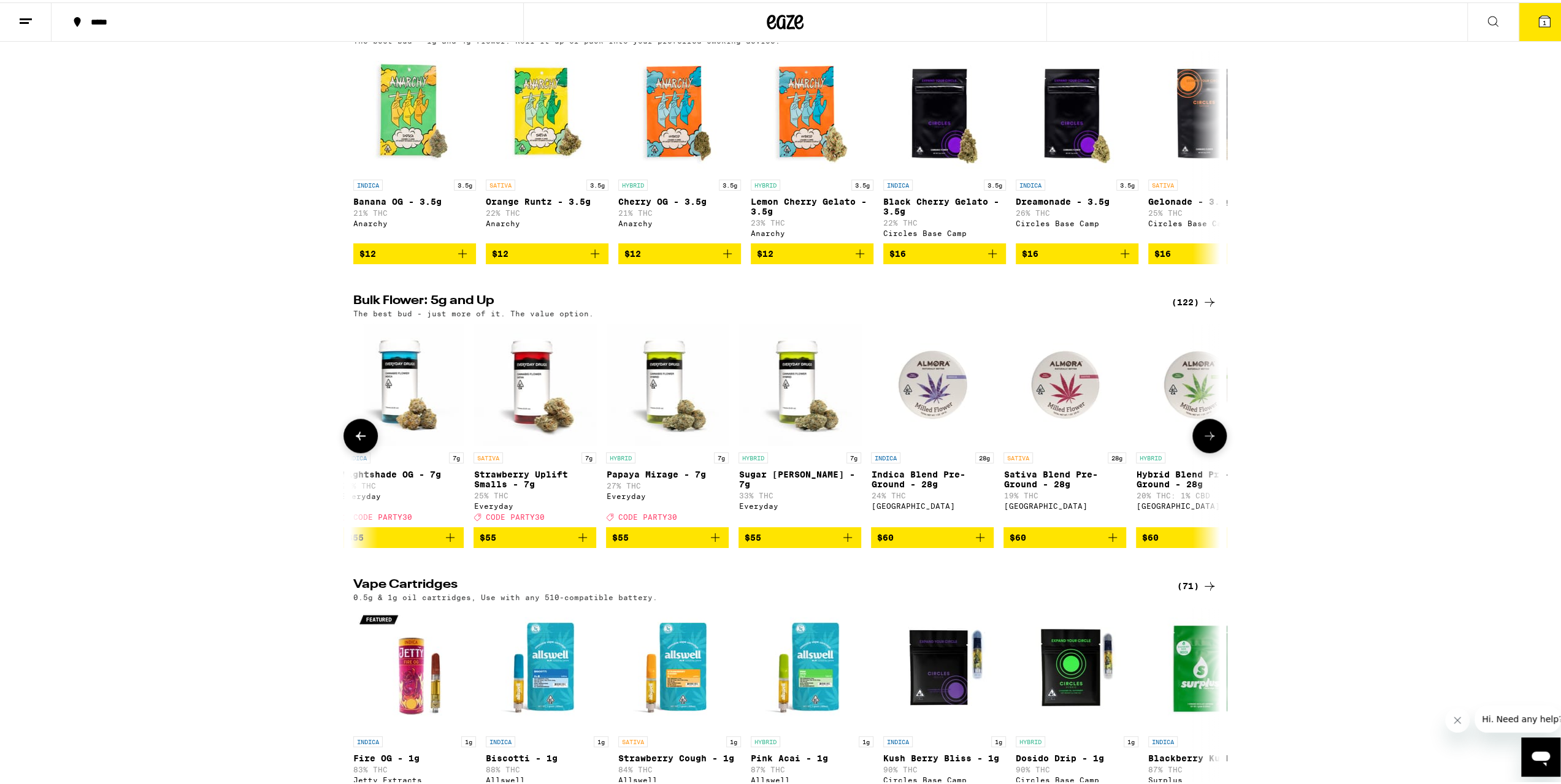
click at [1207, 441] on icon at bounding box center [1209, 433] width 15 height 15
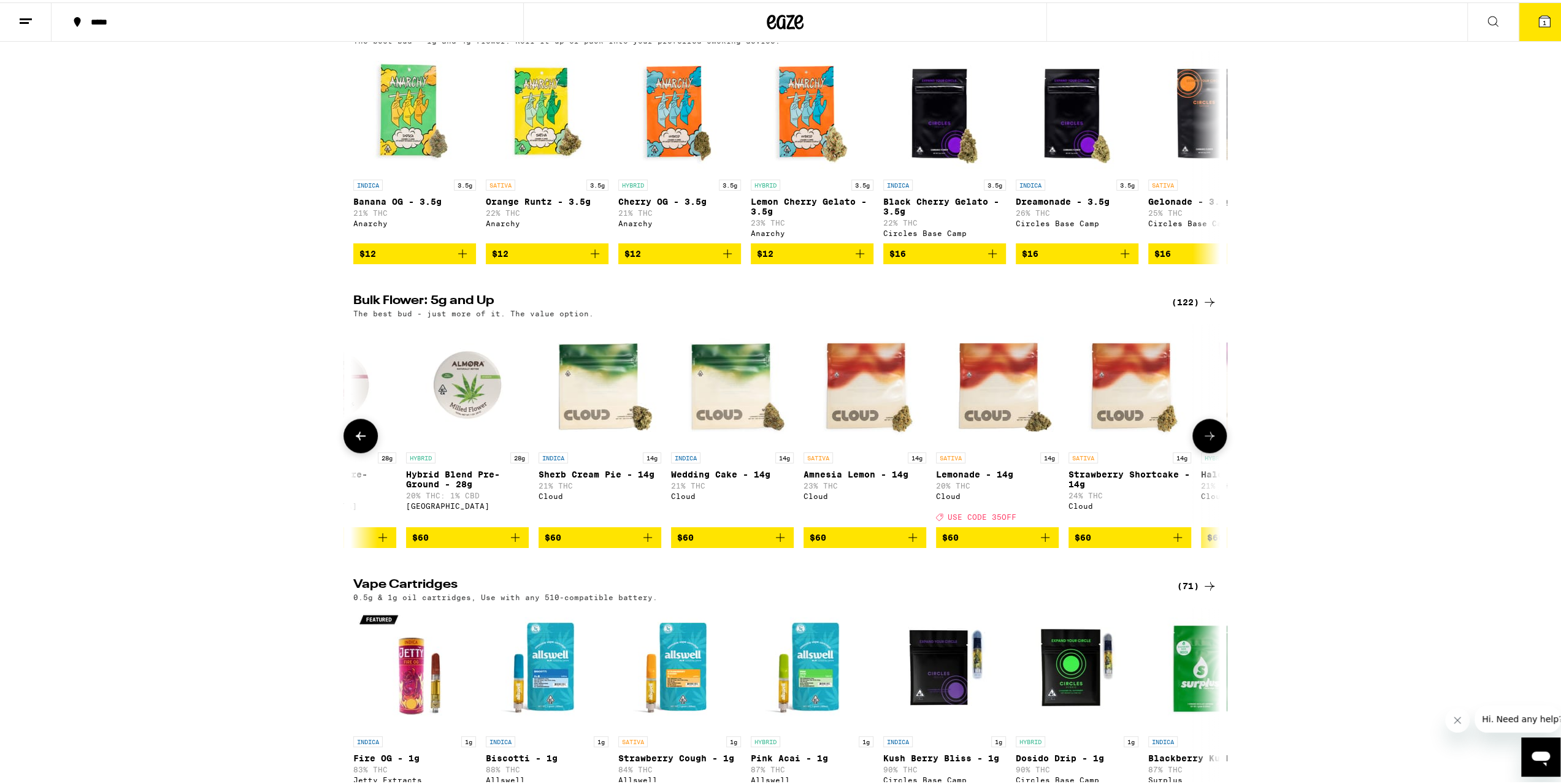
click at [1207, 441] on icon at bounding box center [1209, 433] width 15 height 15
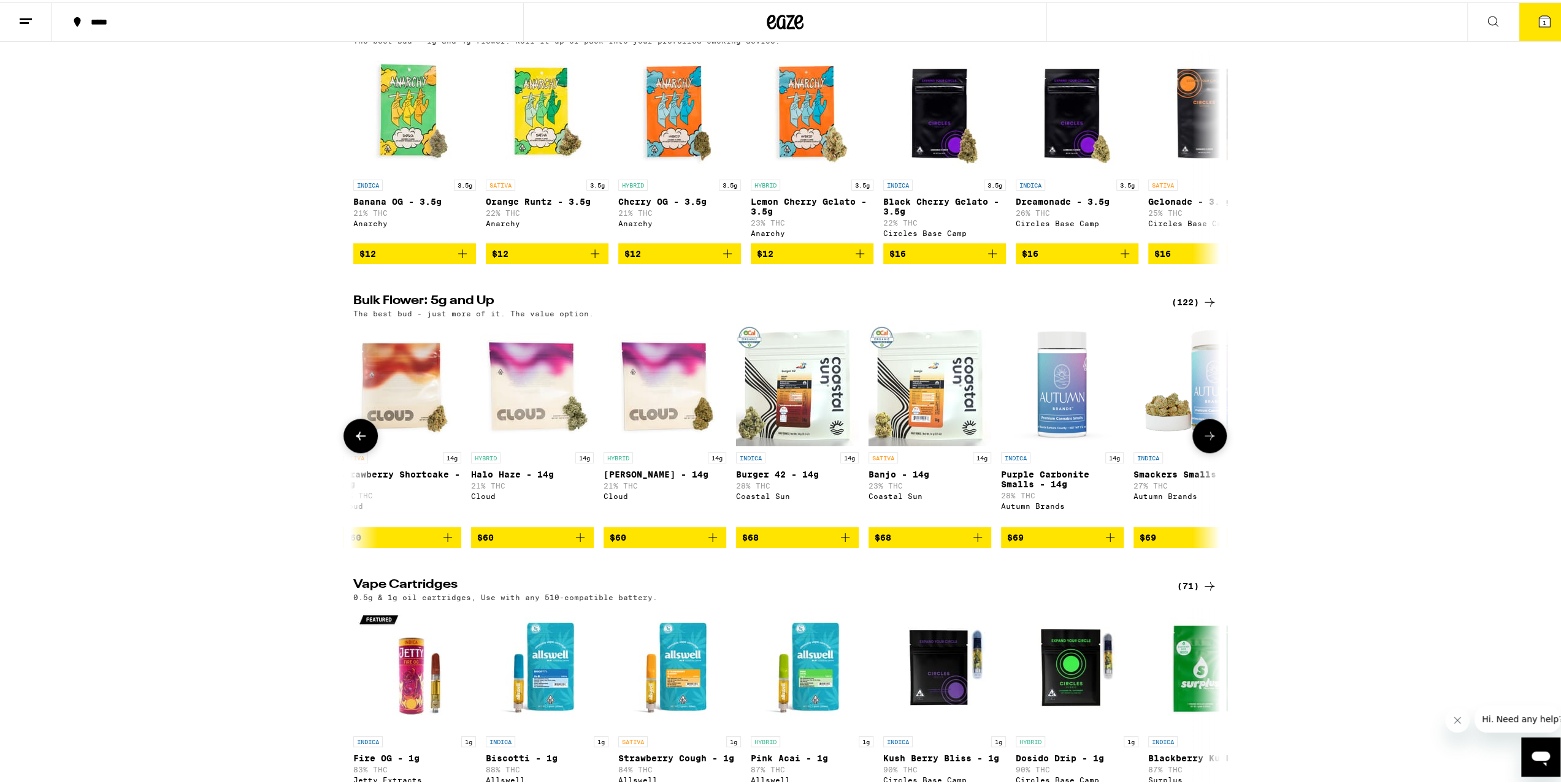
click at [1207, 441] on icon at bounding box center [1209, 433] width 15 height 15
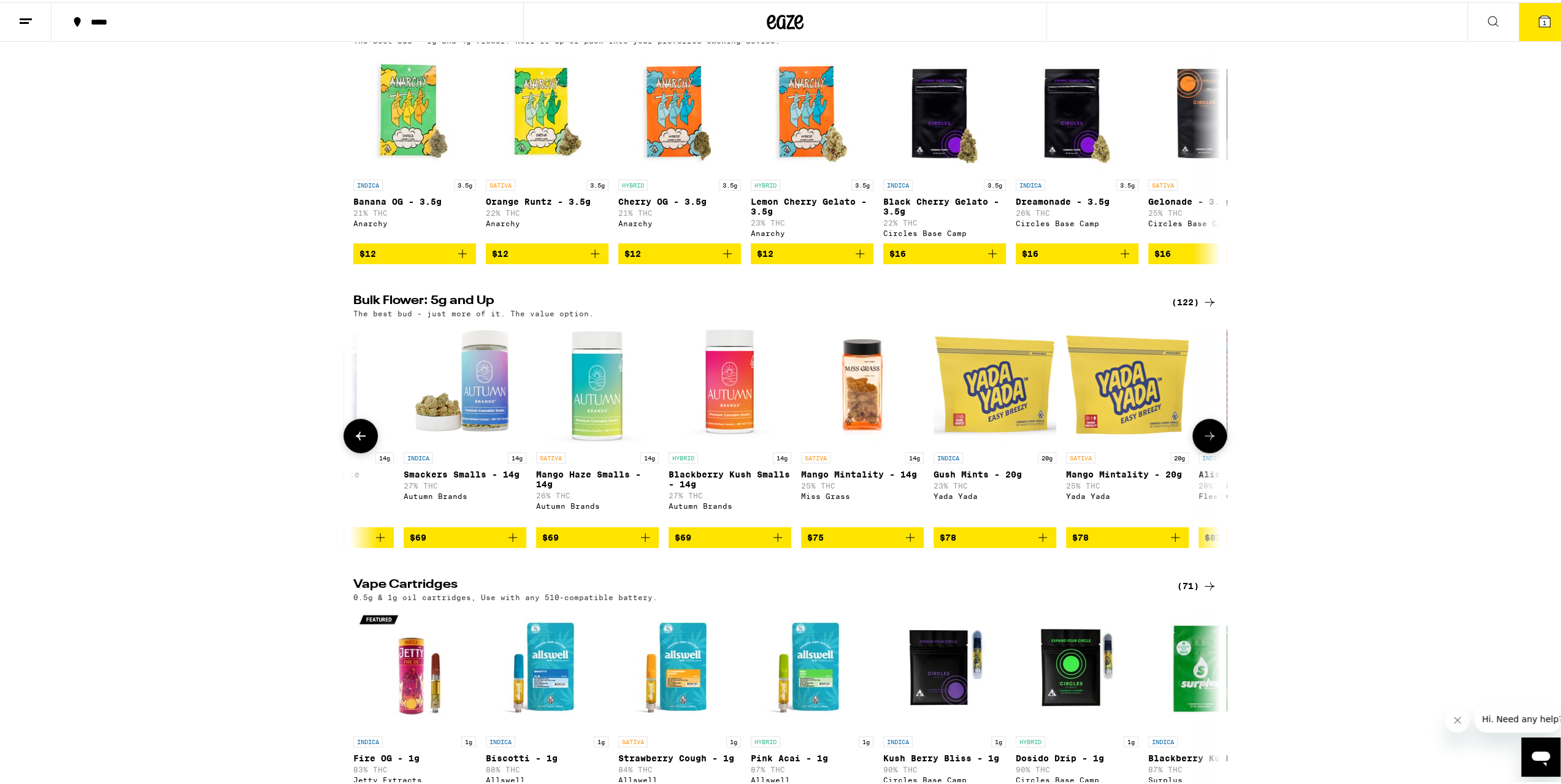
click at [1207, 441] on icon at bounding box center [1209, 433] width 15 height 15
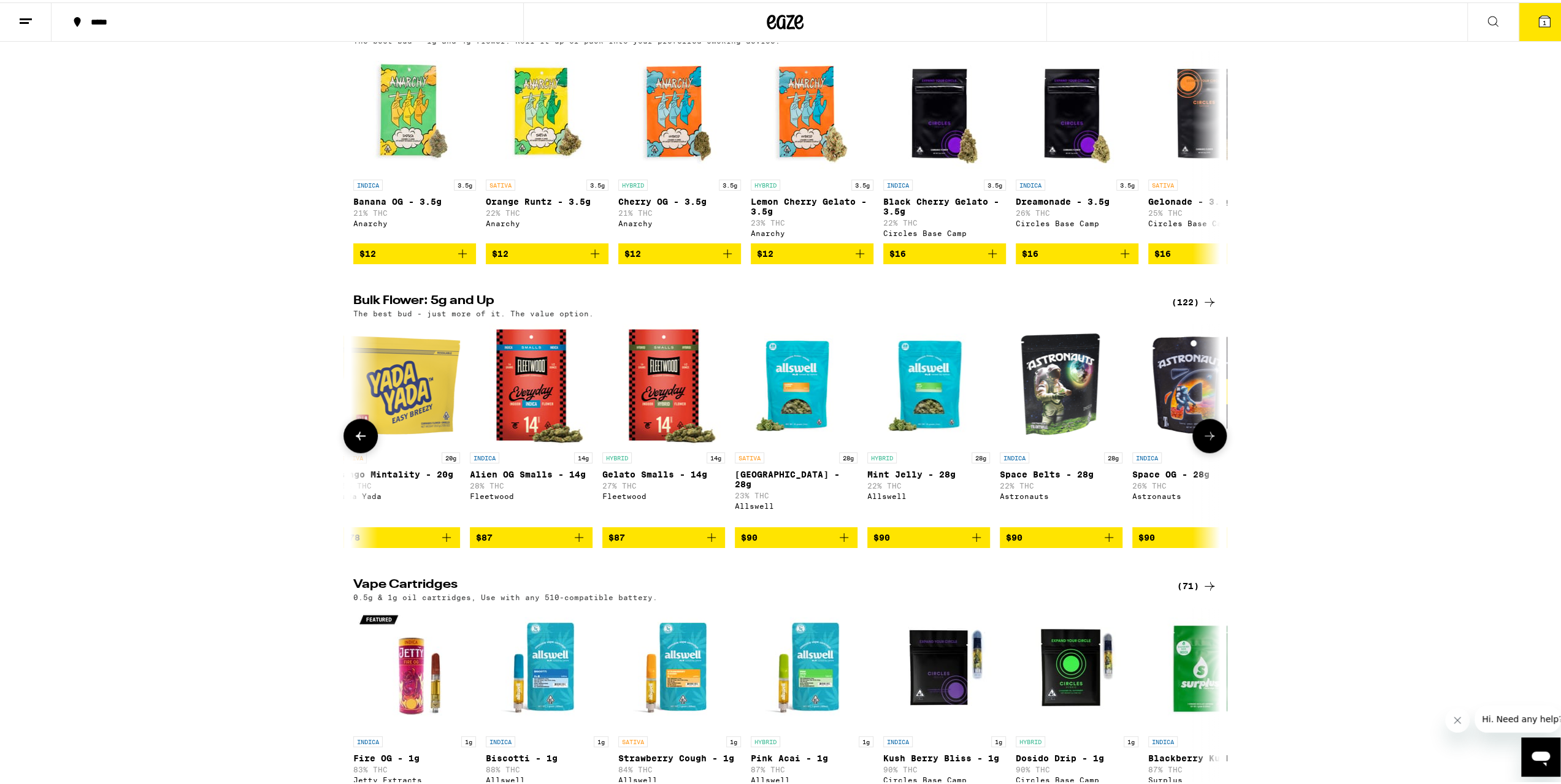
scroll to position [0, 10220]
click at [1207, 441] on icon at bounding box center [1209, 433] width 15 height 15
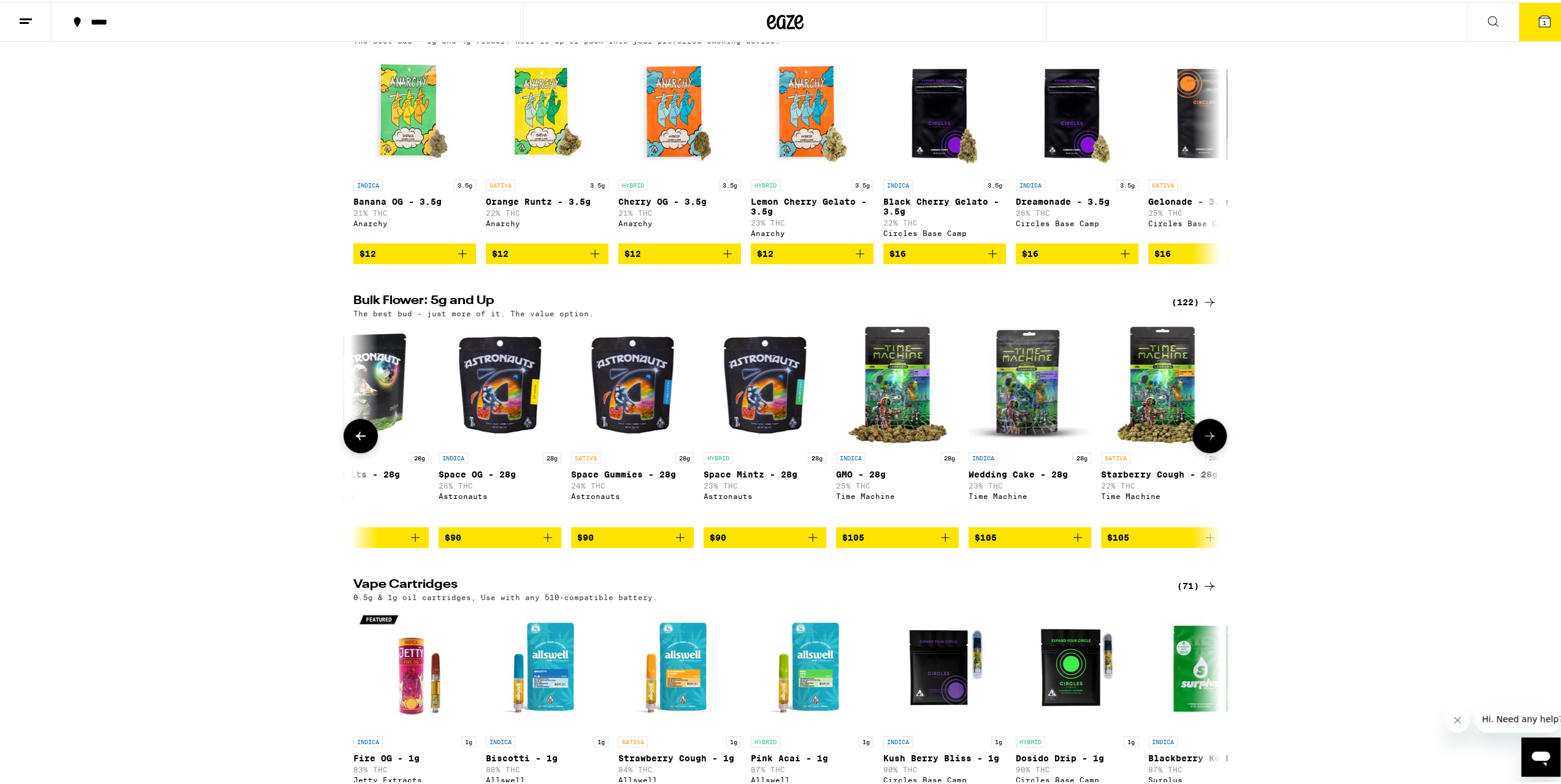
scroll to position [0, 10949]
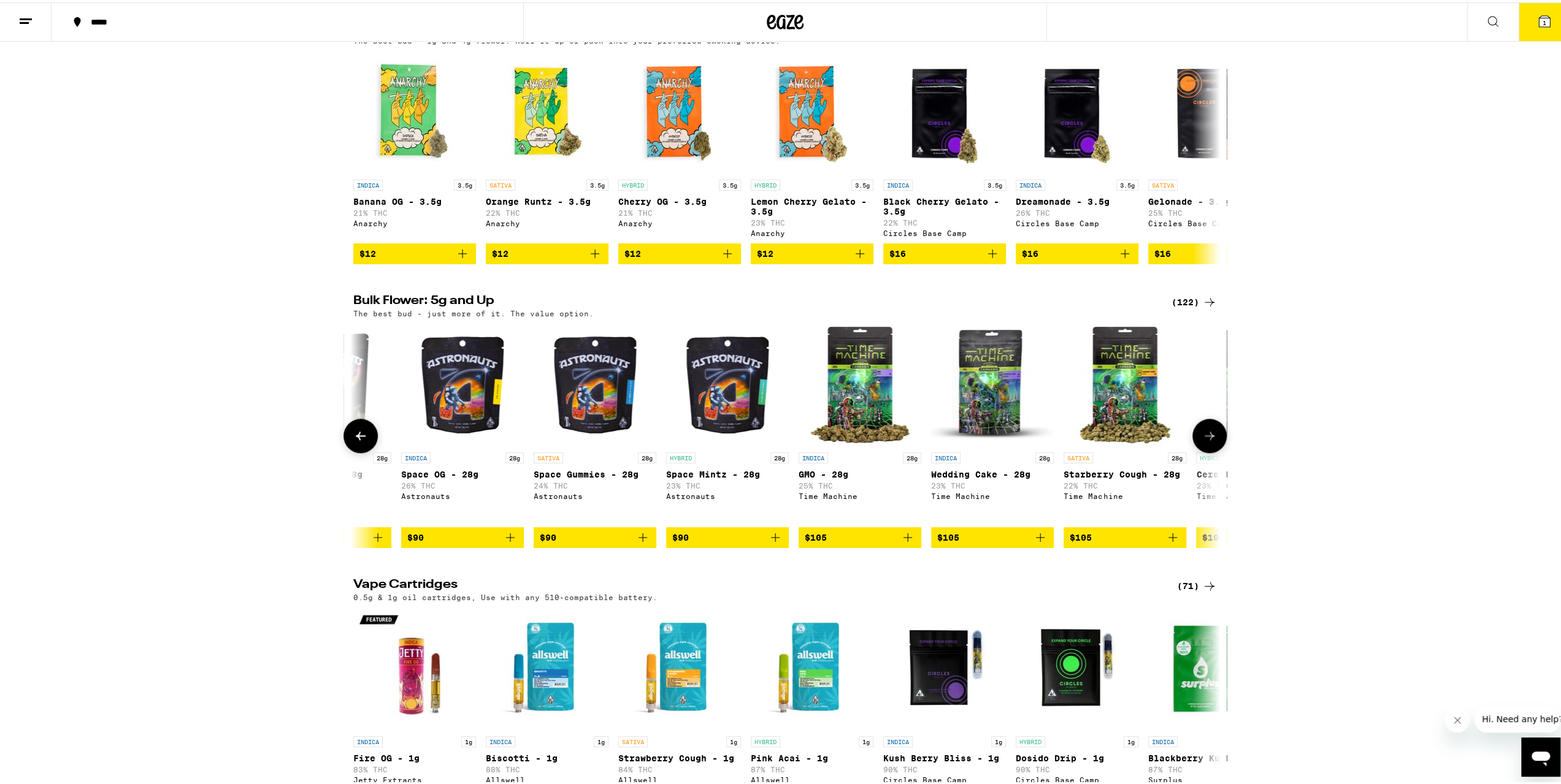
click at [1207, 441] on icon at bounding box center [1209, 433] width 15 height 15
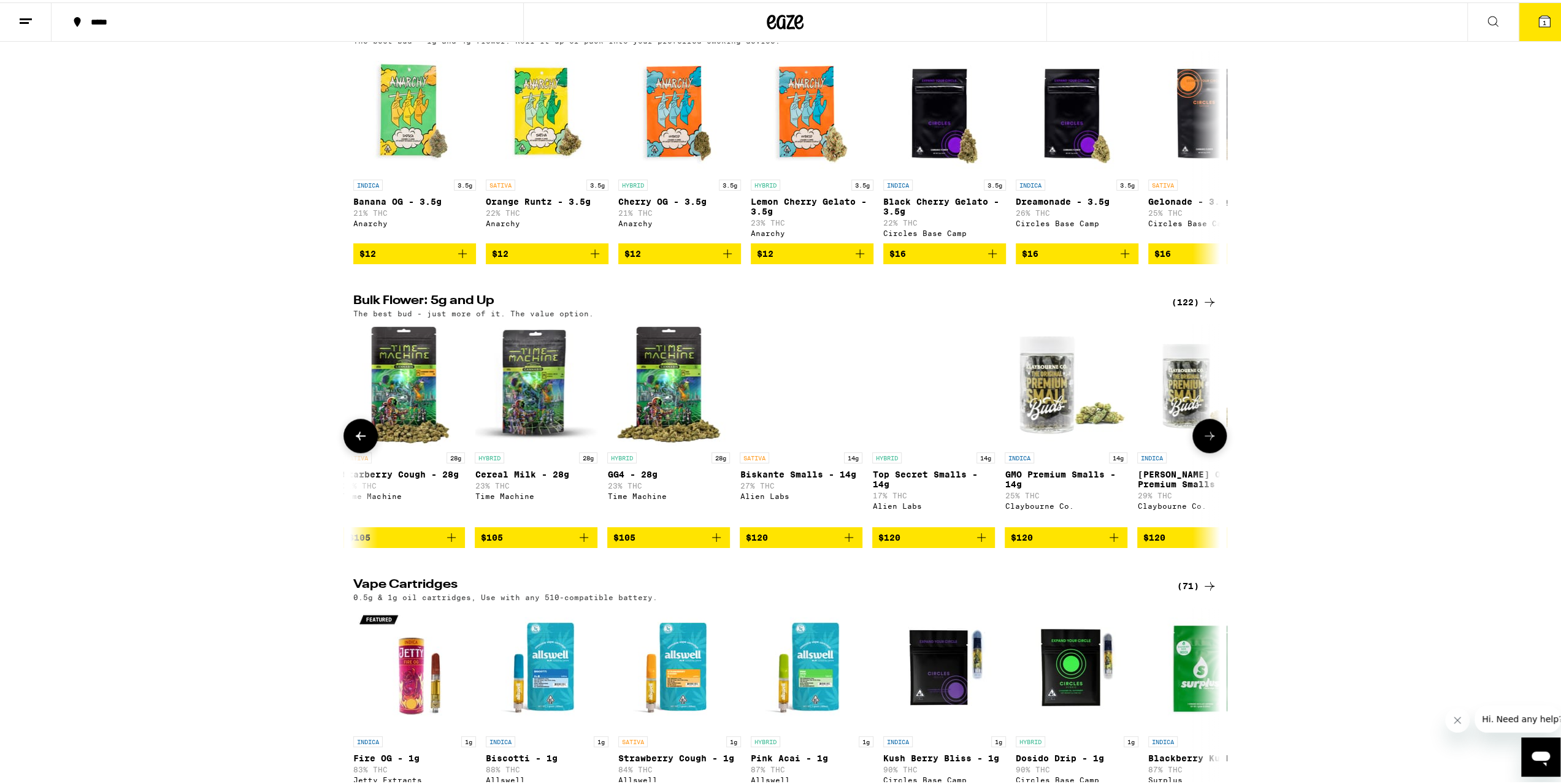
scroll to position [0, 11679]
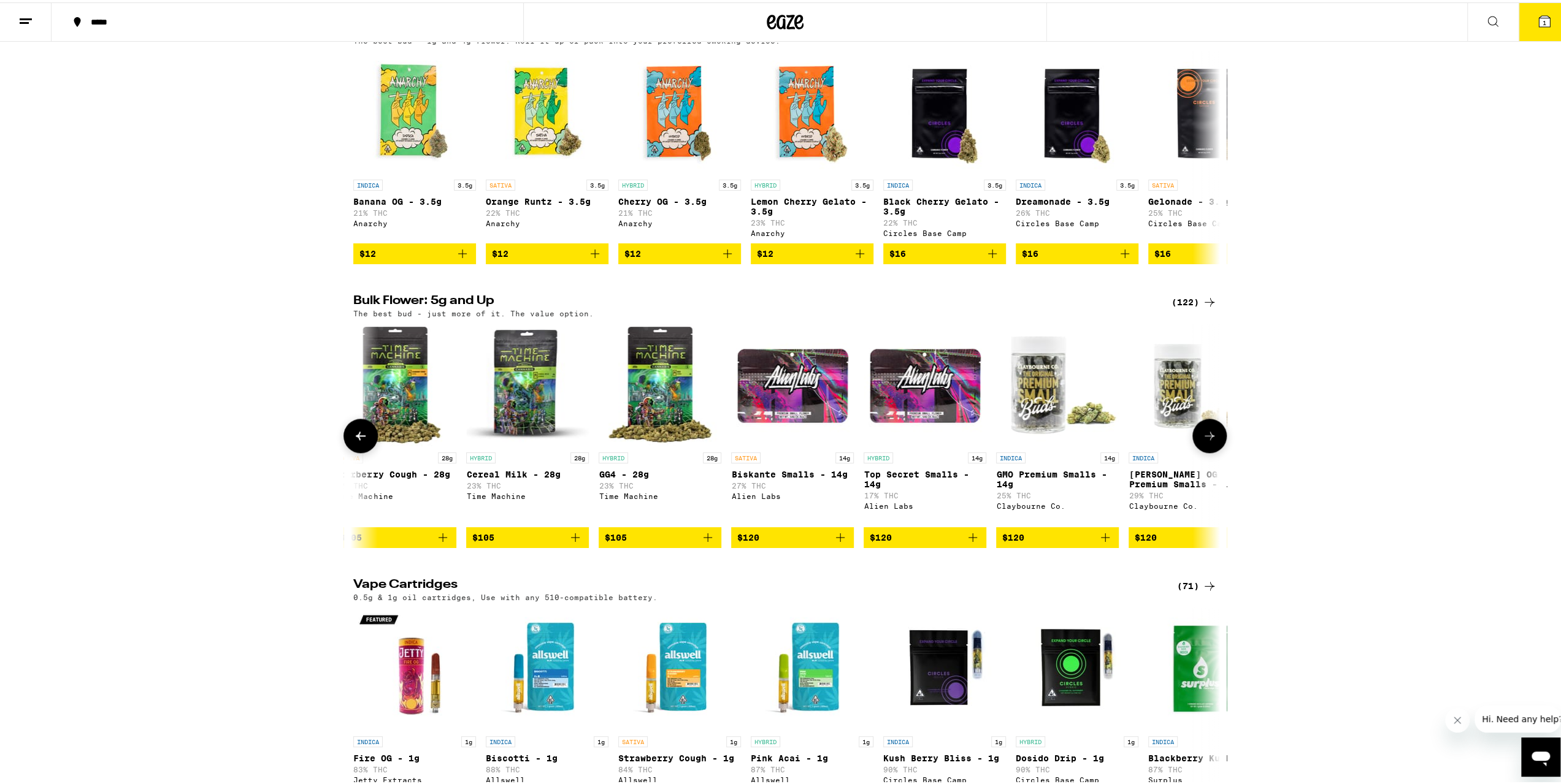
click at [1202, 441] on icon at bounding box center [1209, 433] width 15 height 15
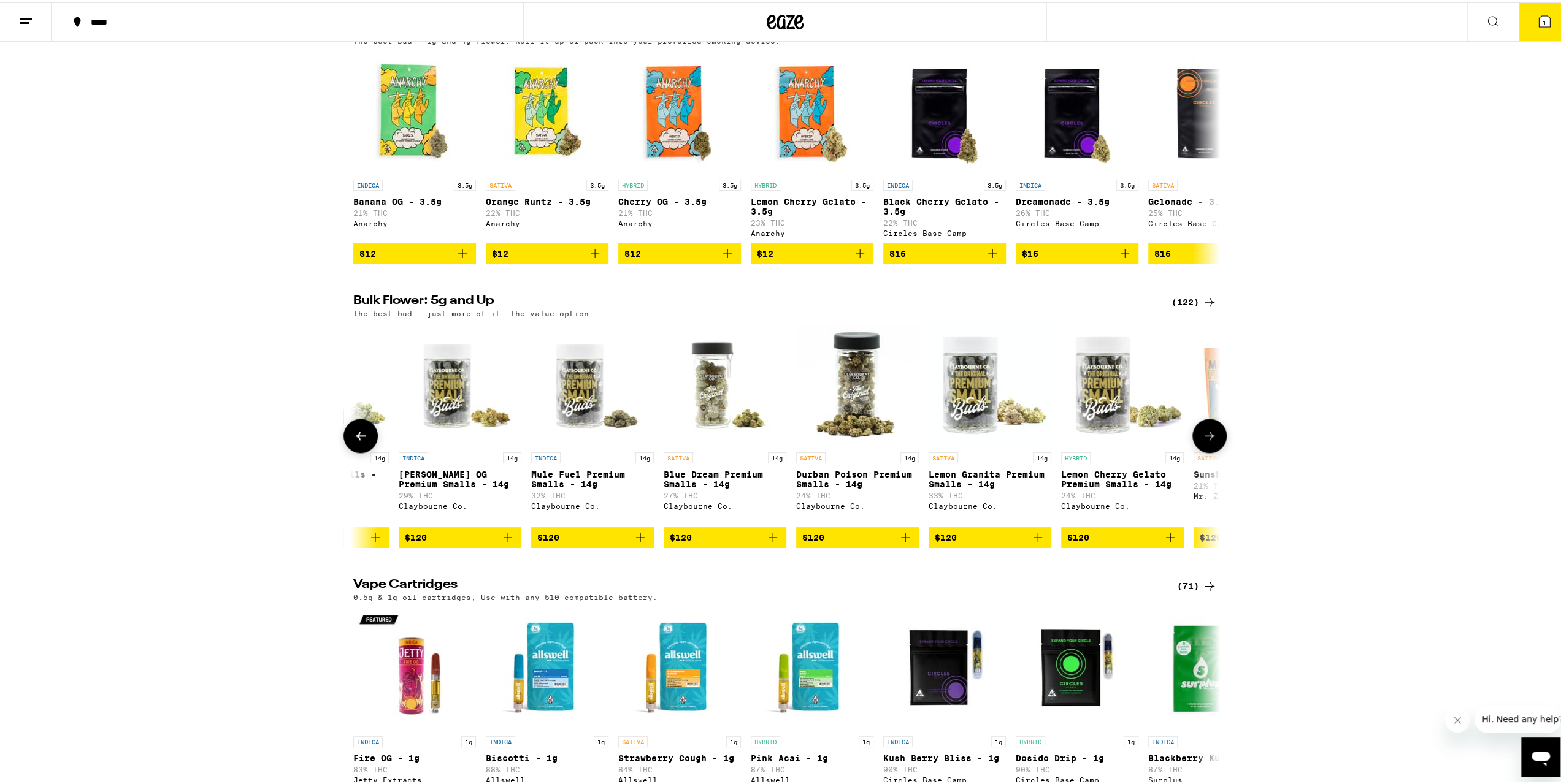
click at [1202, 441] on icon at bounding box center [1209, 433] width 15 height 15
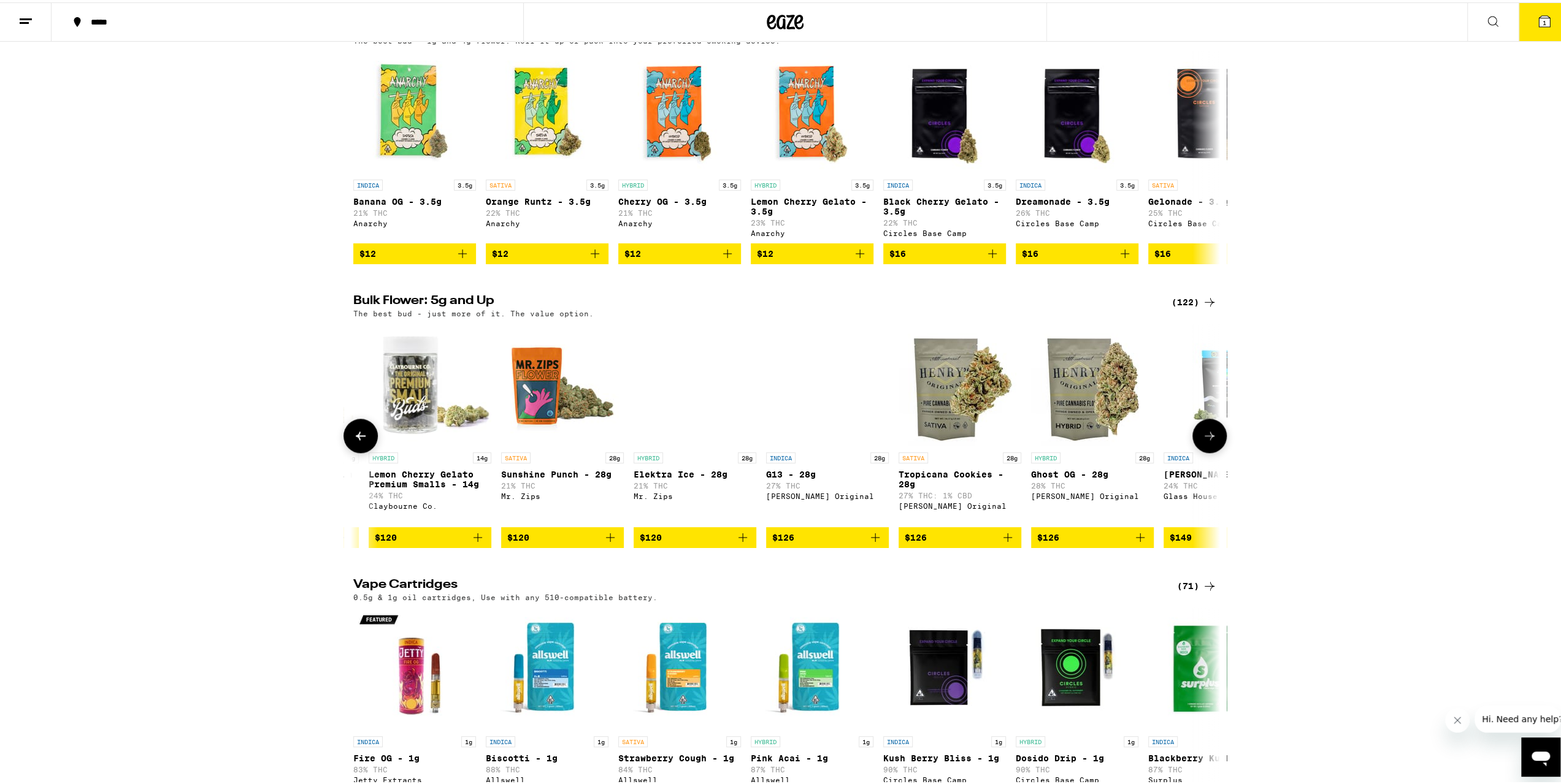
scroll to position [0, 13139]
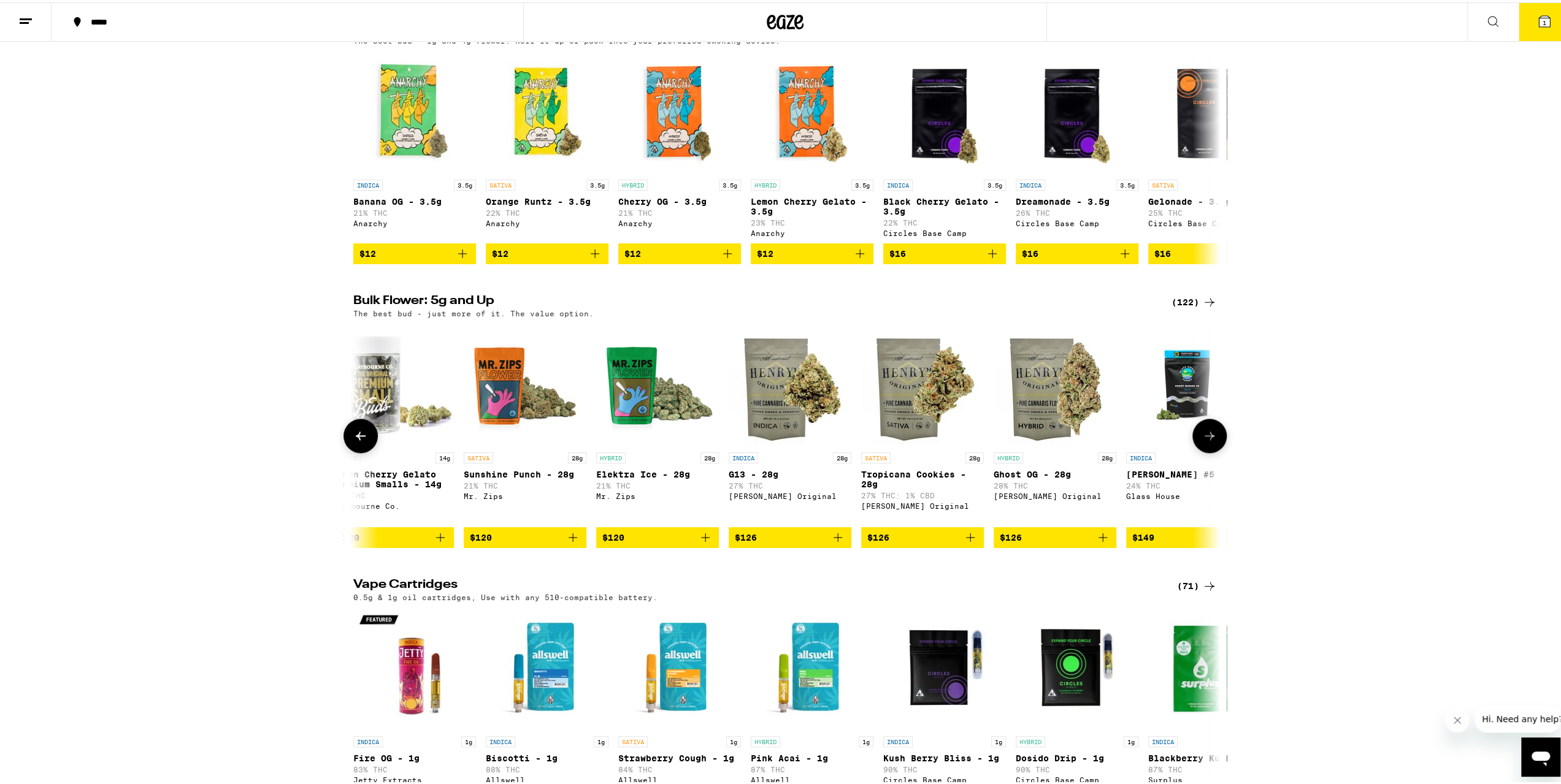
click at [1202, 441] on icon at bounding box center [1209, 433] width 15 height 15
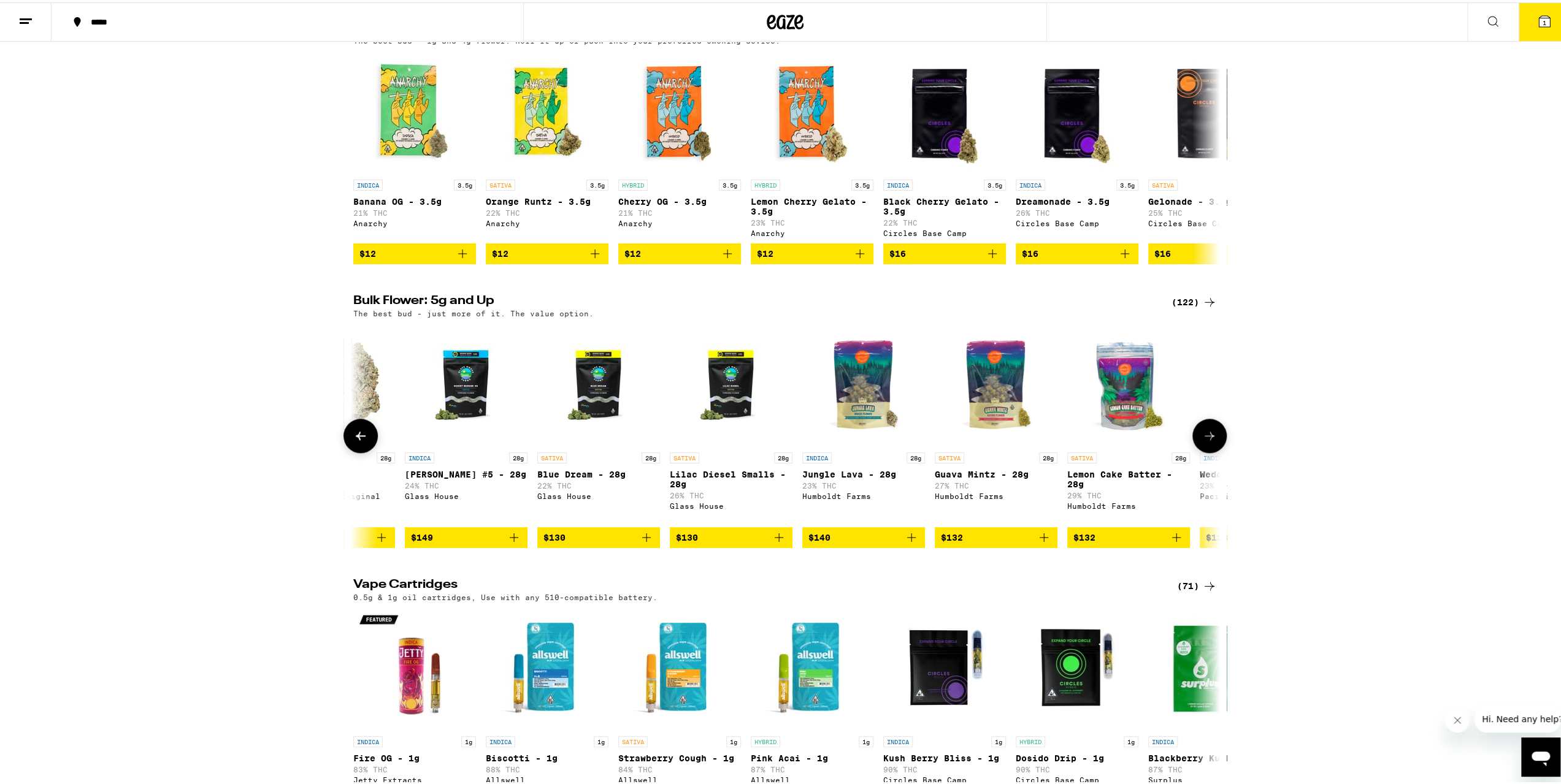
scroll to position [0, 13869]
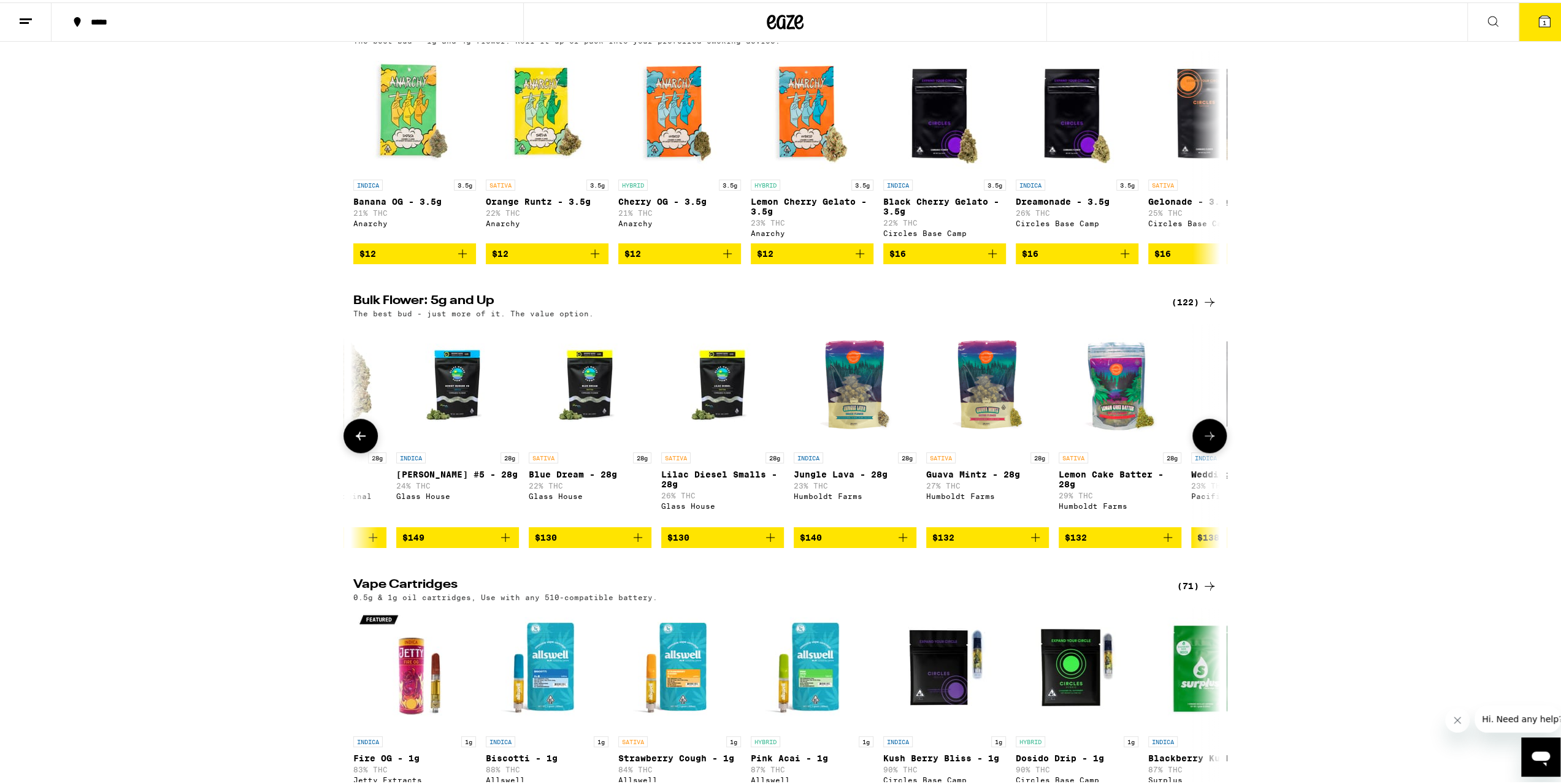
click at [1202, 441] on icon at bounding box center [1209, 433] width 15 height 15
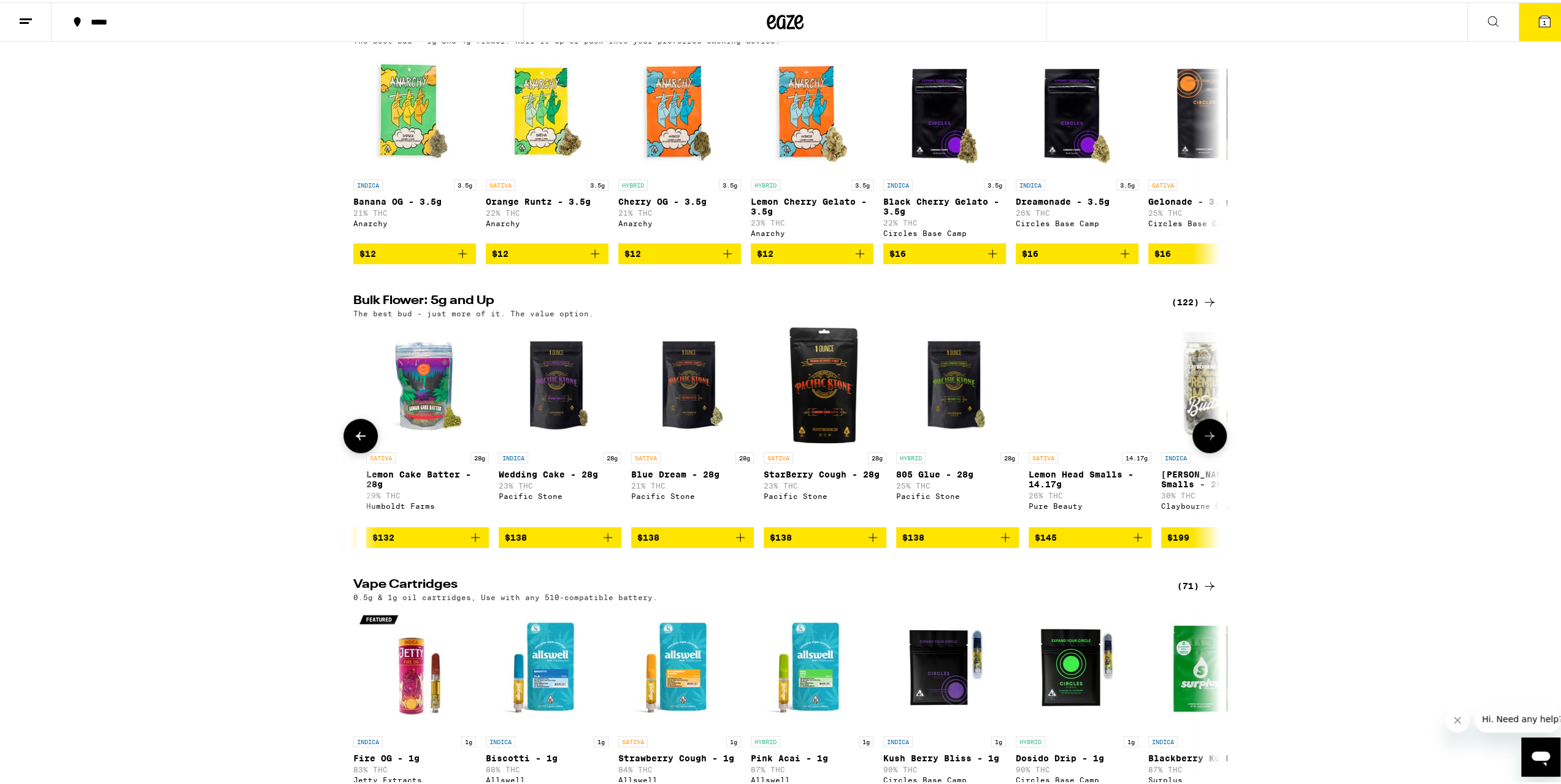
scroll to position [0, 14599]
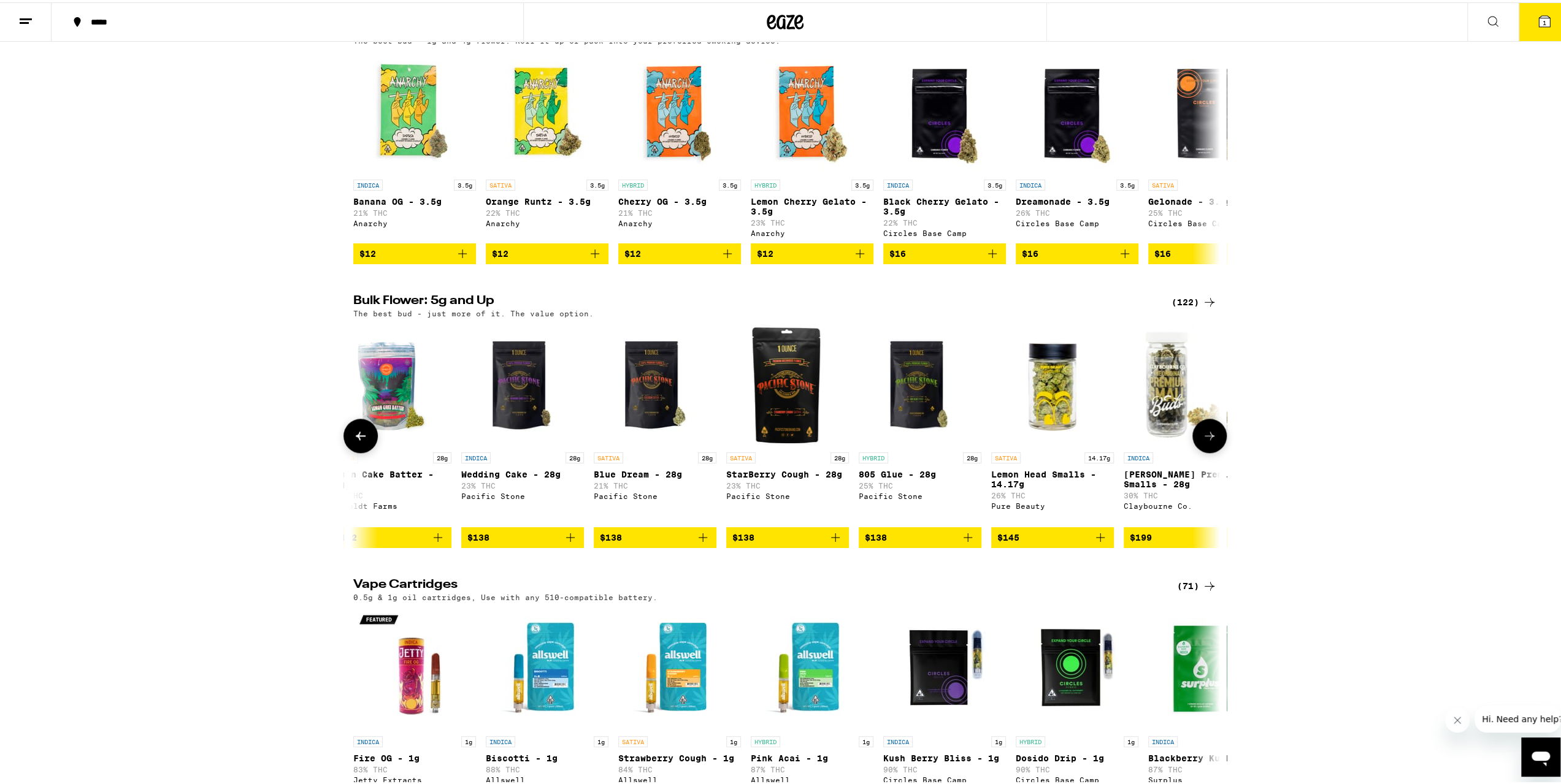
click at [1202, 441] on icon at bounding box center [1209, 433] width 15 height 15
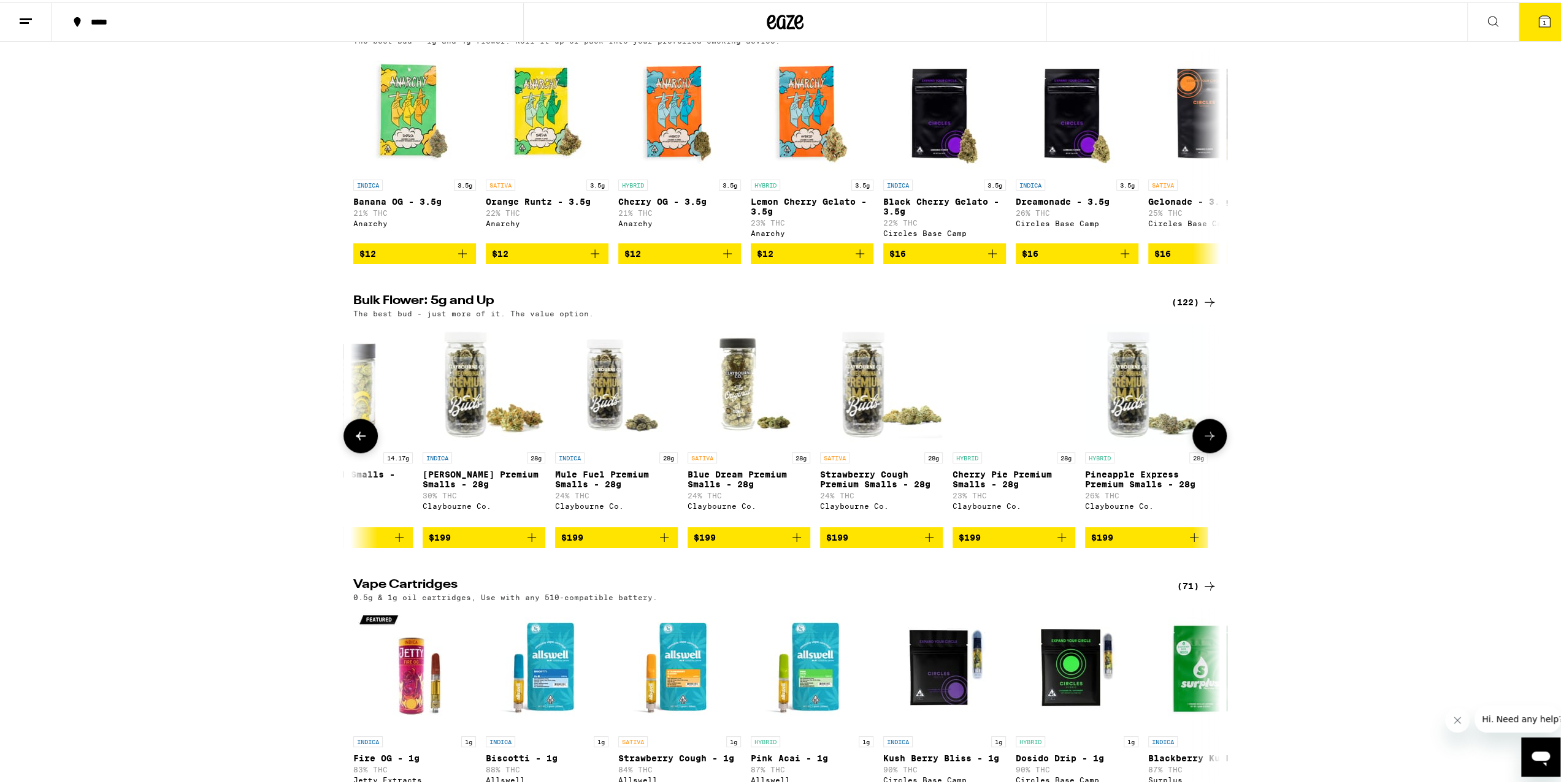
scroll to position [0, 15301]
click at [1201, 451] on div at bounding box center [1209, 433] width 34 height 34
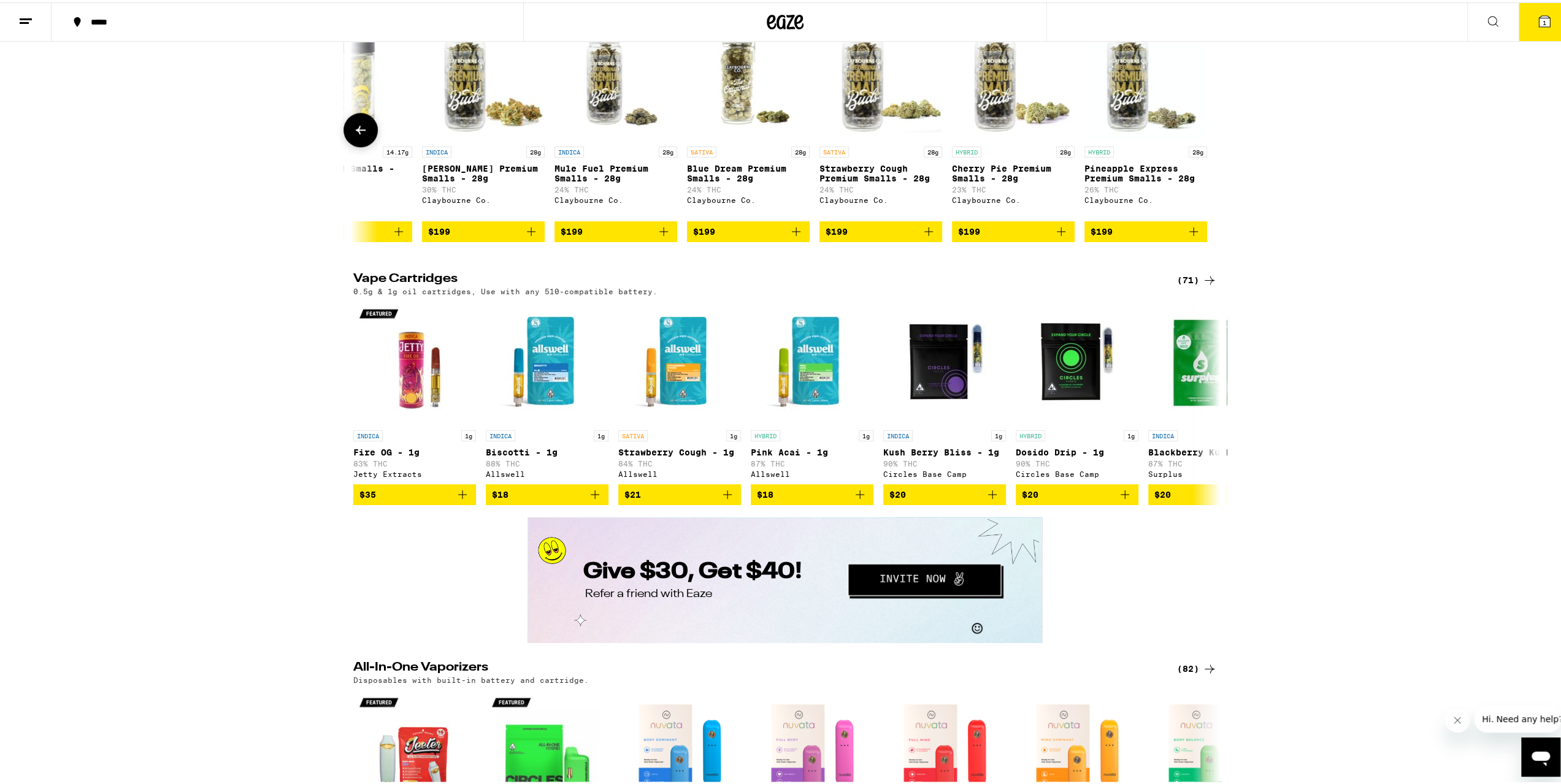
scroll to position [1589, 0]
